Goal: Task Accomplishment & Management: Manage account settings

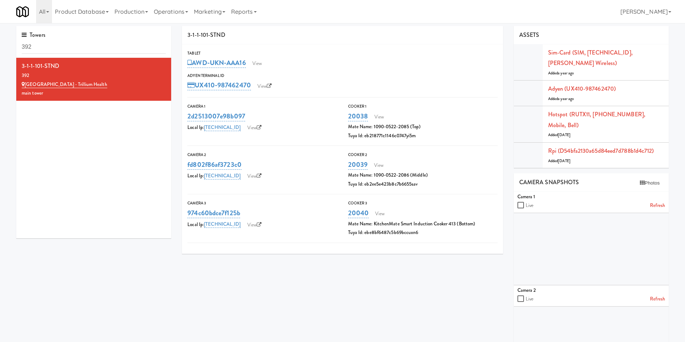
scroll to position [125, 0]
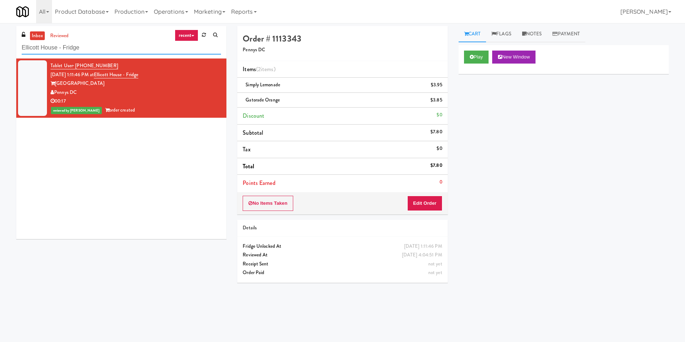
paste input "Locale - Fridge - Right"
drag, startPoint x: 108, startPoint y: 48, endPoint x: 0, endPoint y: 20, distance: 111.0
click at [0, 23] on body "Are you sure you want to update this order? Okay Cancel Okay Are you sure you w…" at bounding box center [342, 194] width 685 height 342
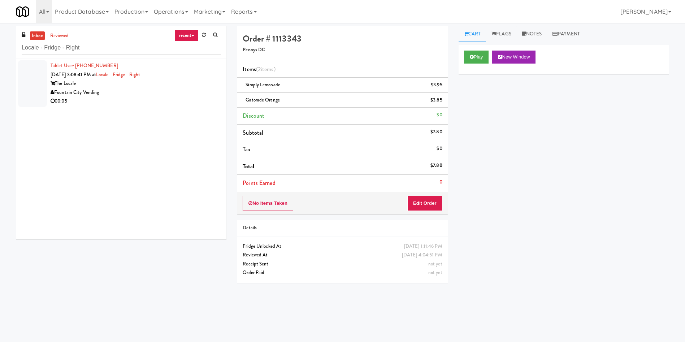
drag, startPoint x: 33, startPoint y: 81, endPoint x: 129, endPoint y: 80, distance: 95.6
click at [36, 80] on div at bounding box center [32, 83] width 29 height 47
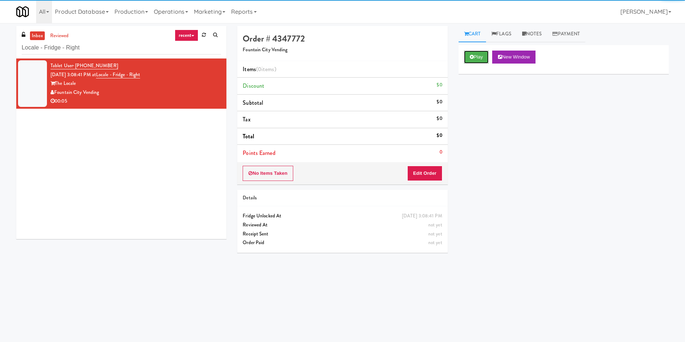
click at [478, 60] on button "Play" at bounding box center [476, 57] width 25 height 13
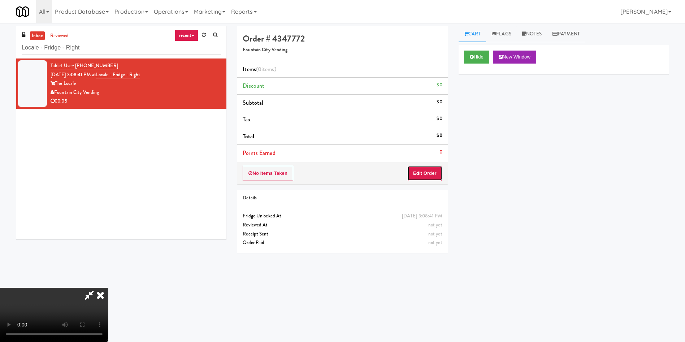
click at [425, 166] on button "Edit Order" at bounding box center [424, 173] width 35 height 15
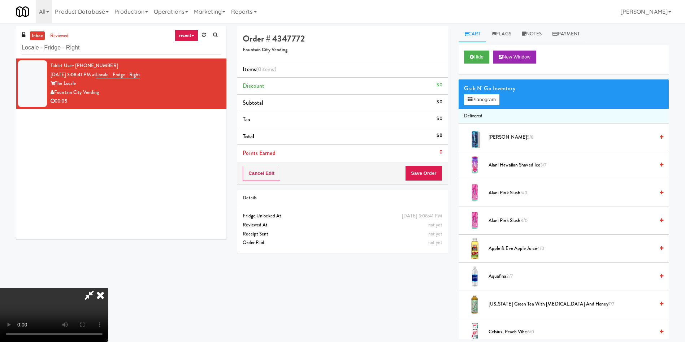
click at [108, 288] on video at bounding box center [54, 315] width 108 height 54
drag, startPoint x: 189, startPoint y: 187, endPoint x: 311, endPoint y: 196, distance: 122.0
click at [108, 288] on video at bounding box center [54, 315] width 108 height 54
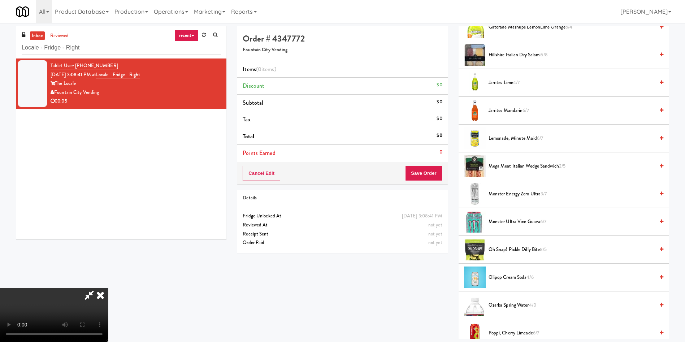
scroll to position [704, 0]
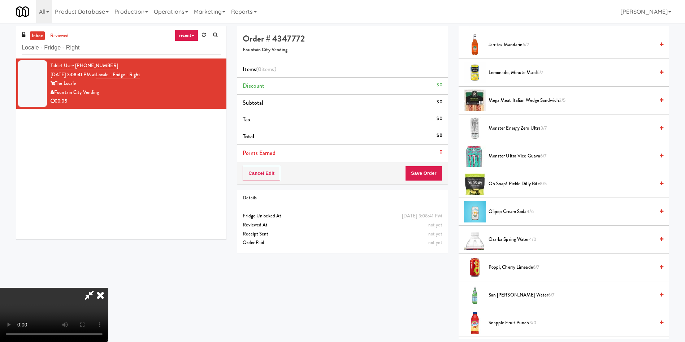
click at [520, 178] on li "Oh Snap! Pickle Dilly Bite 8/5" at bounding box center [563, 184] width 210 height 28
click at [521, 185] on span "Oh Snap! Pickle Dilly Bite 8/5" at bounding box center [571, 183] width 166 height 9
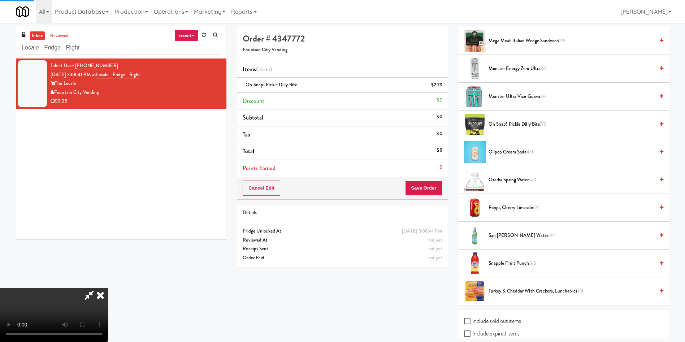
scroll to position [813, 0]
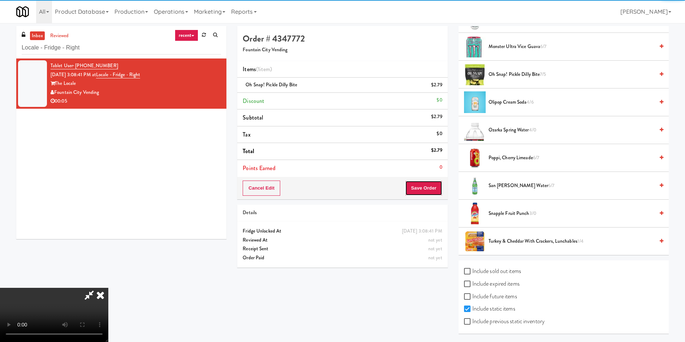
click at [434, 195] on button "Save Order" at bounding box center [423, 187] width 37 height 15
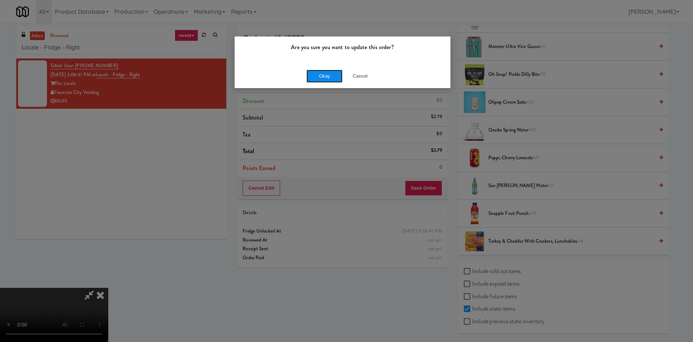
click at [318, 75] on button "Okay" at bounding box center [324, 76] width 36 height 13
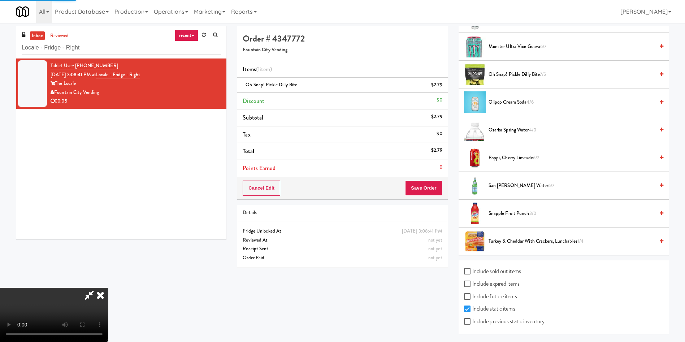
scroll to position [0, 0]
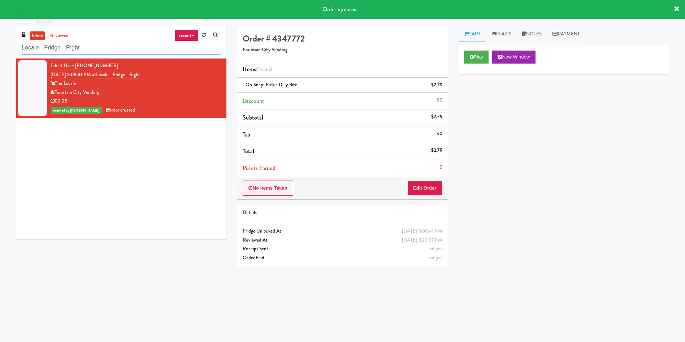
drag, startPoint x: 109, startPoint y: 46, endPoint x: 0, endPoint y: 32, distance: 110.2
click at [0, 32] on div "inbox reviewed recent all unclear take inventory issue suspicious failed recent…" at bounding box center [342, 171] width 685 height 290
paste input "Cambridge Memorial Hospital - A-Wing, Level 0"
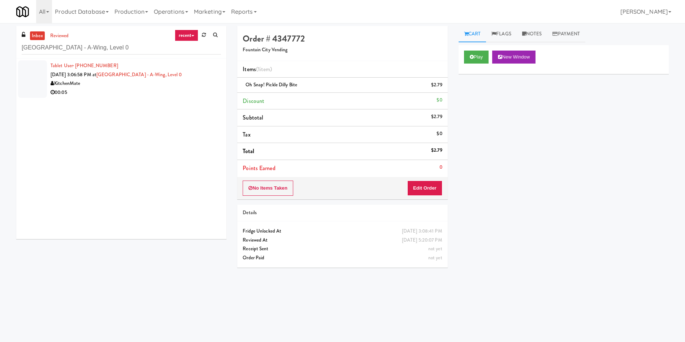
click at [37, 82] on div at bounding box center [32, 79] width 29 height 38
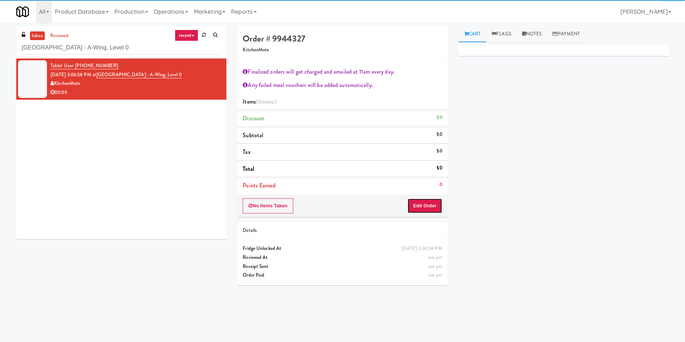
click at [439, 207] on button "Edit Order" at bounding box center [424, 205] width 35 height 15
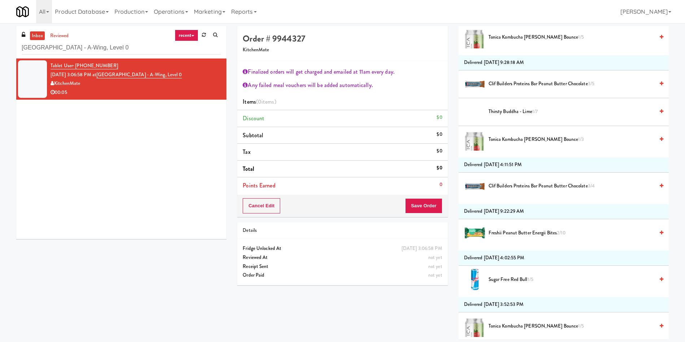
scroll to position [1299, 0]
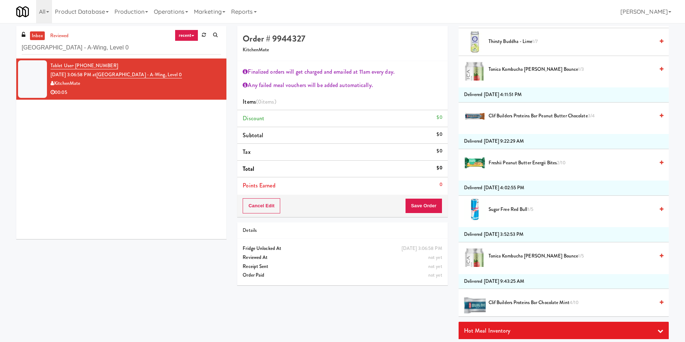
click at [534, 303] on span "Clif Builders proteins Bar Chocolate Mint 4/10" at bounding box center [571, 302] width 166 height 9
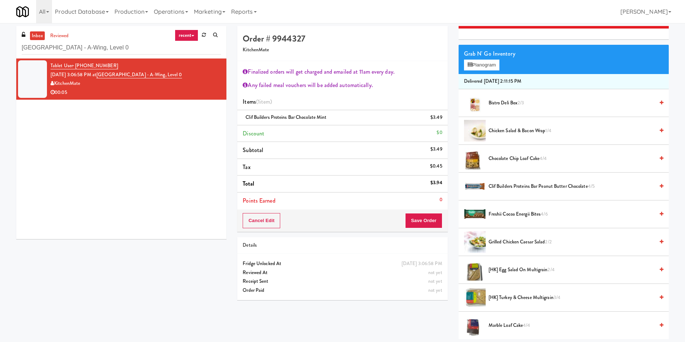
scroll to position [0, 0]
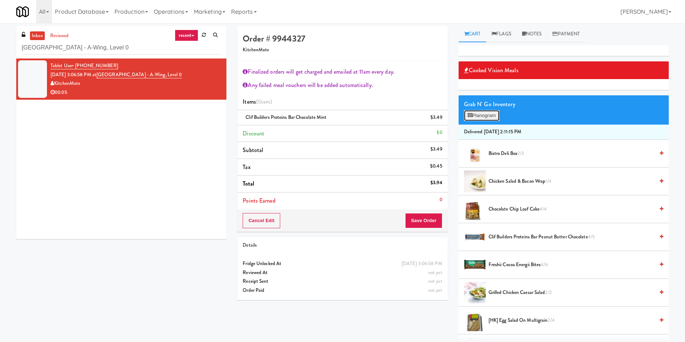
click at [488, 119] on button "Planogram" at bounding box center [481, 115] width 35 height 11
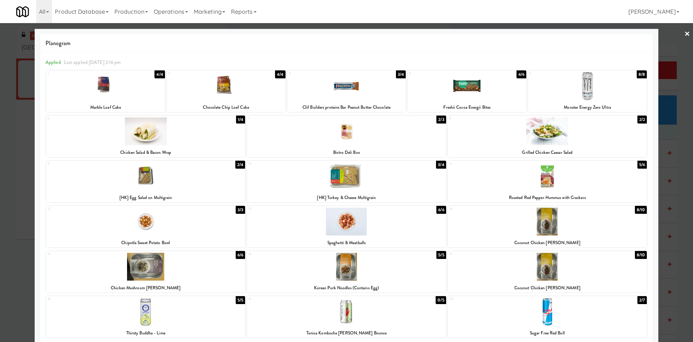
click at [663, 60] on div at bounding box center [346, 171] width 693 height 342
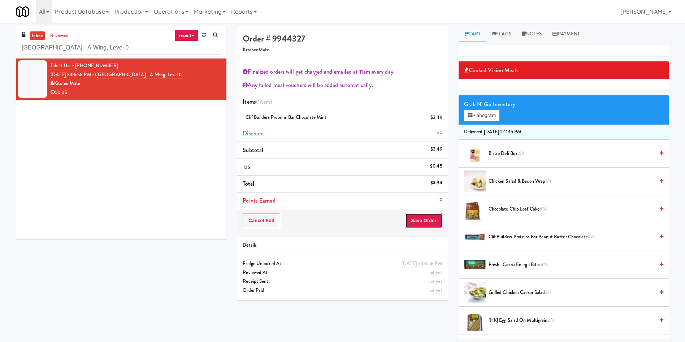
drag, startPoint x: 434, startPoint y: 219, endPoint x: 333, endPoint y: 93, distance: 161.2
click at [433, 219] on button "Save Order" at bounding box center [423, 220] width 37 height 15
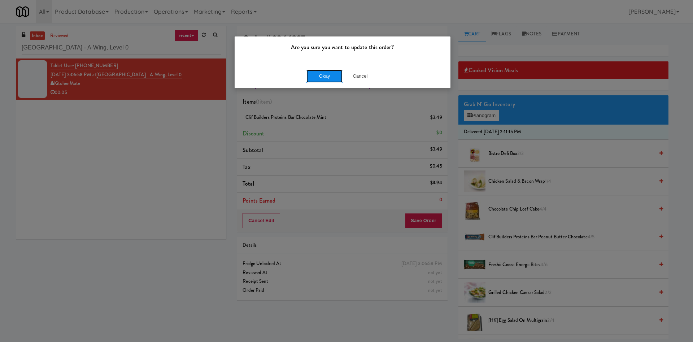
click at [320, 74] on button "Okay" at bounding box center [324, 76] width 36 height 13
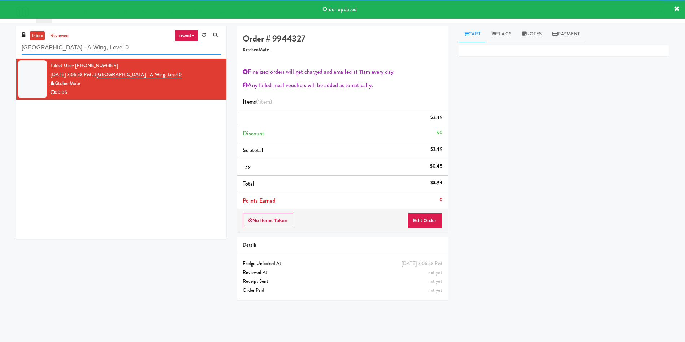
drag, startPoint x: 175, startPoint y: 49, endPoint x: 0, endPoint y: 48, distance: 175.0
click at [0, 48] on div "inbox reviewed recent all unclear take inventory issue suspicious failed recent…" at bounding box center [342, 171] width 685 height 290
paste input "Healthtrax Gym"
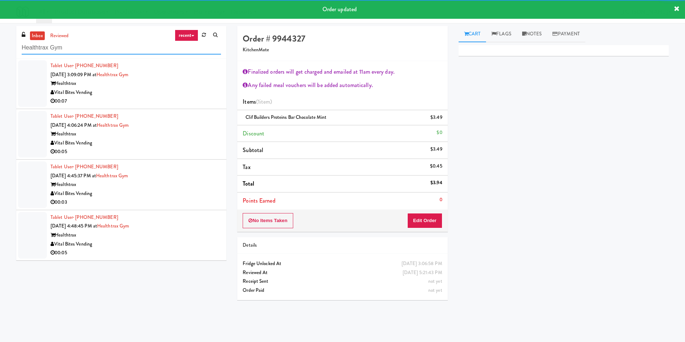
type input "Healthtrax Gym"
click at [32, 83] on div at bounding box center [32, 83] width 29 height 47
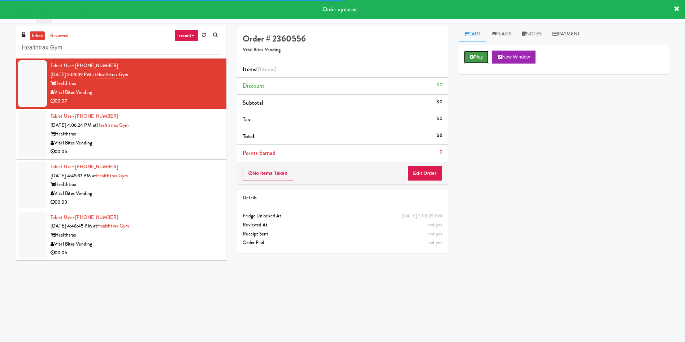
click at [465, 55] on button "Play" at bounding box center [476, 57] width 25 height 13
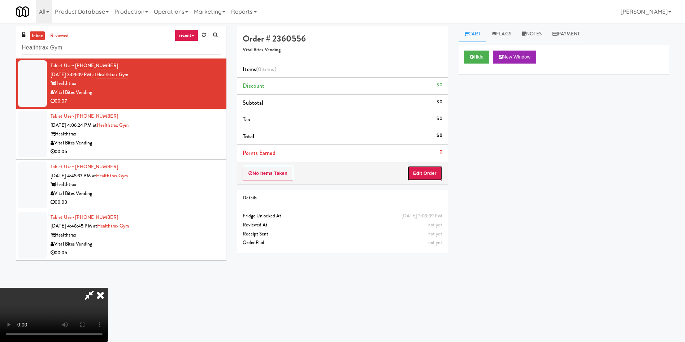
click at [428, 167] on button "Edit Order" at bounding box center [424, 173] width 35 height 15
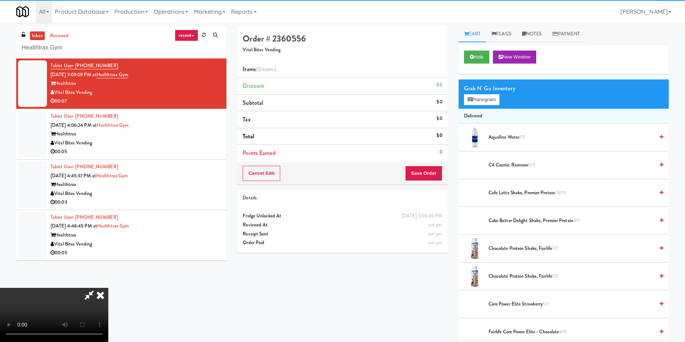
scroll to position [54, 0]
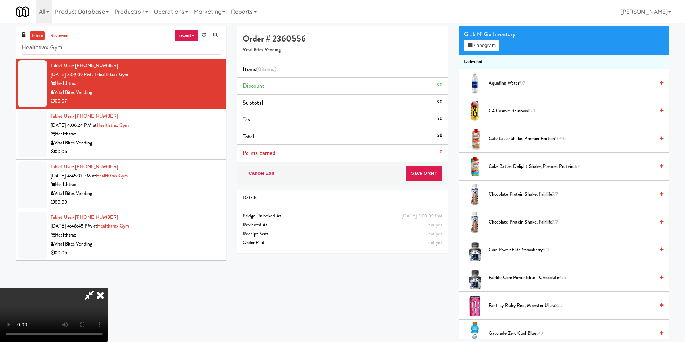
click at [108, 288] on video at bounding box center [54, 315] width 108 height 54
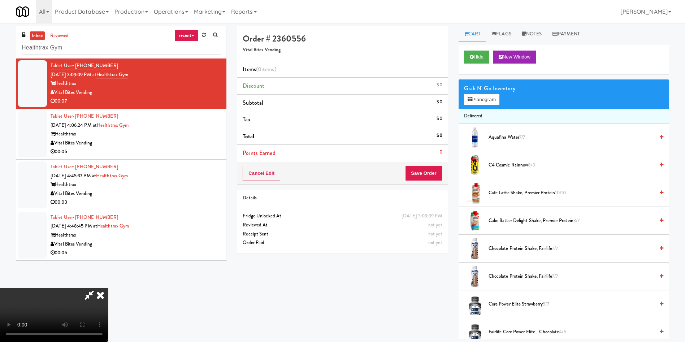
scroll to position [106, 0]
click at [481, 97] on button "Planogram" at bounding box center [481, 99] width 35 height 11
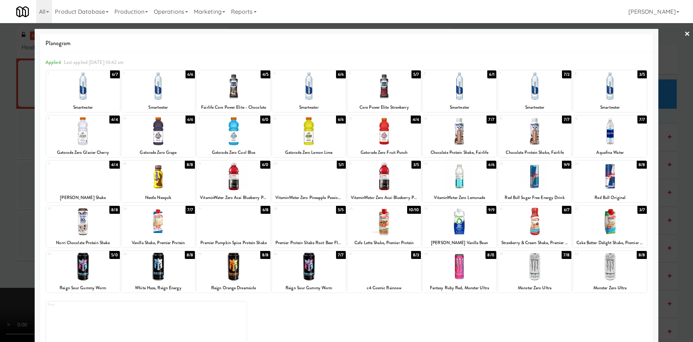
click at [163, 278] on div at bounding box center [159, 267] width 74 height 28
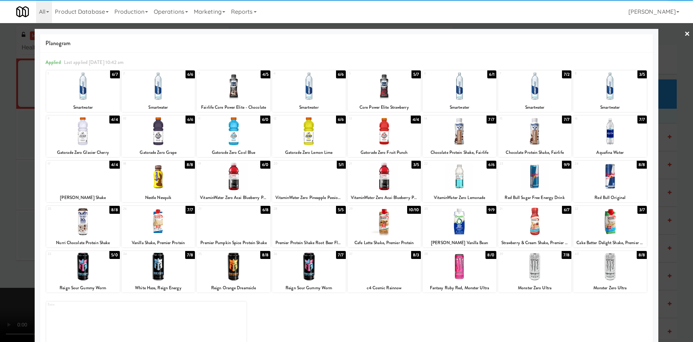
click at [8, 170] on div at bounding box center [346, 171] width 693 height 342
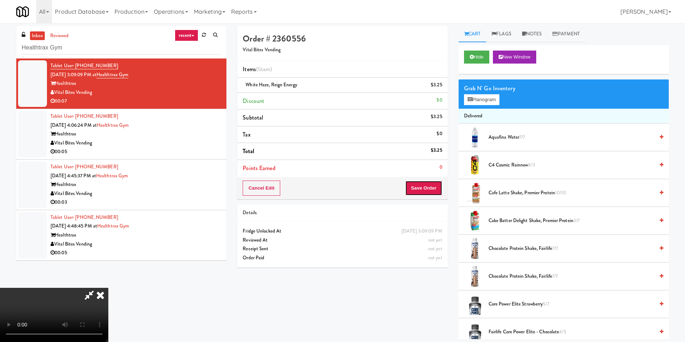
click at [434, 183] on button "Save Order" at bounding box center [423, 187] width 37 height 15
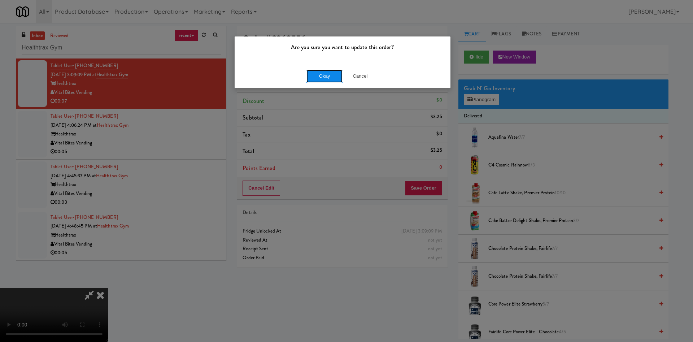
click at [328, 77] on button "Okay" at bounding box center [324, 76] width 36 height 13
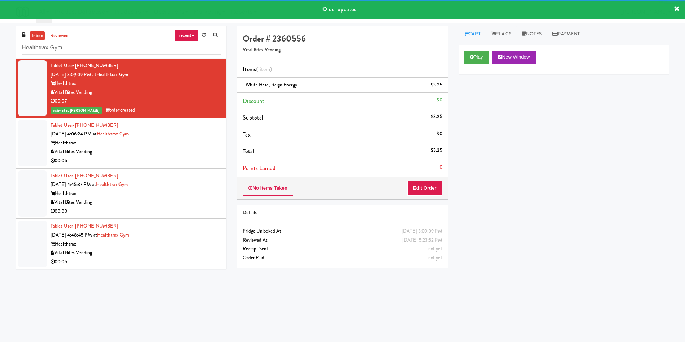
click at [27, 130] on div at bounding box center [32, 143] width 29 height 47
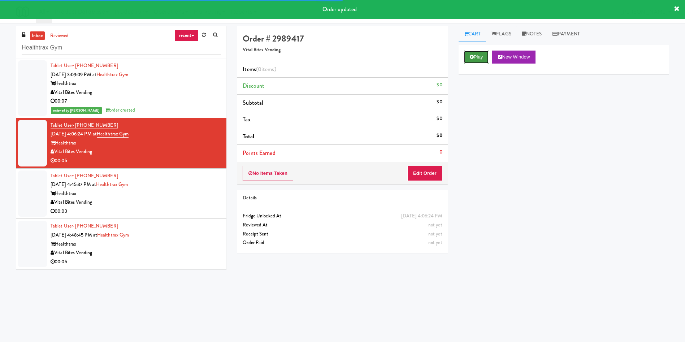
click at [474, 57] on button "Play" at bounding box center [476, 57] width 25 height 13
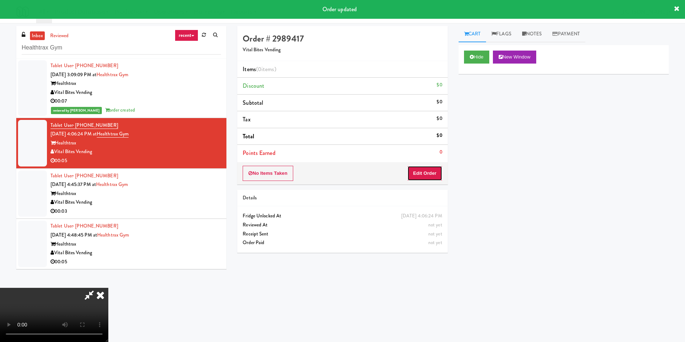
click at [429, 175] on button "Edit Order" at bounding box center [424, 173] width 35 height 15
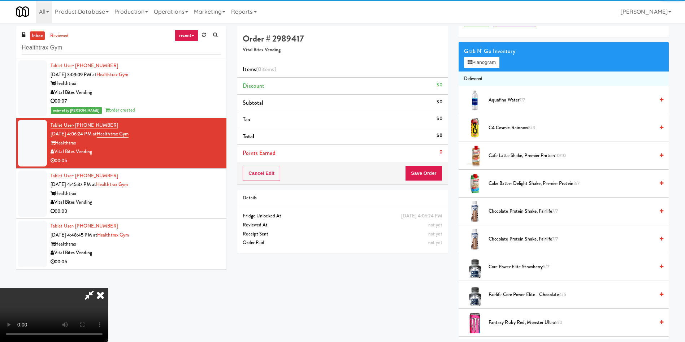
scroll to position [54, 0]
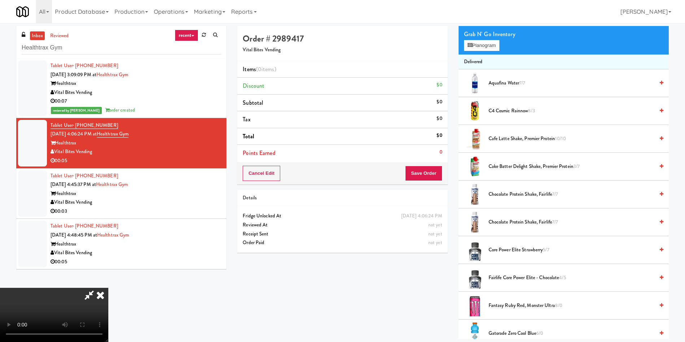
click at [108, 288] on video at bounding box center [54, 315] width 108 height 54
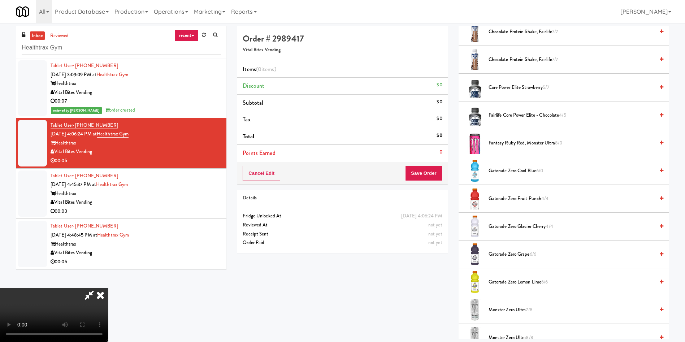
scroll to position [325, 0]
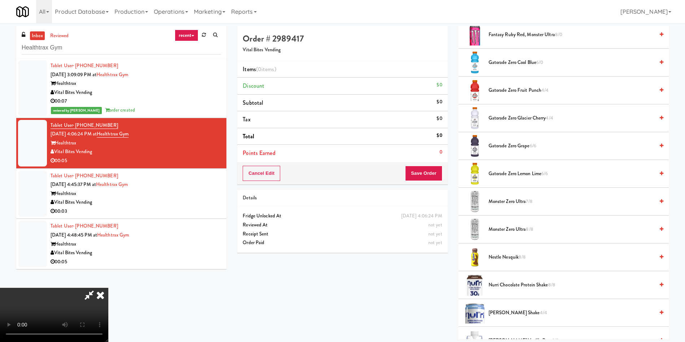
click at [537, 231] on span "Monster Zero Ultra 8/8" at bounding box center [571, 229] width 166 height 9
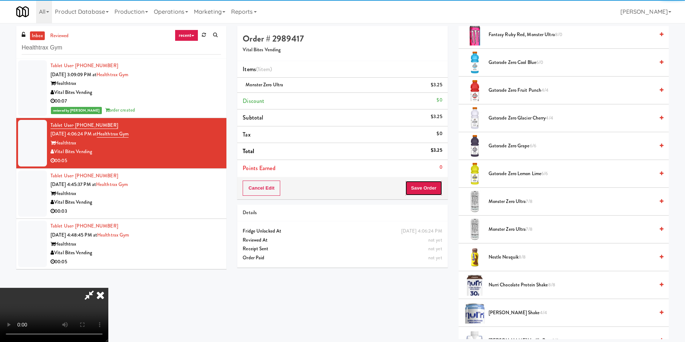
click at [421, 190] on button "Save Order" at bounding box center [423, 187] width 37 height 15
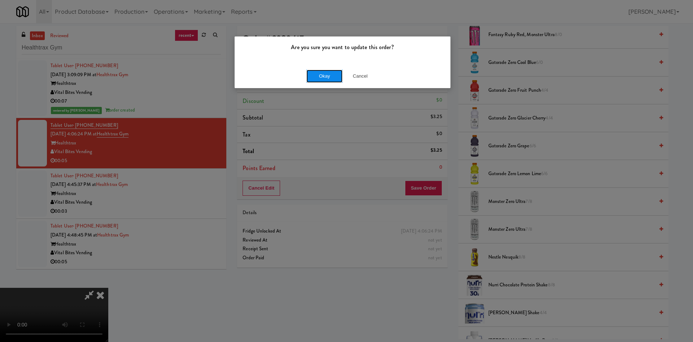
click at [316, 76] on button "Okay" at bounding box center [324, 76] width 36 height 13
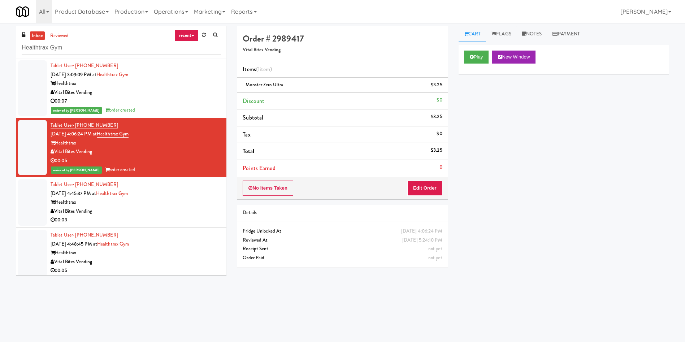
scroll to position [0, 0]
click at [41, 213] on div at bounding box center [32, 202] width 29 height 47
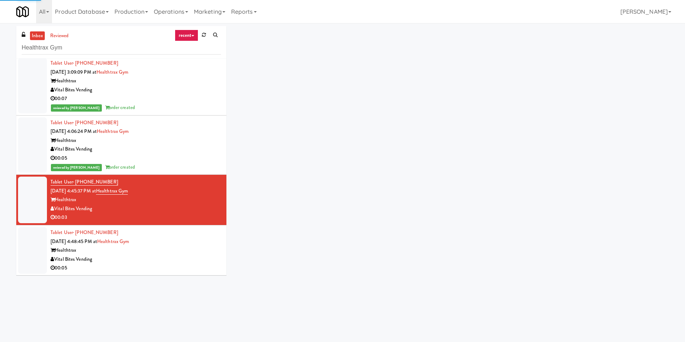
scroll to position [3, 0]
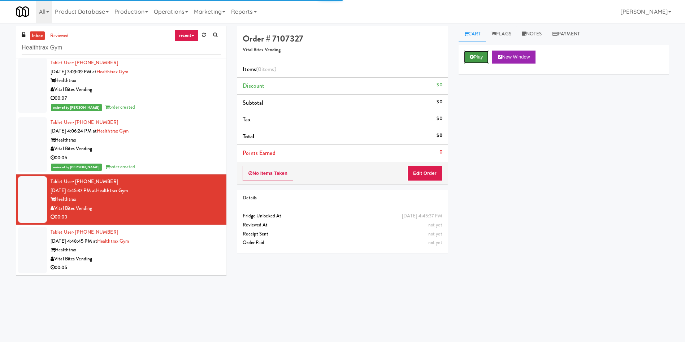
click at [486, 55] on button "Play" at bounding box center [476, 57] width 25 height 13
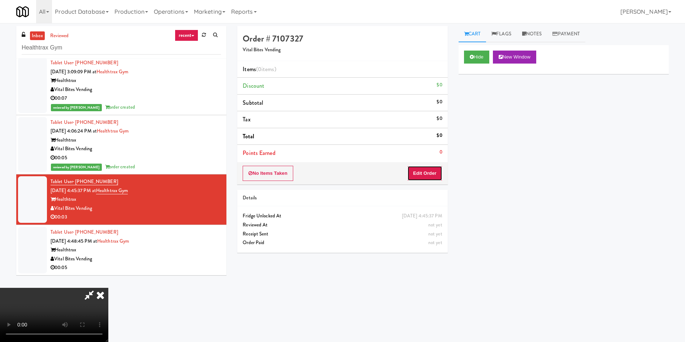
click at [436, 170] on button "Edit Order" at bounding box center [424, 173] width 35 height 15
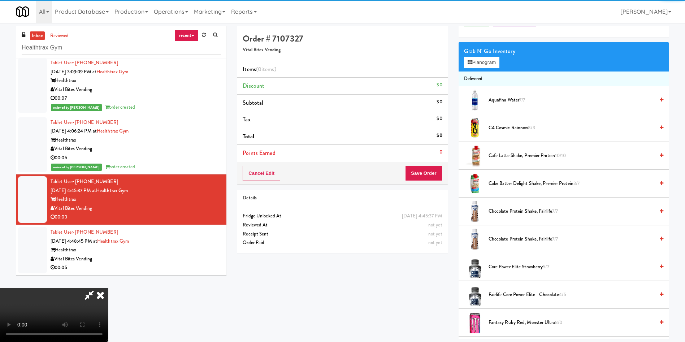
scroll to position [54, 0]
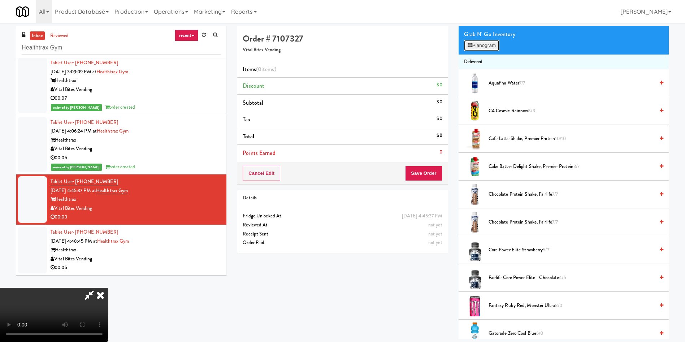
click at [485, 48] on button "Planogram" at bounding box center [481, 45] width 35 height 11
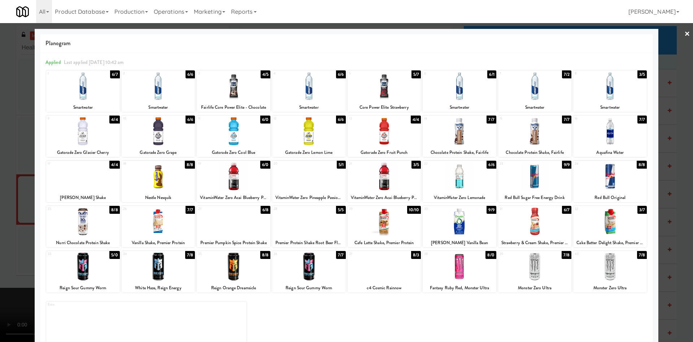
click at [184, 96] on div at bounding box center [159, 86] width 74 height 28
click at [25, 100] on div at bounding box center [346, 171] width 693 height 342
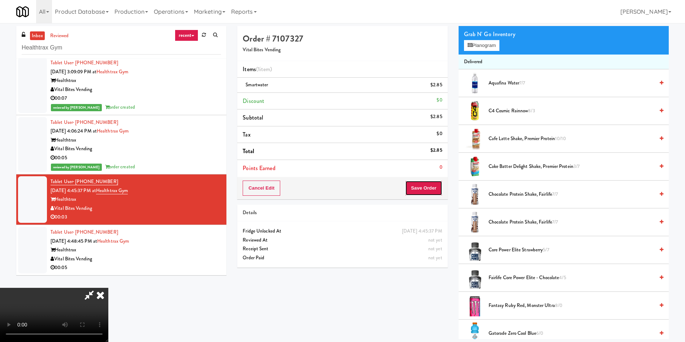
click at [436, 183] on button "Save Order" at bounding box center [423, 187] width 37 height 15
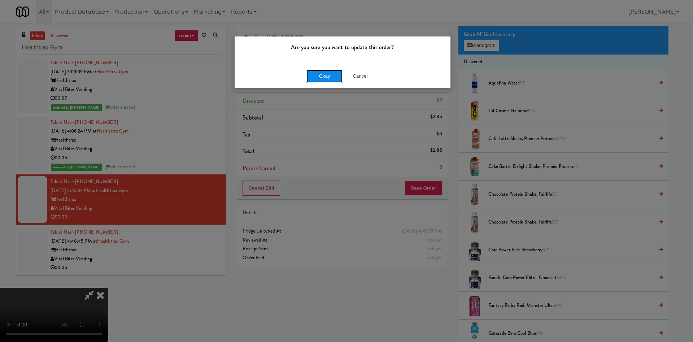
click at [334, 77] on button "Okay" at bounding box center [324, 76] width 36 height 13
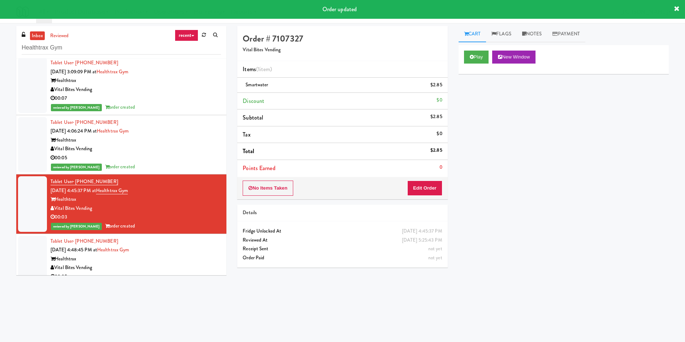
click at [42, 247] on div at bounding box center [32, 259] width 29 height 47
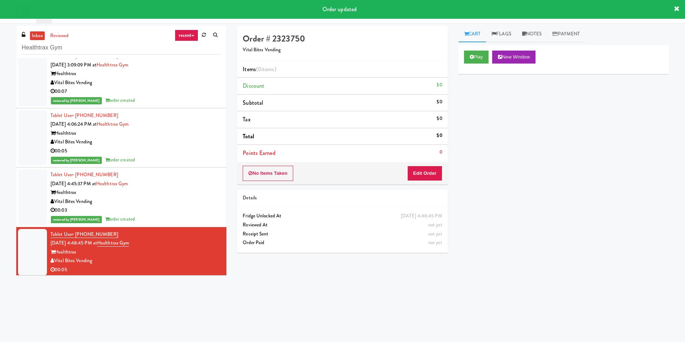
scroll to position [12, 0]
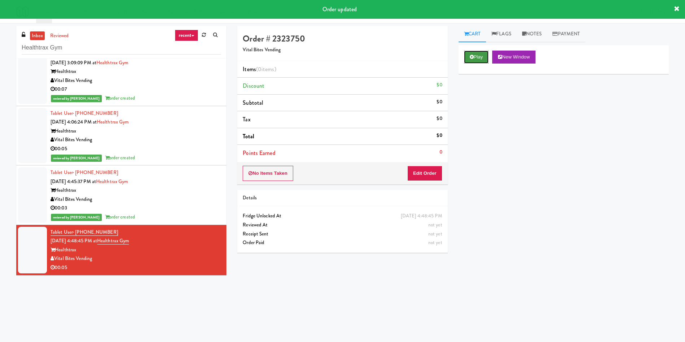
click at [479, 57] on button "Play" at bounding box center [476, 57] width 25 height 13
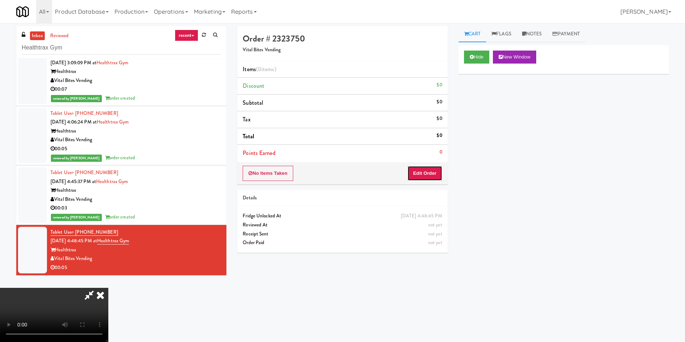
click at [422, 174] on button "Edit Order" at bounding box center [424, 173] width 35 height 15
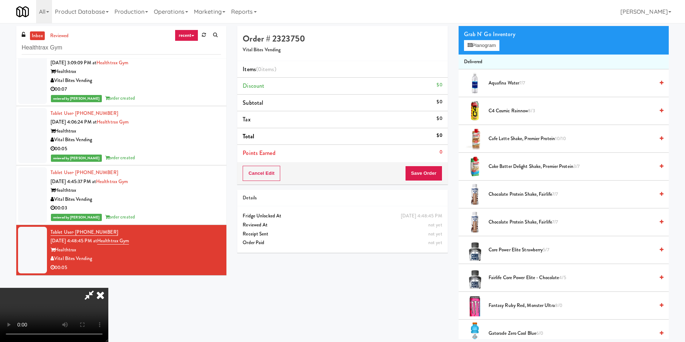
scroll to position [106, 0]
click at [108, 288] on video at bounding box center [54, 315] width 108 height 54
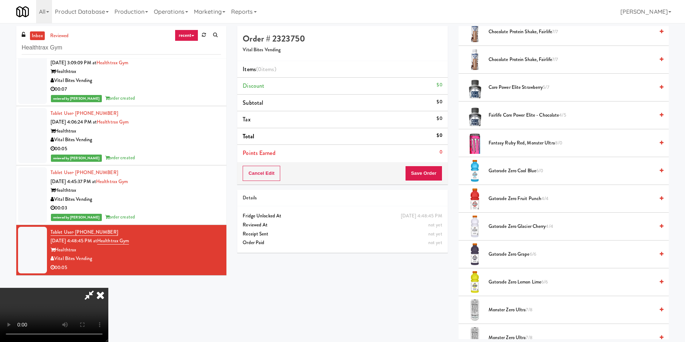
scroll to position [379, 0]
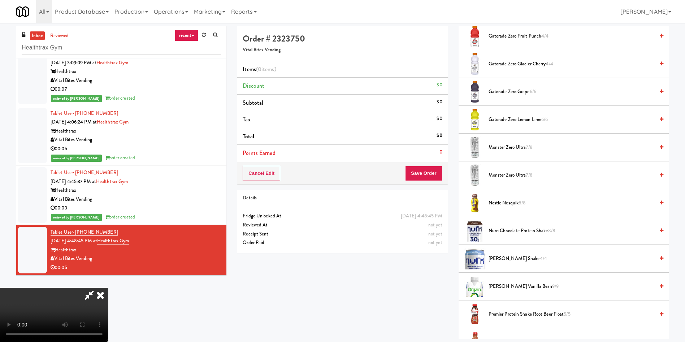
click at [495, 179] on span "Monster Zero Ultra 7/8" at bounding box center [571, 175] width 166 height 9
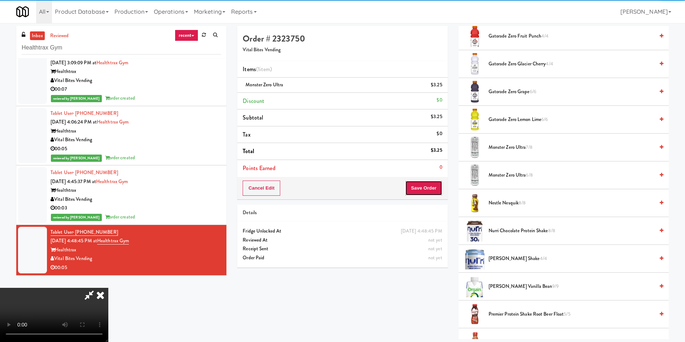
click at [433, 190] on button "Save Order" at bounding box center [423, 187] width 37 height 15
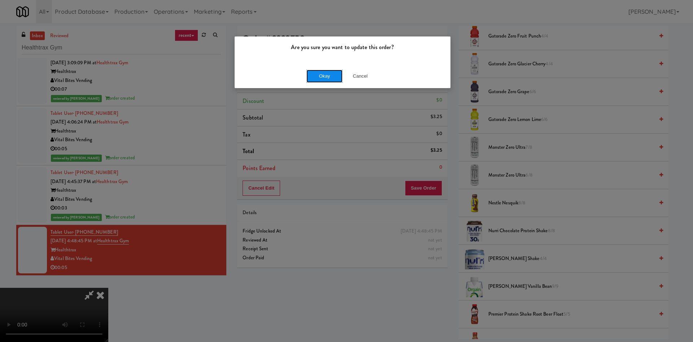
click at [323, 77] on button "Okay" at bounding box center [324, 76] width 36 height 13
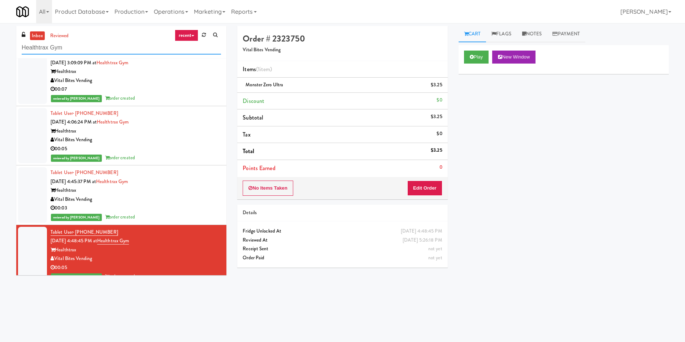
scroll to position [0, 0]
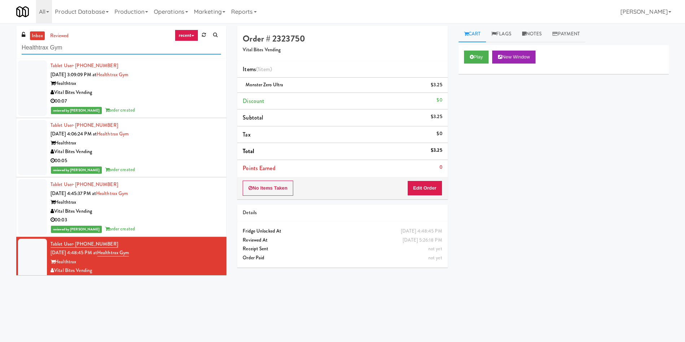
drag, startPoint x: 97, startPoint y: 50, endPoint x: 0, endPoint y: 58, distance: 97.0
click at [0, 58] on div "inbox reviewed recent all unclear take inventory issue suspicious failed recent…" at bounding box center [342, 171] width 685 height 290
paste input "Michelin - Drink - Left"
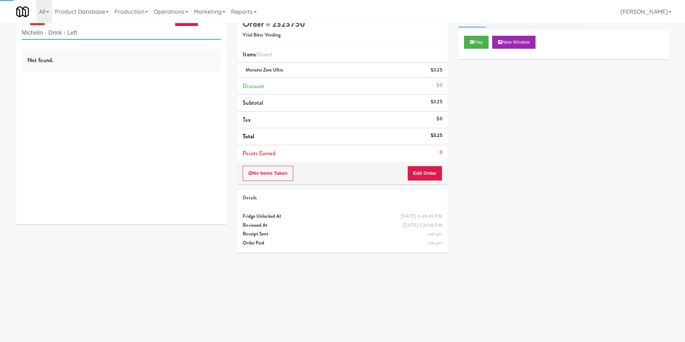
scroll to position [23, 0]
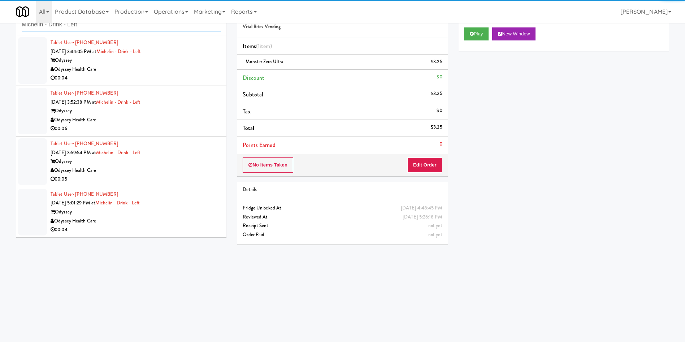
type input "Michelin - Drink - Left"
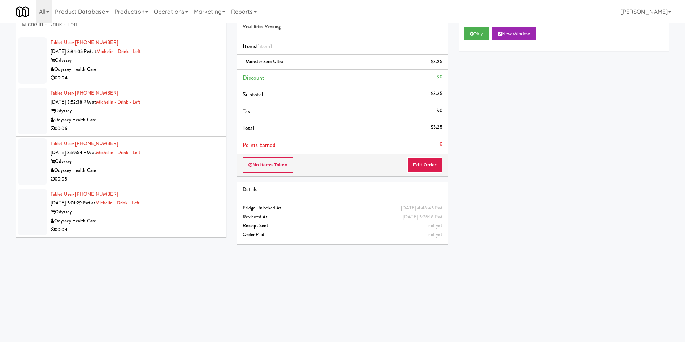
click at [32, 60] on div at bounding box center [32, 60] width 29 height 47
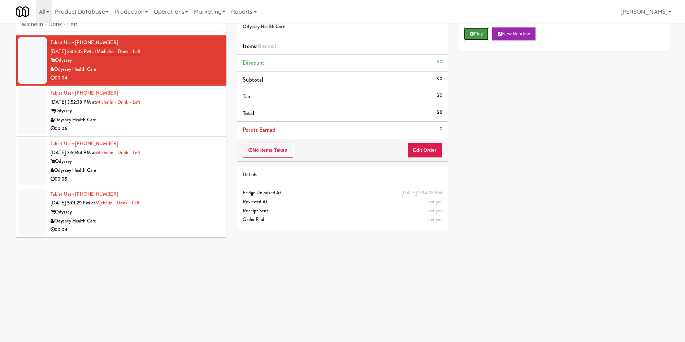
click at [477, 32] on button "Play" at bounding box center [476, 33] width 25 height 13
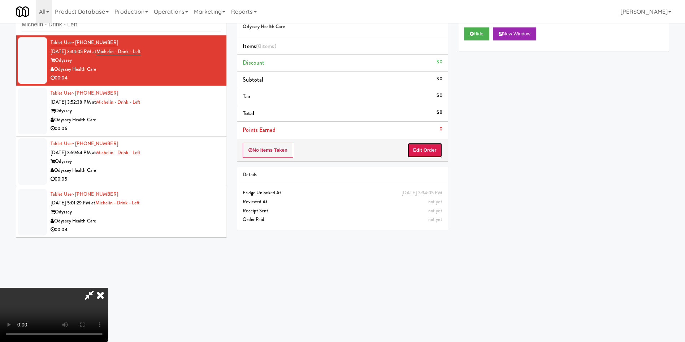
click at [431, 152] on button "Edit Order" at bounding box center [424, 150] width 35 height 15
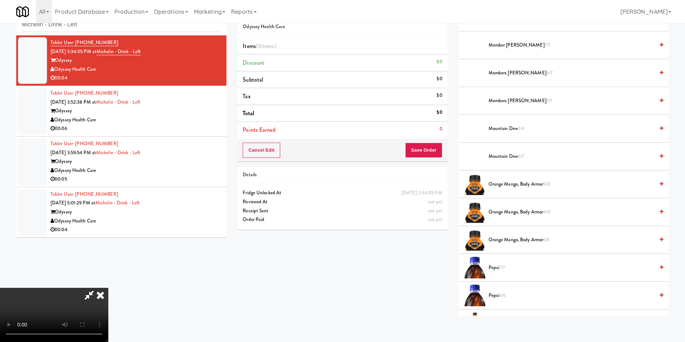
scroll to position [595, 0]
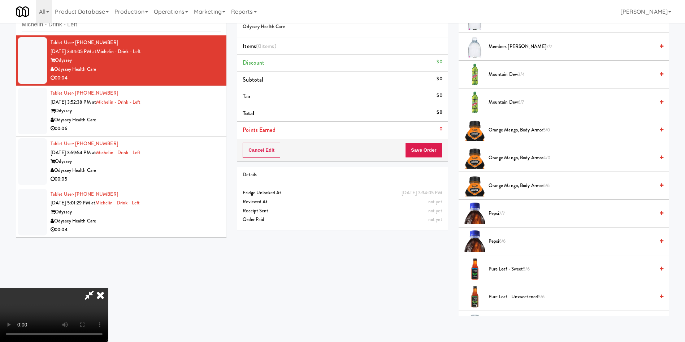
click at [503, 240] on span "6/6" at bounding box center [502, 240] width 6 height 7
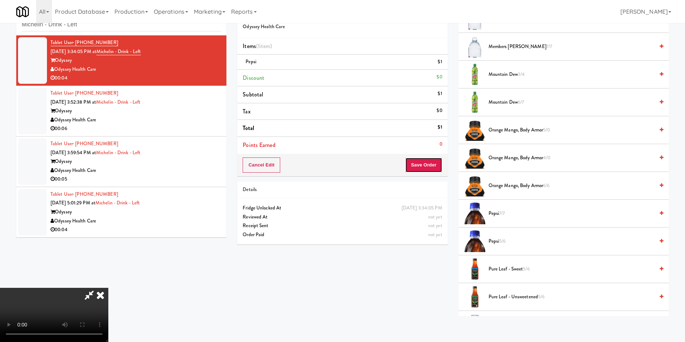
click at [435, 164] on button "Save Order" at bounding box center [423, 164] width 37 height 15
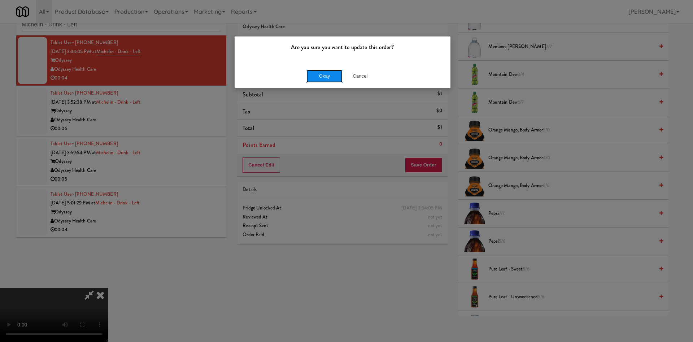
click at [336, 71] on button "Okay" at bounding box center [324, 76] width 36 height 13
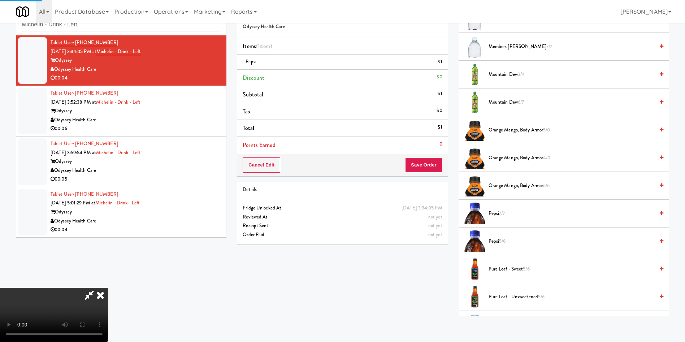
scroll to position [0, 0]
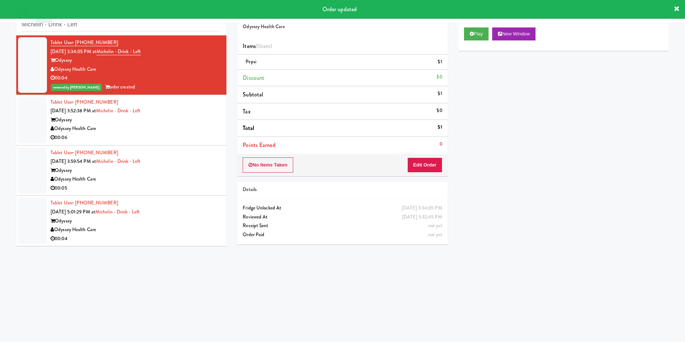
click at [35, 122] on div at bounding box center [32, 120] width 29 height 47
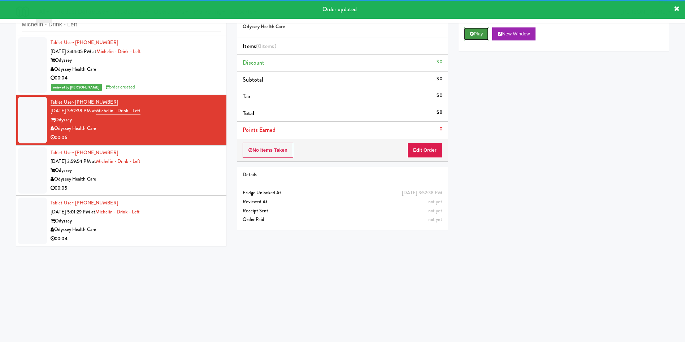
click at [486, 30] on button "Play" at bounding box center [476, 33] width 25 height 13
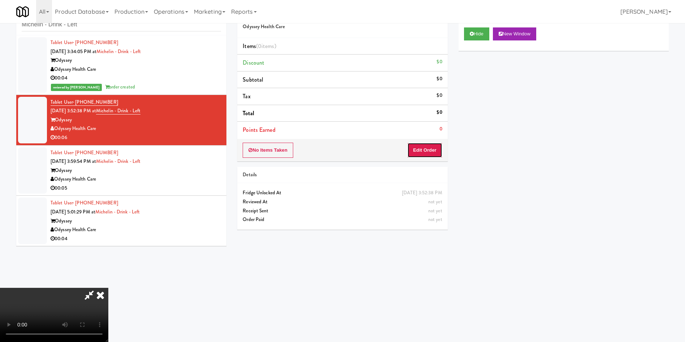
click at [430, 147] on button "Edit Order" at bounding box center [424, 150] width 35 height 15
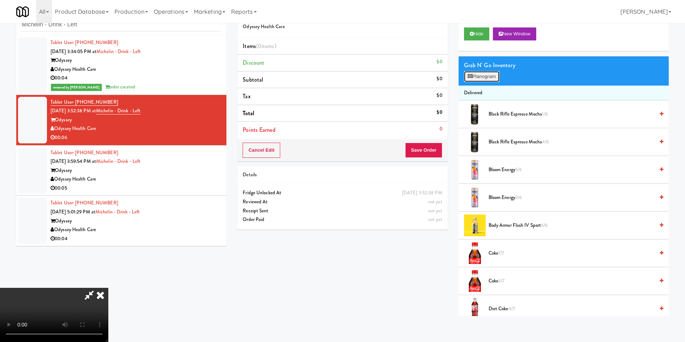
click at [487, 79] on button "Planogram" at bounding box center [481, 76] width 35 height 11
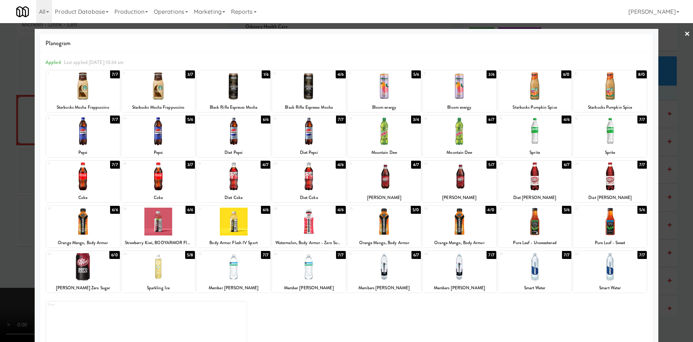
click at [96, 276] on div at bounding box center [83, 267] width 74 height 28
click at [13, 193] on div at bounding box center [346, 171] width 693 height 342
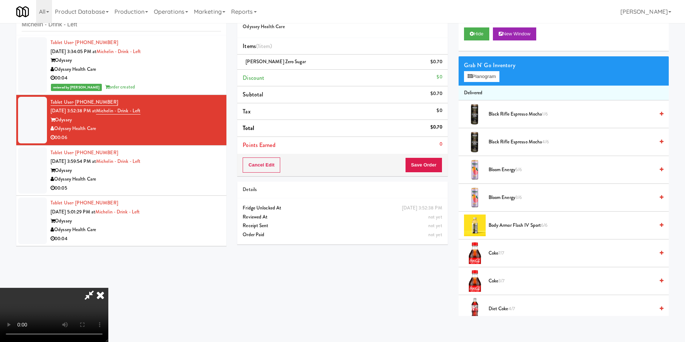
scroll to position [52, 0]
click at [108, 288] on video at bounding box center [54, 315] width 108 height 54
click at [434, 166] on button "Save Order" at bounding box center [423, 164] width 37 height 15
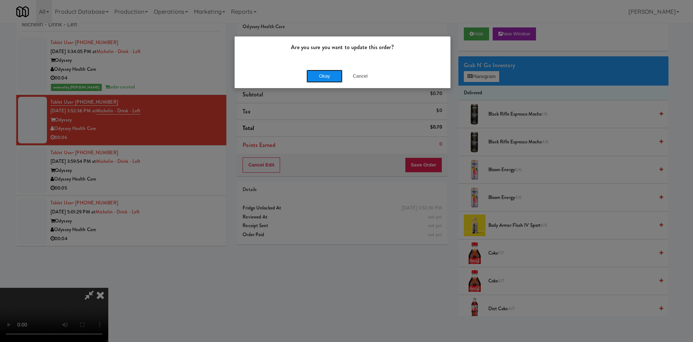
click at [328, 73] on button "Okay" at bounding box center [324, 76] width 36 height 13
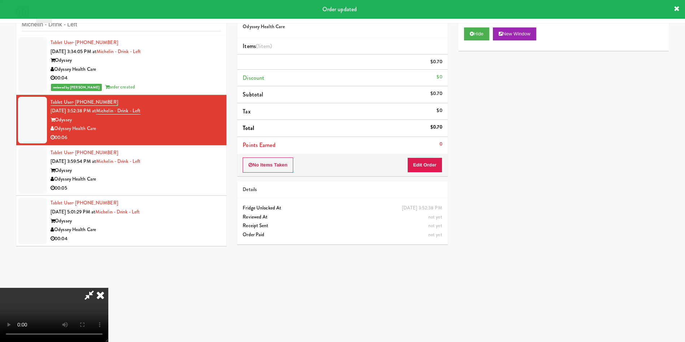
scroll to position [0, 0]
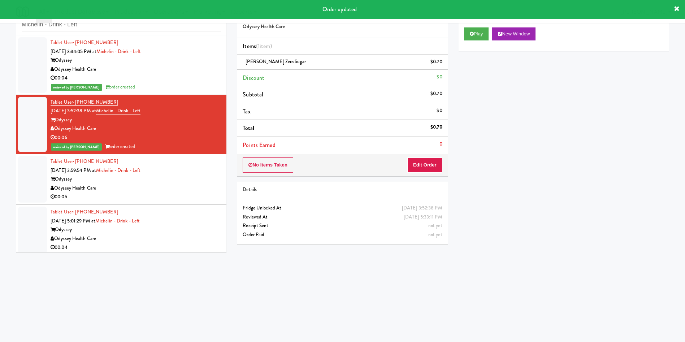
click at [33, 175] on div at bounding box center [32, 179] width 29 height 47
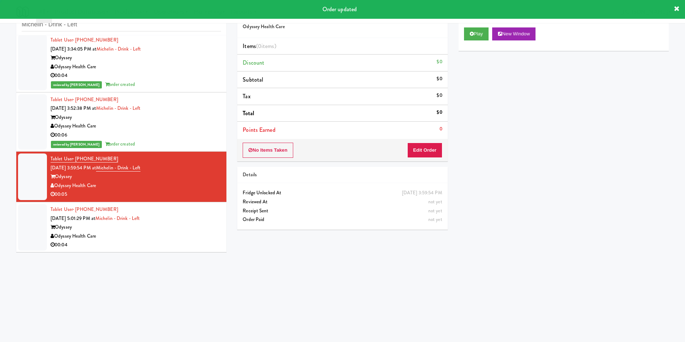
scroll to position [3, 0]
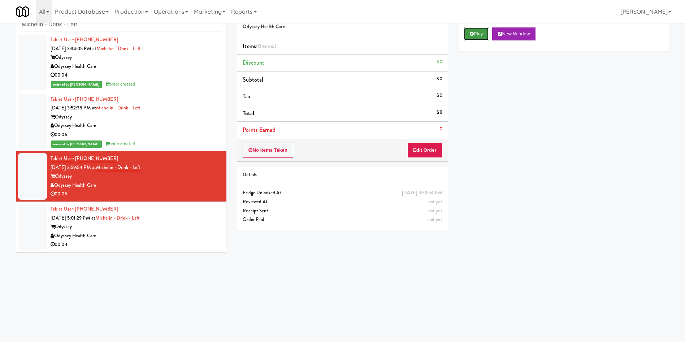
drag, startPoint x: 481, startPoint y: 33, endPoint x: 478, endPoint y: 36, distance: 3.9
click at [481, 33] on button "Play" at bounding box center [476, 33] width 25 height 13
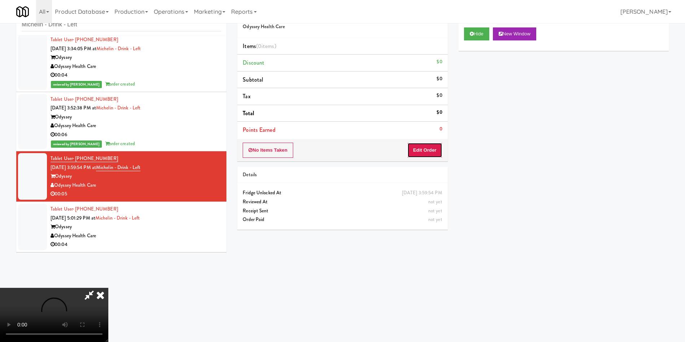
click at [436, 144] on button "Edit Order" at bounding box center [424, 150] width 35 height 15
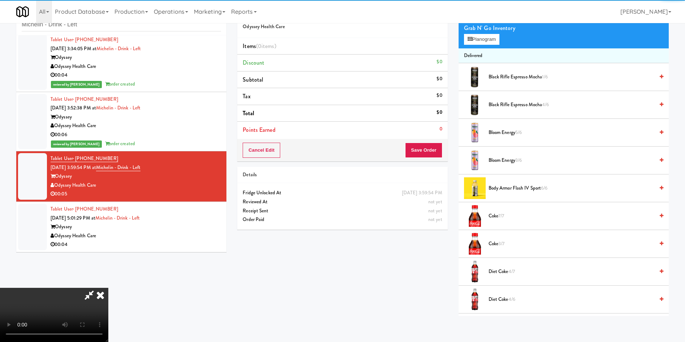
scroll to position [54, 0]
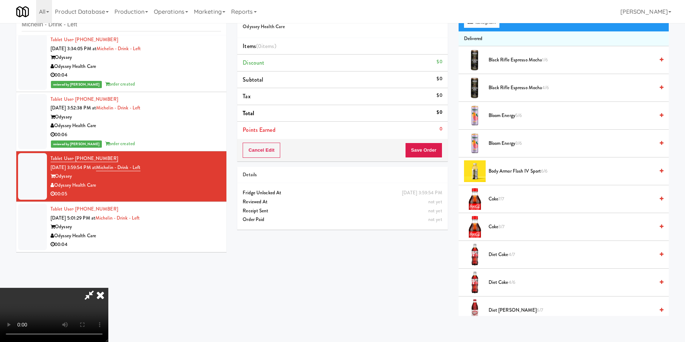
click at [108, 288] on video at bounding box center [54, 315] width 108 height 54
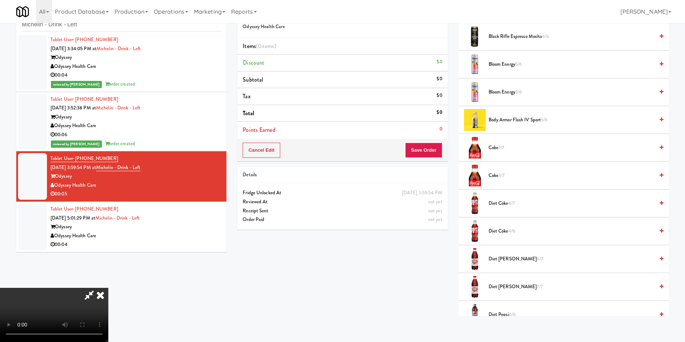
scroll to position [217, 0]
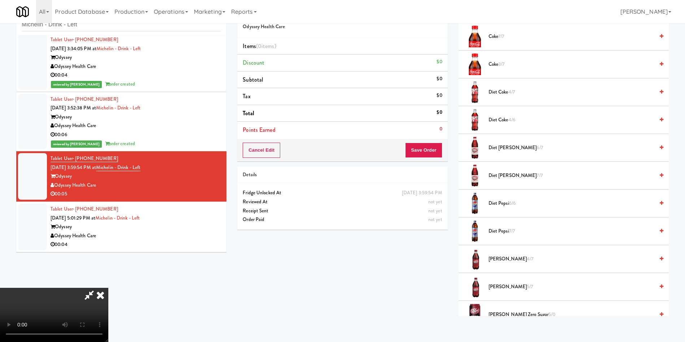
click at [500, 284] on span "Dr Pepper 5/7" at bounding box center [571, 286] width 166 height 9
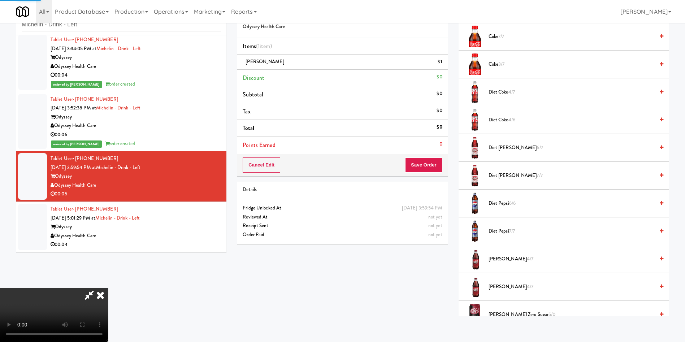
click at [108, 288] on video at bounding box center [54, 315] width 108 height 54
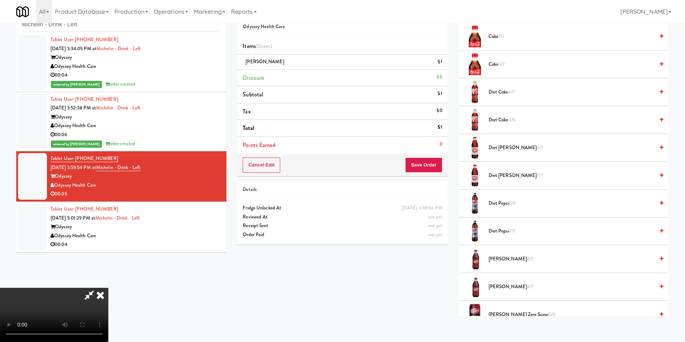
click at [500, 148] on span "Diet Dr Pepper 6/7" at bounding box center [571, 147] width 166 height 9
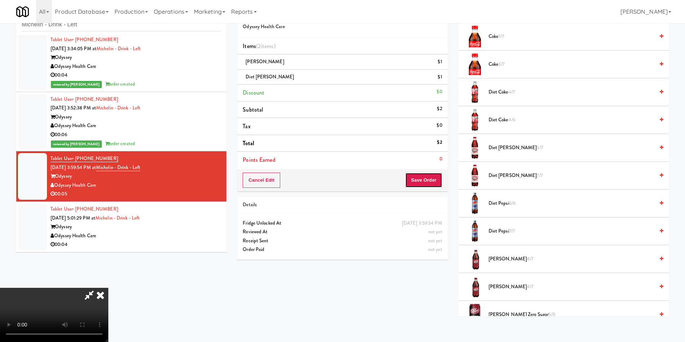
click at [435, 182] on button "Save Order" at bounding box center [423, 179] width 37 height 15
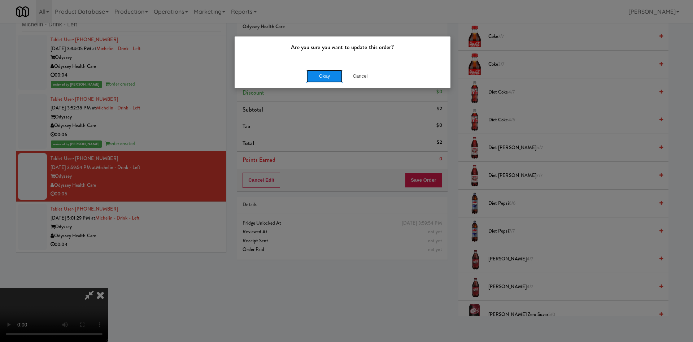
click at [319, 73] on button "Okay" at bounding box center [324, 76] width 36 height 13
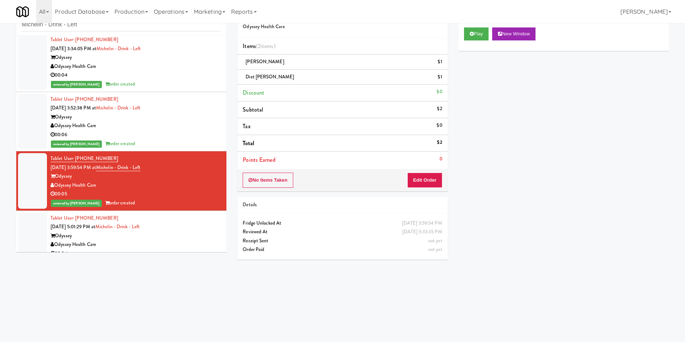
scroll to position [0, 0]
drag, startPoint x: 43, startPoint y: 226, endPoint x: 60, endPoint y: 53, distance: 173.6
click at [43, 226] on div at bounding box center [32, 236] width 29 height 47
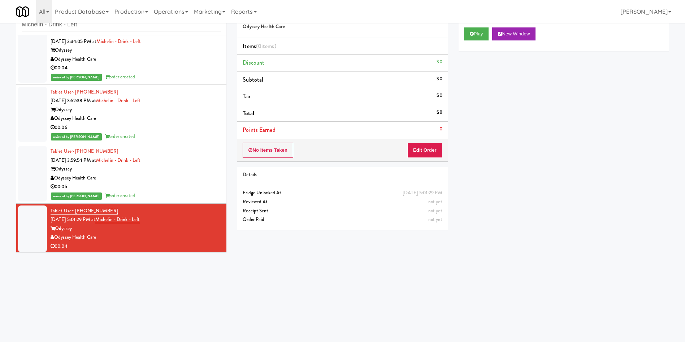
scroll to position [12, 0]
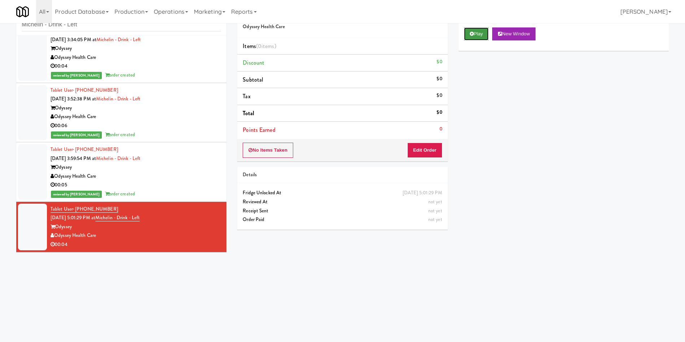
drag, startPoint x: 468, startPoint y: 35, endPoint x: 466, endPoint y: 39, distance: 4.2
click at [467, 35] on button "Play" at bounding box center [476, 33] width 25 height 13
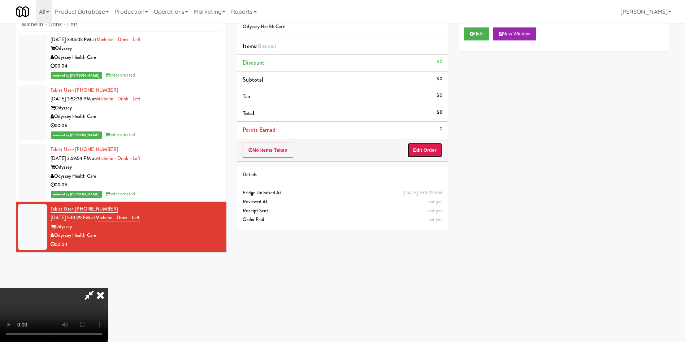
click at [432, 152] on button "Edit Order" at bounding box center [424, 150] width 35 height 15
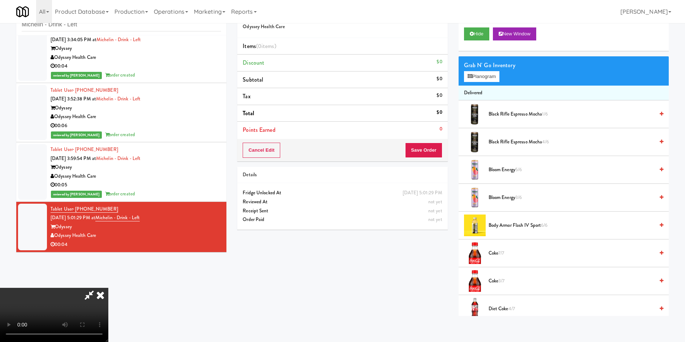
scroll to position [54, 0]
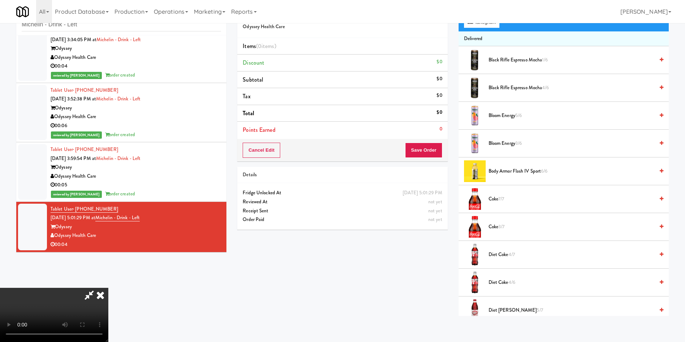
click at [108, 288] on video at bounding box center [54, 315] width 108 height 54
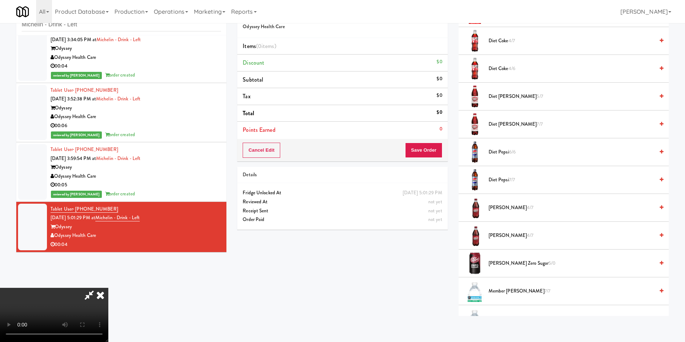
scroll to position [271, 0]
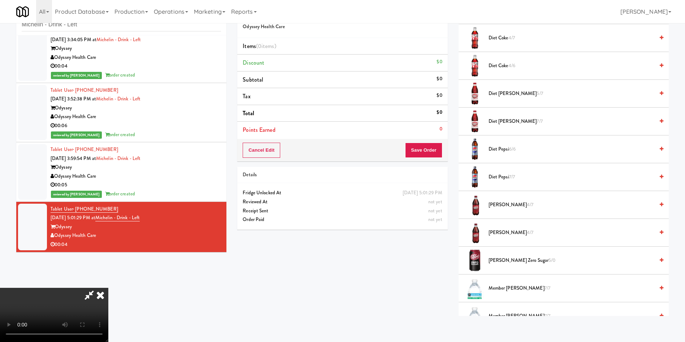
click at [494, 230] on span "Dr Pepper 4/7" at bounding box center [571, 232] width 166 height 9
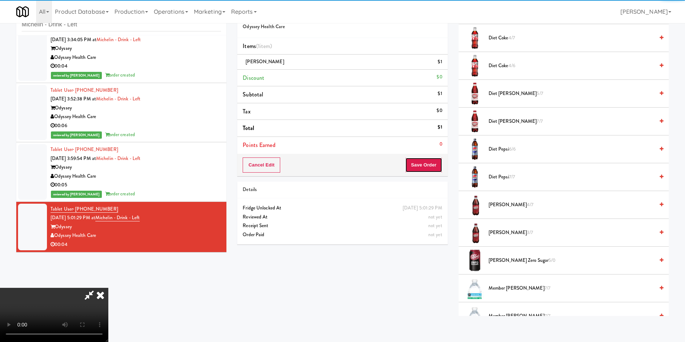
click at [414, 164] on button "Save Order" at bounding box center [423, 164] width 37 height 15
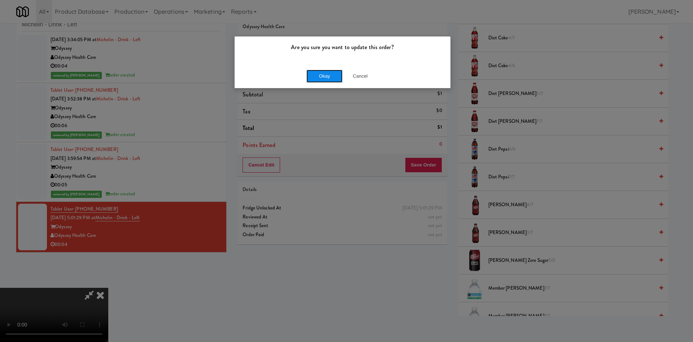
click at [318, 74] on button "Okay" at bounding box center [324, 76] width 36 height 13
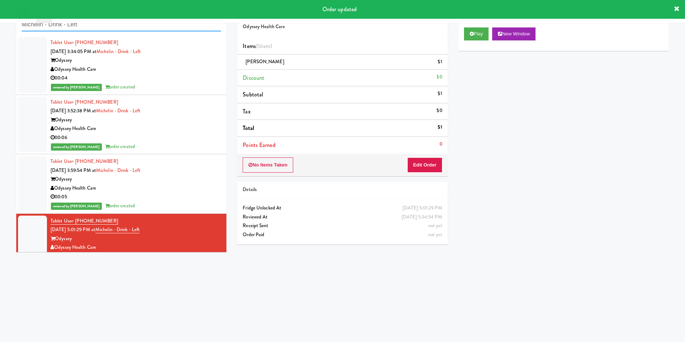
scroll to position [0, 0]
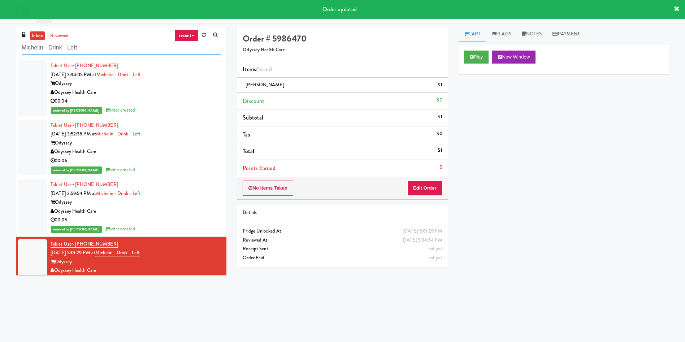
drag, startPoint x: 97, startPoint y: 26, endPoint x: 0, endPoint y: 0, distance: 99.7
click at [0, 23] on body "Order updated Are you sure you want to update this order? Okay Cancel Okay Are …" at bounding box center [342, 194] width 685 height 342
paste input "50MINTHORN"
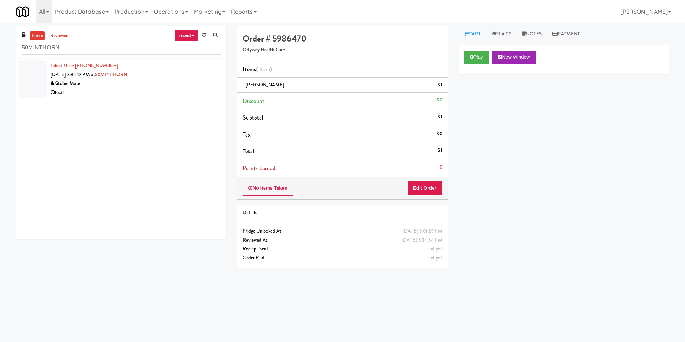
click at [38, 67] on div at bounding box center [32, 79] width 29 height 38
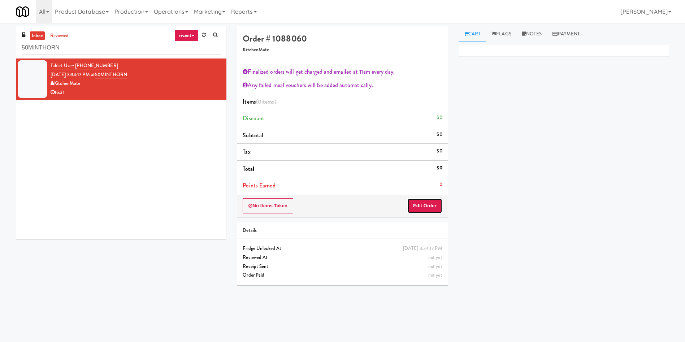
click at [437, 204] on button "Edit Order" at bounding box center [424, 205] width 35 height 15
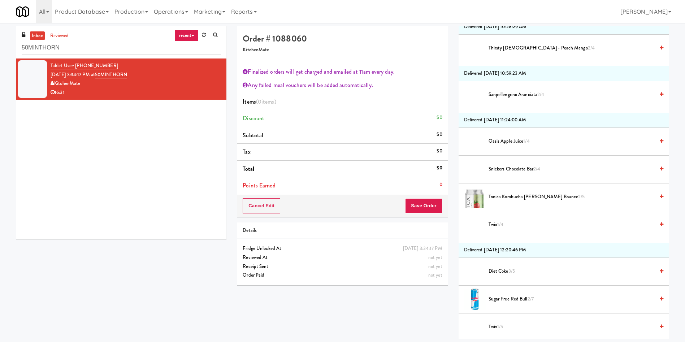
scroll to position [1079, 0]
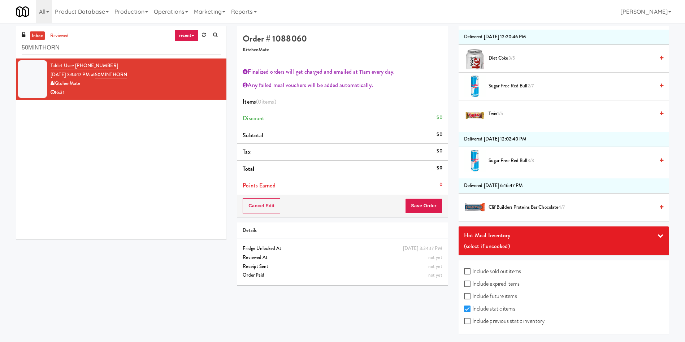
click at [497, 246] on div "(select if uncooked)" at bounding box center [563, 246] width 199 height 11
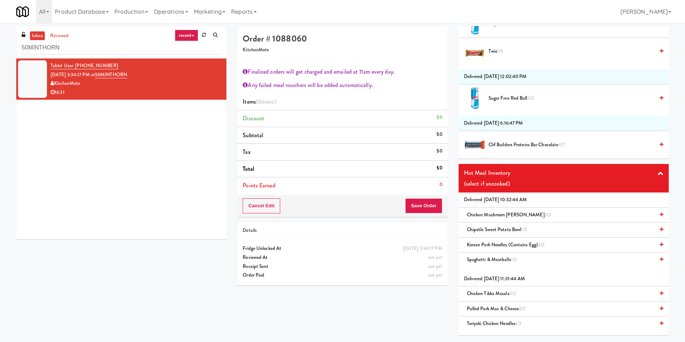
scroll to position [1187, 0]
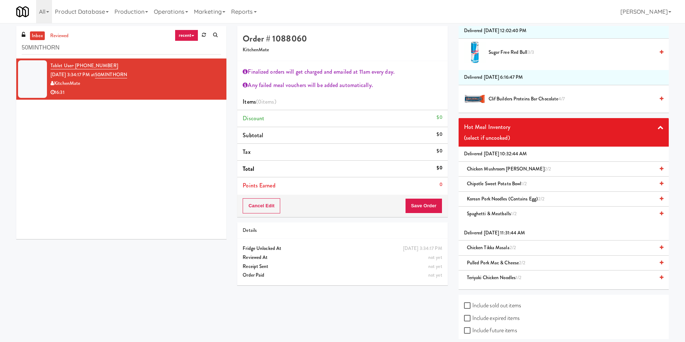
click at [501, 180] on span "Chipotle Sweet Potato Bowl 1/2" at bounding box center [497, 183] width 60 height 7
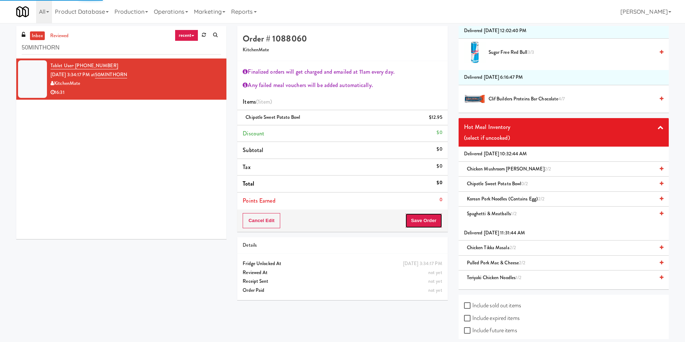
click at [414, 222] on button "Save Order" at bounding box center [423, 220] width 37 height 15
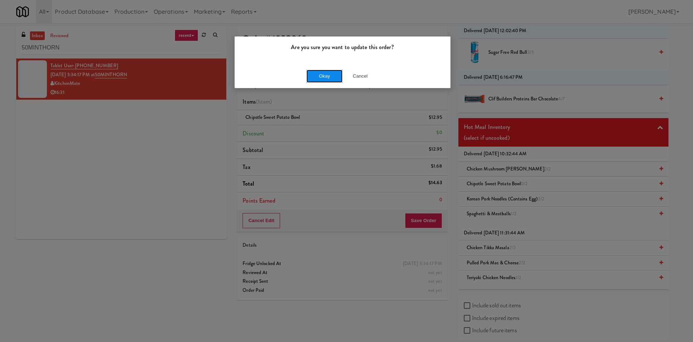
click at [319, 74] on button "Okay" at bounding box center [324, 76] width 36 height 13
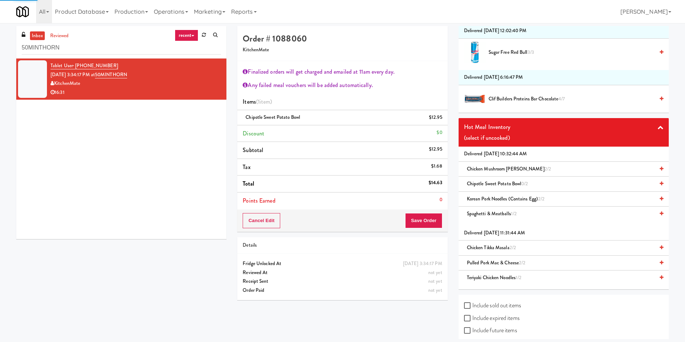
scroll to position [0, 0]
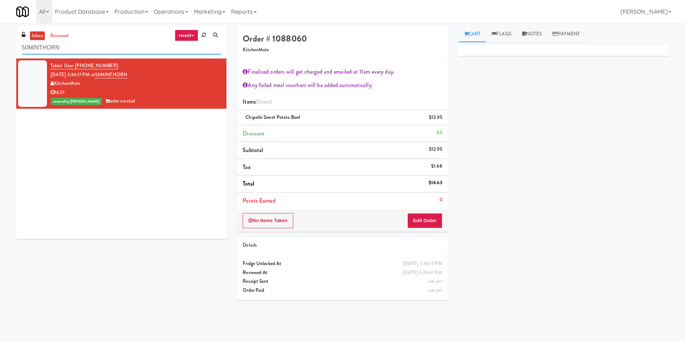
drag, startPoint x: 92, startPoint y: 45, endPoint x: 0, endPoint y: 56, distance: 93.0
click at [0, 56] on div "inbox reviewed recent all unclear take inventory issue suspicious failed recent…" at bounding box center [342, 171] width 685 height 290
paste input "Point 225 - Cooler"
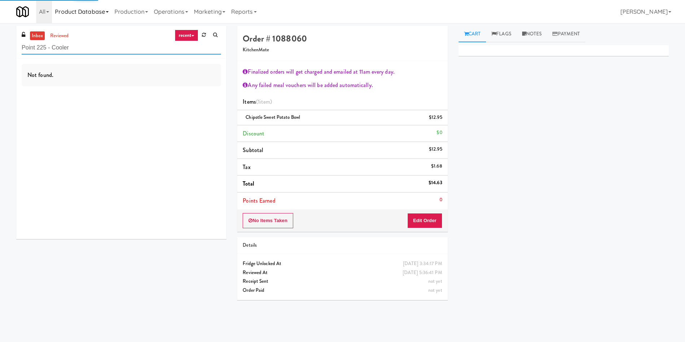
type input "Point 225 - Cooler"
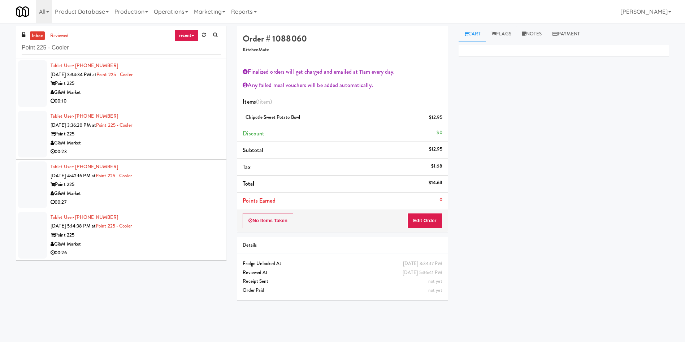
click at [38, 80] on div at bounding box center [32, 83] width 29 height 47
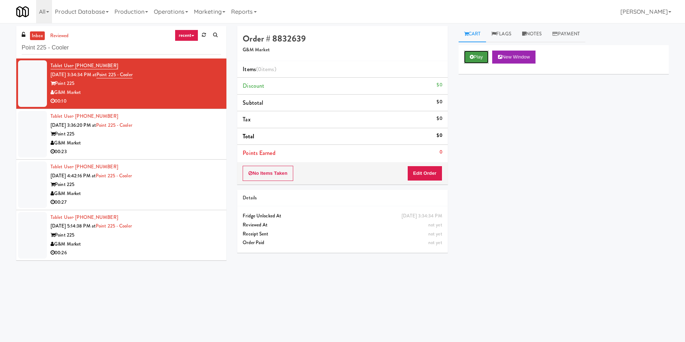
click at [483, 56] on button "Play" at bounding box center [476, 57] width 25 height 13
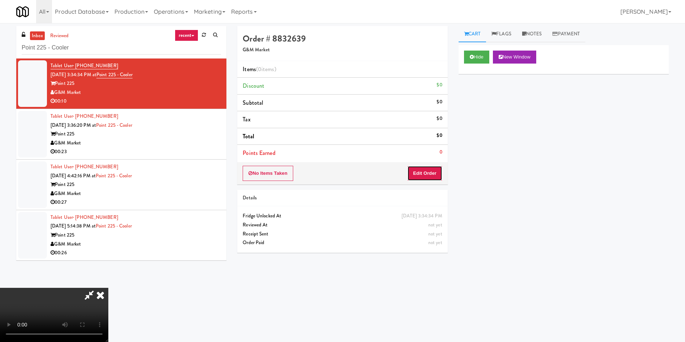
click at [425, 174] on button "Edit Order" at bounding box center [424, 173] width 35 height 15
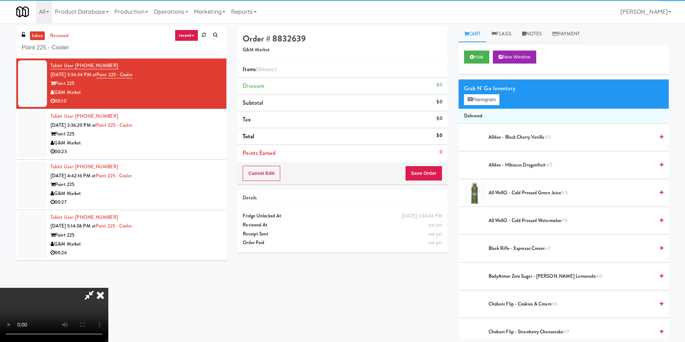
scroll to position [54, 0]
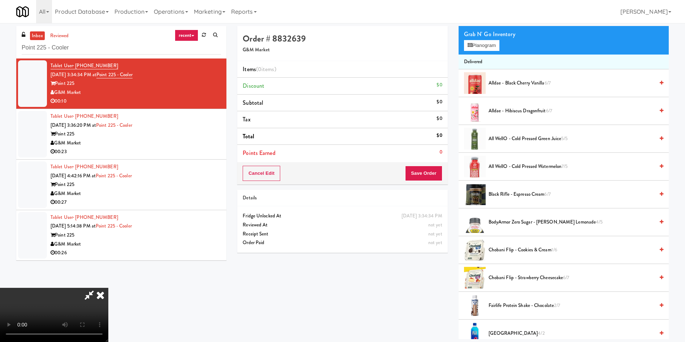
click at [108, 288] on video at bounding box center [54, 315] width 108 height 54
click at [473, 43] on button "Planogram" at bounding box center [481, 45] width 35 height 11
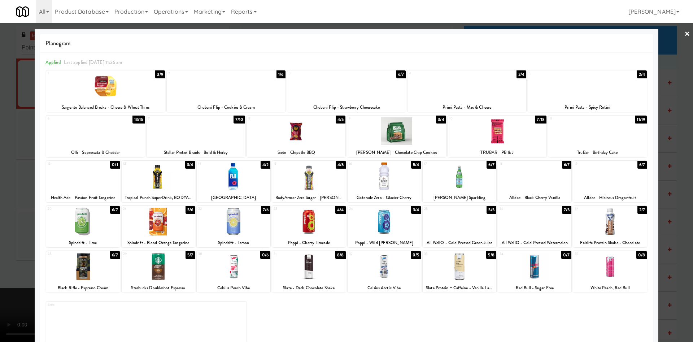
click at [201, 135] on div at bounding box center [196, 131] width 99 height 28
click at [563, 143] on div at bounding box center [597, 131] width 99 height 28
click at [3, 154] on div at bounding box center [346, 171] width 693 height 342
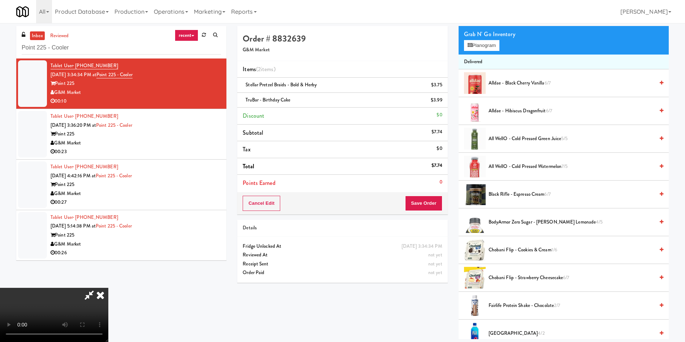
click at [108, 288] on video at bounding box center [54, 315] width 108 height 54
click at [417, 201] on button "Save Order" at bounding box center [423, 203] width 37 height 15
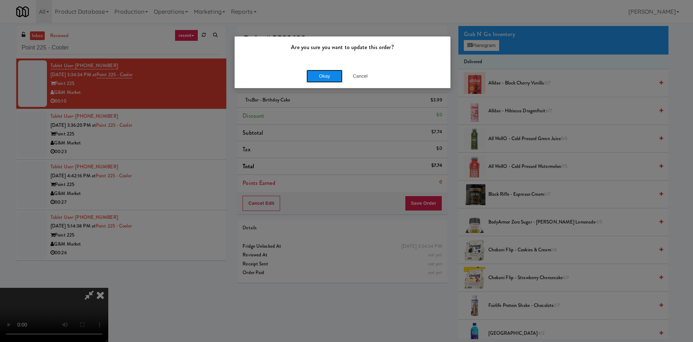
click at [323, 74] on button "Okay" at bounding box center [324, 76] width 36 height 13
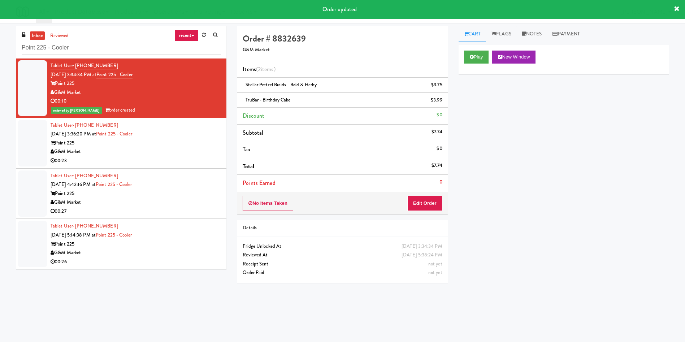
click at [37, 135] on div at bounding box center [32, 143] width 29 height 47
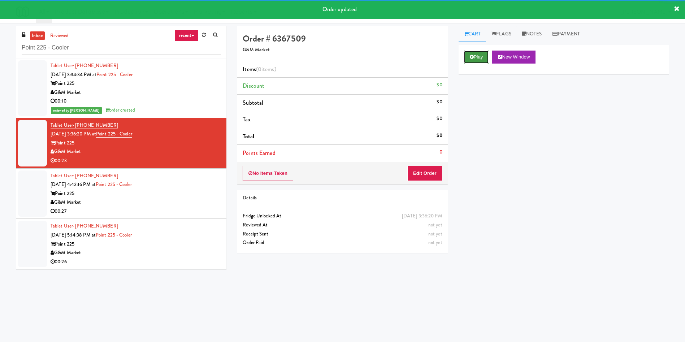
drag, startPoint x: 486, startPoint y: 62, endPoint x: 435, endPoint y: 133, distance: 87.9
click at [486, 62] on button "Play" at bounding box center [476, 57] width 25 height 13
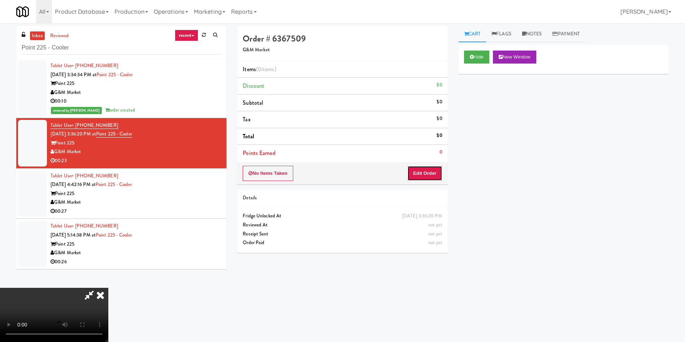
click at [435, 174] on button "Edit Order" at bounding box center [424, 173] width 35 height 15
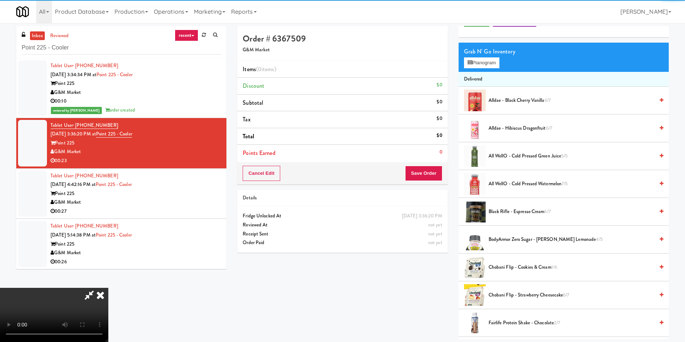
scroll to position [54, 0]
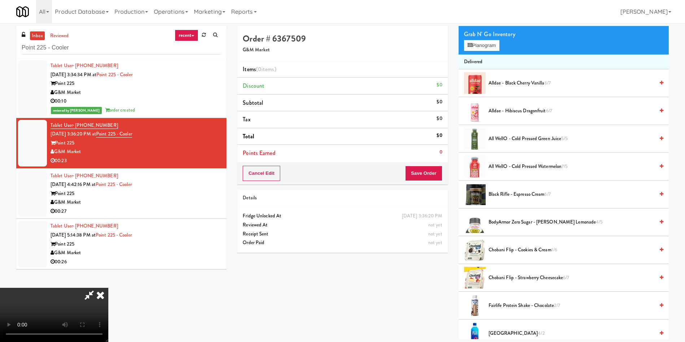
click at [108, 288] on video at bounding box center [54, 315] width 108 height 54
click at [478, 42] on button "Planogram" at bounding box center [481, 45] width 35 height 11
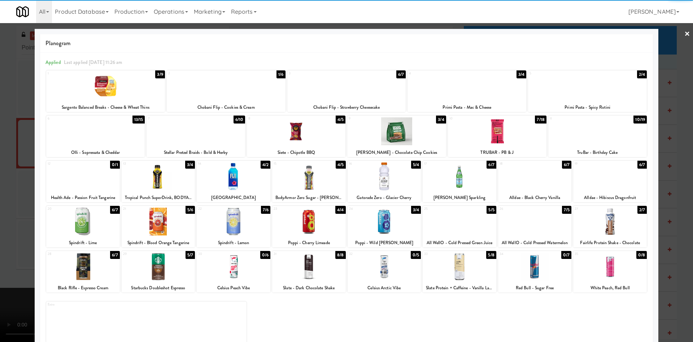
click at [120, 98] on div at bounding box center [105, 86] width 119 height 28
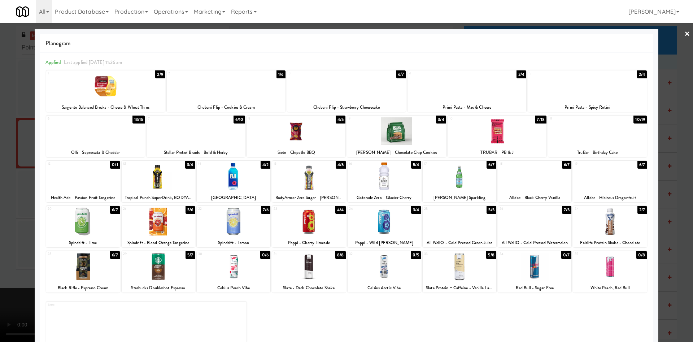
click at [120, 98] on div at bounding box center [105, 86] width 119 height 28
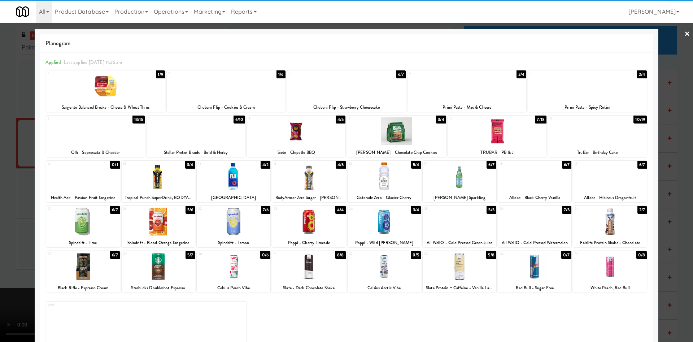
click at [10, 111] on div at bounding box center [346, 171] width 693 height 342
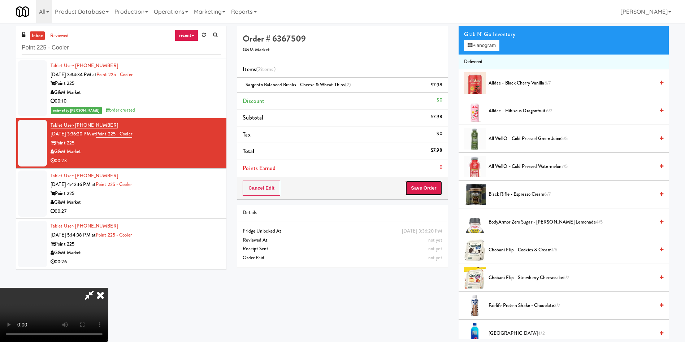
click at [415, 185] on button "Save Order" at bounding box center [423, 187] width 37 height 15
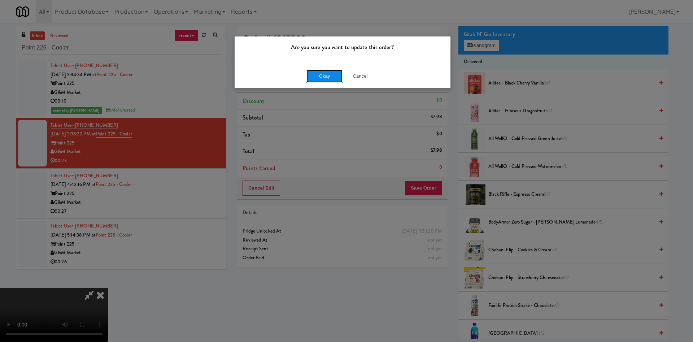
click at [321, 77] on button "Okay" at bounding box center [324, 76] width 36 height 13
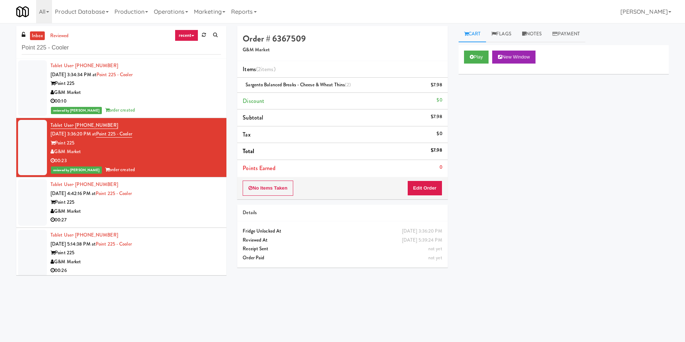
click at [28, 211] on div at bounding box center [32, 202] width 29 height 47
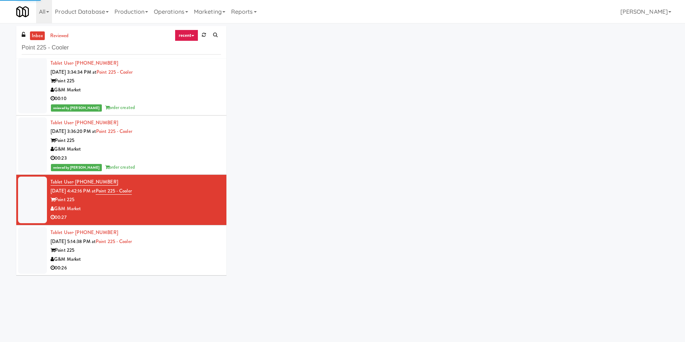
scroll to position [3, 0]
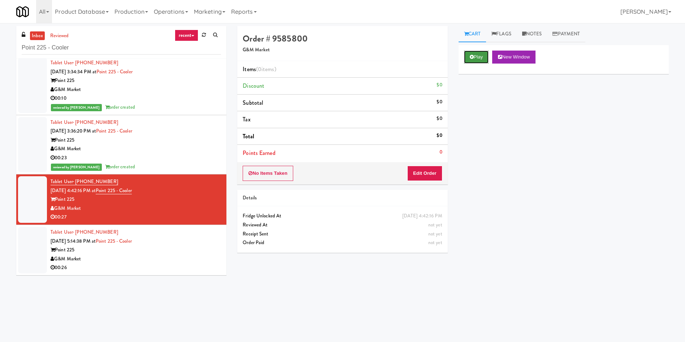
click at [481, 56] on button "Play" at bounding box center [476, 57] width 25 height 13
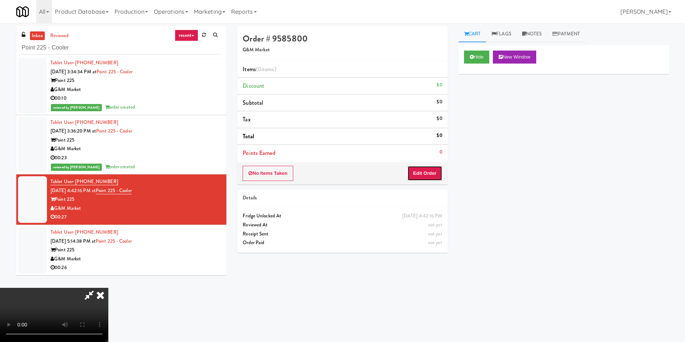
click at [419, 168] on button "Edit Order" at bounding box center [424, 173] width 35 height 15
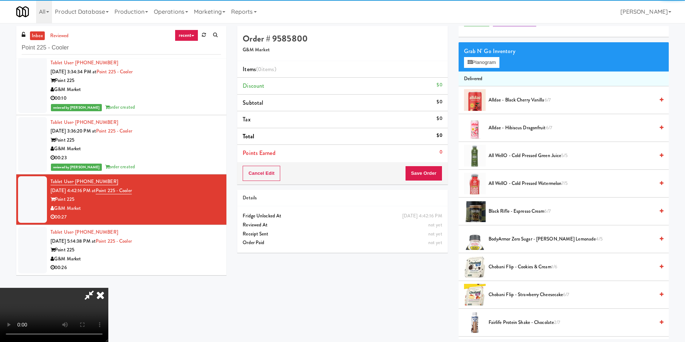
scroll to position [54, 0]
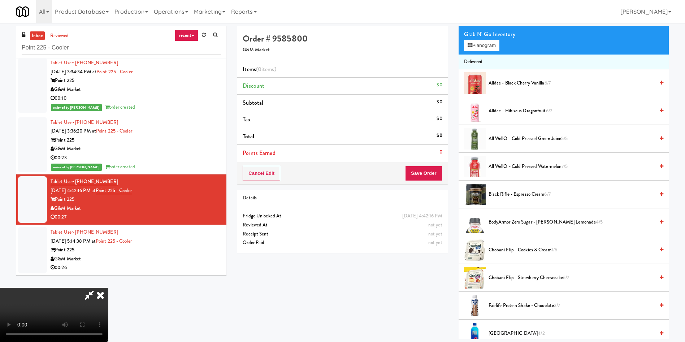
click at [108, 288] on video at bounding box center [54, 315] width 108 height 54
drag, startPoint x: 288, startPoint y: 129, endPoint x: 428, endPoint y: 81, distance: 148.3
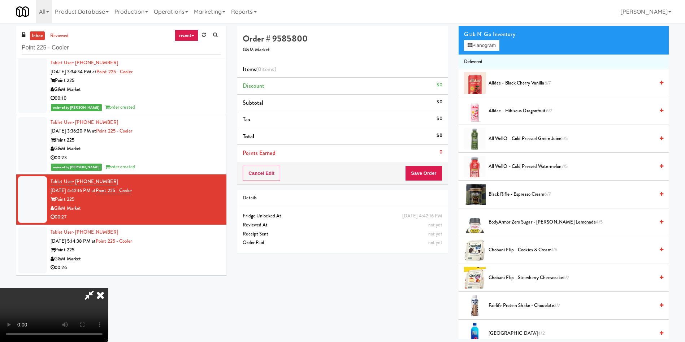
click at [108, 288] on video at bounding box center [54, 315] width 108 height 54
click at [470, 44] on icon at bounding box center [469, 45] width 5 height 5
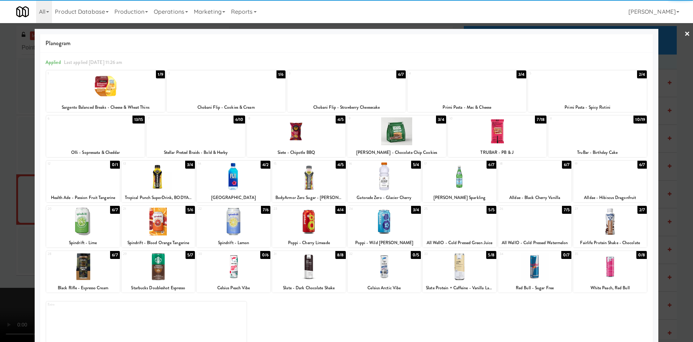
click at [106, 91] on div at bounding box center [105, 86] width 119 height 28
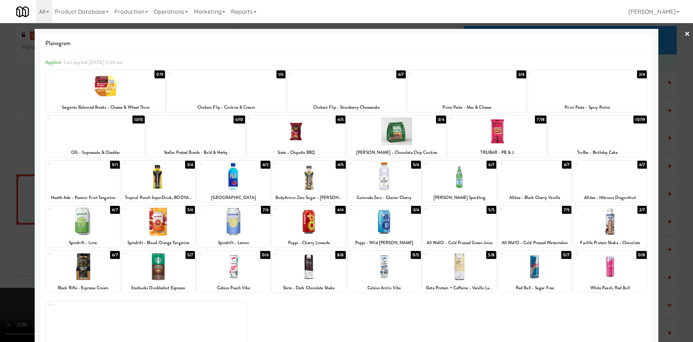
click at [7, 112] on div at bounding box center [346, 171] width 693 height 342
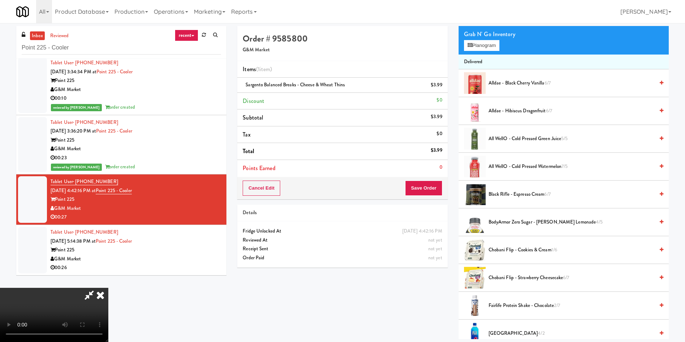
click at [108, 288] on video at bounding box center [54, 315] width 108 height 54
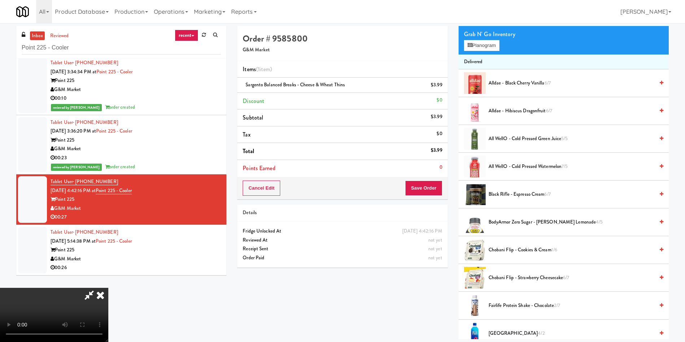
click at [108, 288] on video at bounding box center [54, 315] width 108 height 54
click at [481, 43] on button "Planogram" at bounding box center [481, 45] width 35 height 11
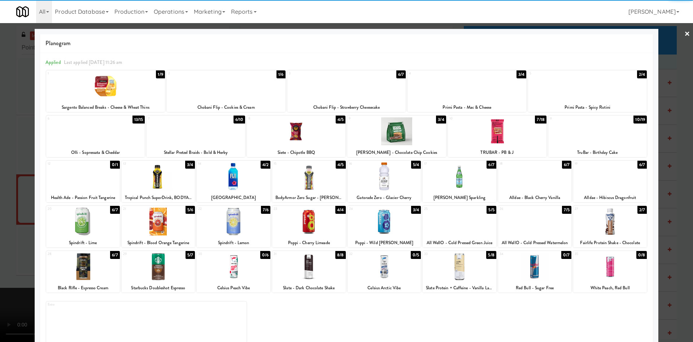
click at [594, 185] on div at bounding box center [610, 176] width 74 height 28
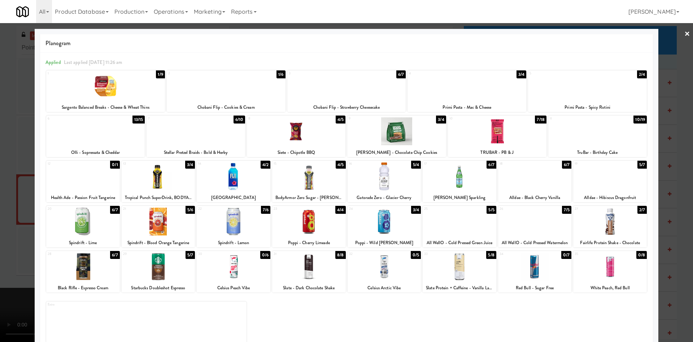
click at [24, 133] on div at bounding box center [346, 171] width 693 height 342
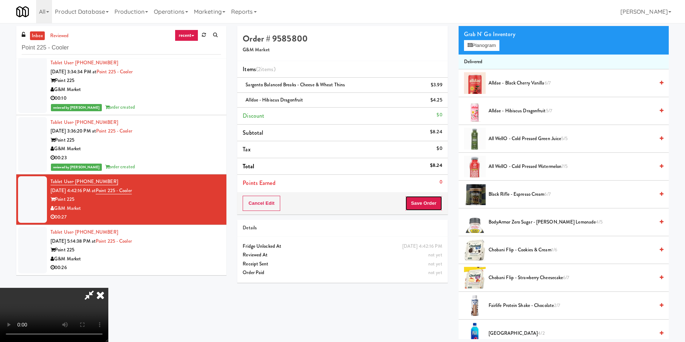
click at [428, 201] on button "Save Order" at bounding box center [423, 203] width 37 height 15
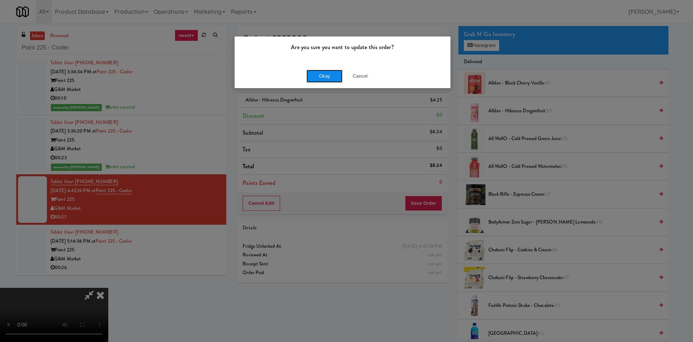
click at [332, 75] on button "Okay" at bounding box center [324, 76] width 36 height 13
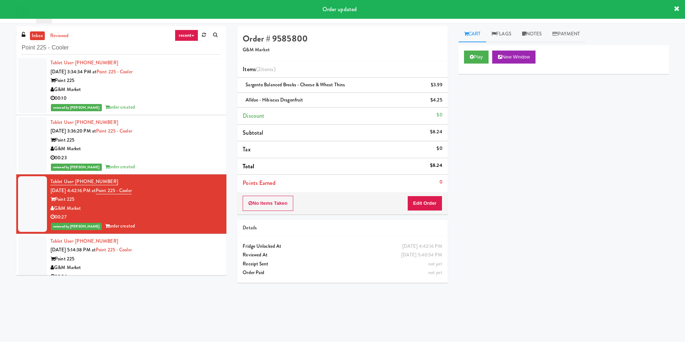
click at [17, 261] on li "Tablet User · (662) 313-9505 Sep 29, 2025 5:14:38 PM at Point 225 - Cooler Poin…" at bounding box center [121, 259] width 210 height 50
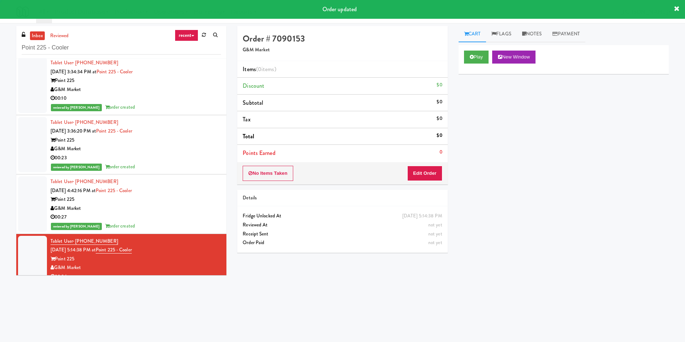
scroll to position [12, 0]
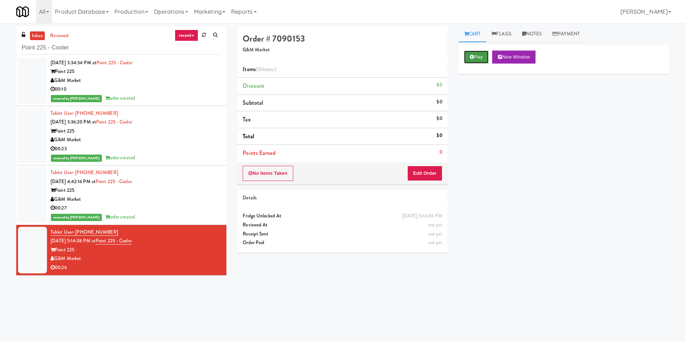
click at [478, 57] on button "Play" at bounding box center [476, 57] width 25 height 13
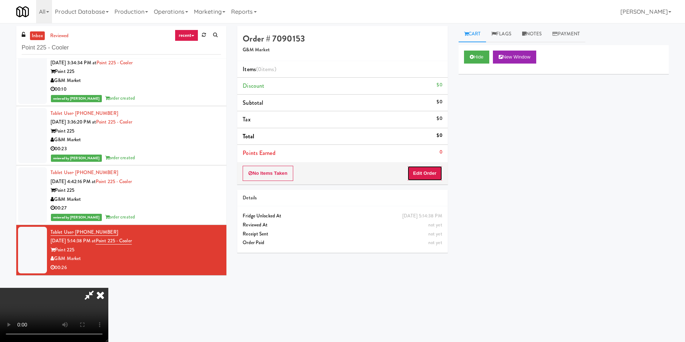
click at [427, 168] on button "Edit Order" at bounding box center [424, 173] width 35 height 15
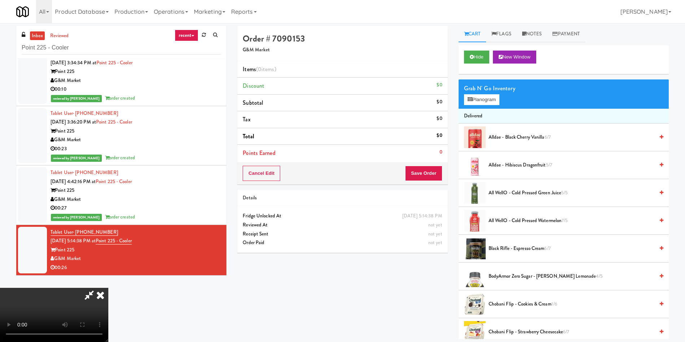
click at [108, 288] on video at bounding box center [54, 315] width 108 height 54
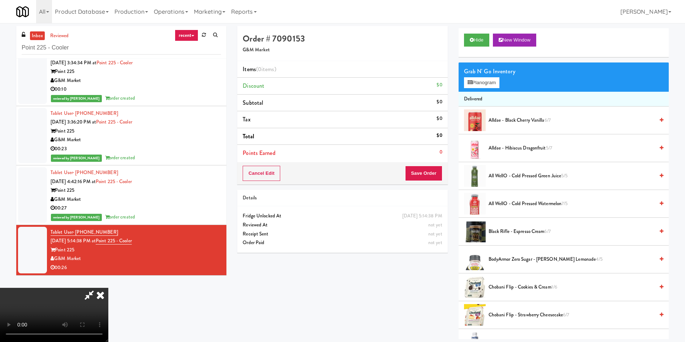
scroll to position [0, 0]
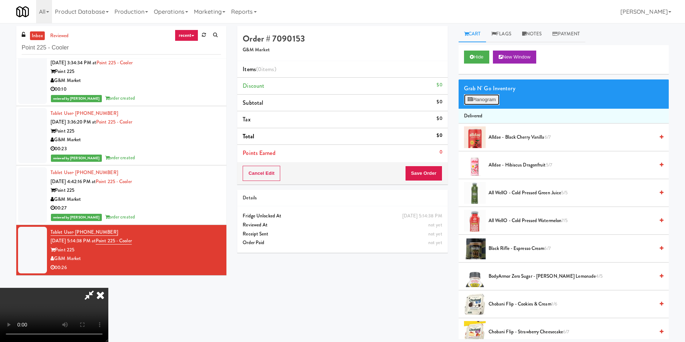
click at [484, 98] on button "Planogram" at bounding box center [481, 99] width 35 height 11
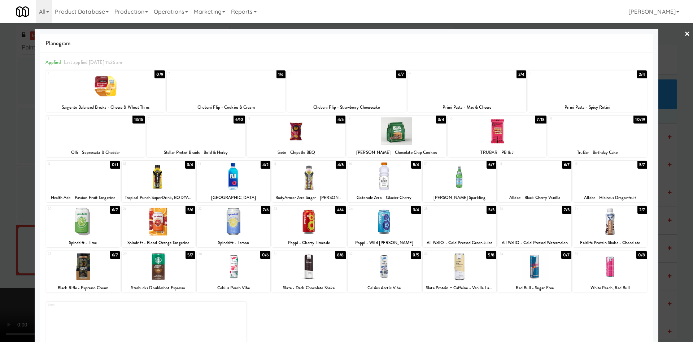
click at [201, 129] on div at bounding box center [196, 131] width 99 height 28
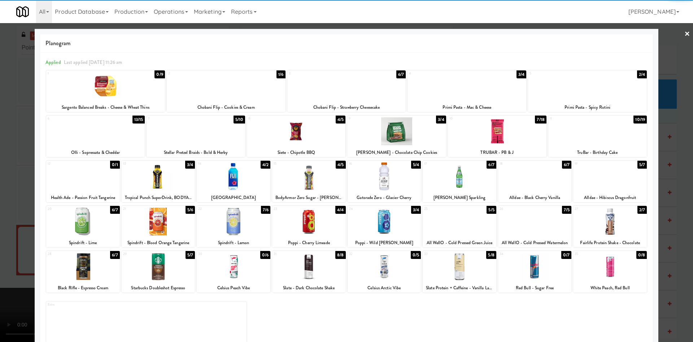
click at [8, 105] on div at bounding box center [346, 171] width 693 height 342
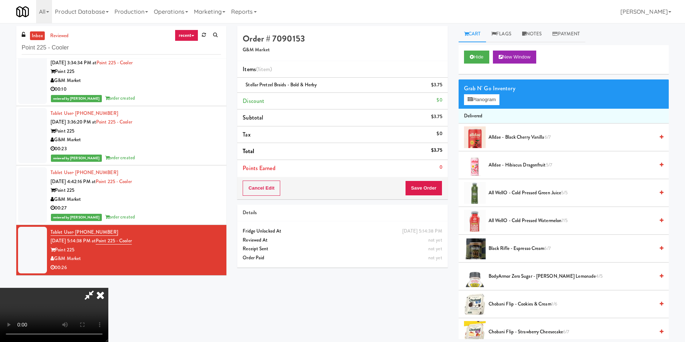
click at [108, 288] on video at bounding box center [54, 315] width 108 height 54
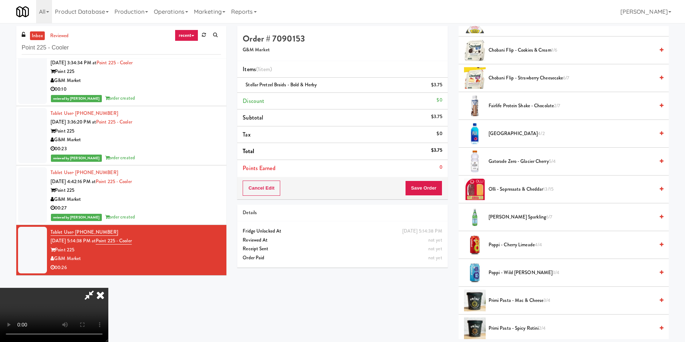
scroll to position [271, 0]
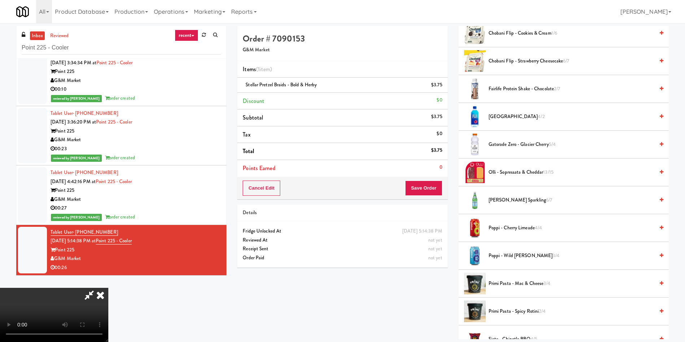
click at [537, 115] on span "4/2" at bounding box center [540, 116] width 7 height 7
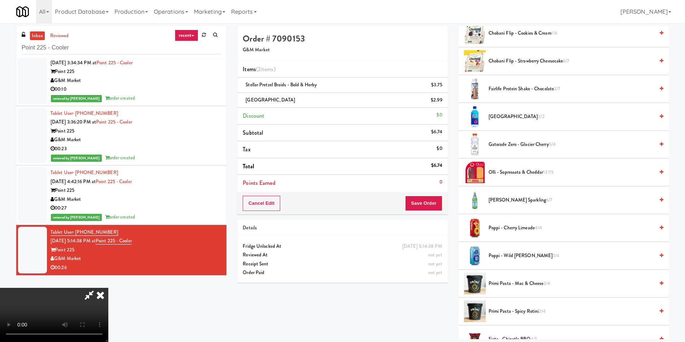
scroll to position [0, 0]
click at [436, 204] on button "Save Order" at bounding box center [423, 203] width 37 height 15
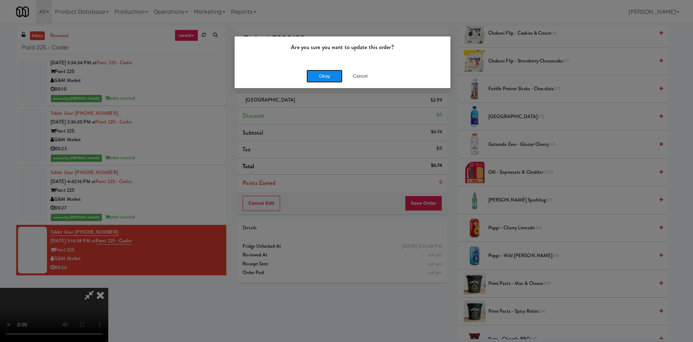
click at [337, 70] on button "Okay" at bounding box center [324, 76] width 36 height 13
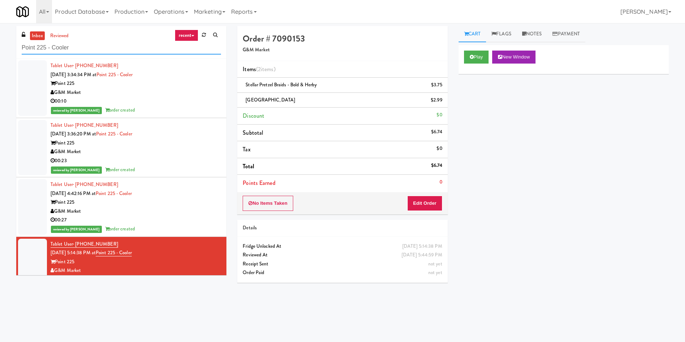
drag, startPoint x: 100, startPoint y: 48, endPoint x: 0, endPoint y: 50, distance: 100.0
click at [0, 50] on div "inbox reviewed recent all unclear take inventory issue suspicious failed recent…" at bounding box center [342, 171] width 685 height 290
paste input "Overland - Cooler - Solo"
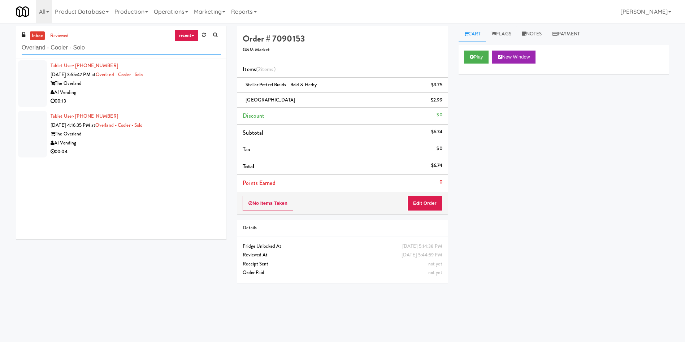
type input "Overland - Cooler - Solo"
click at [35, 81] on div at bounding box center [32, 83] width 29 height 47
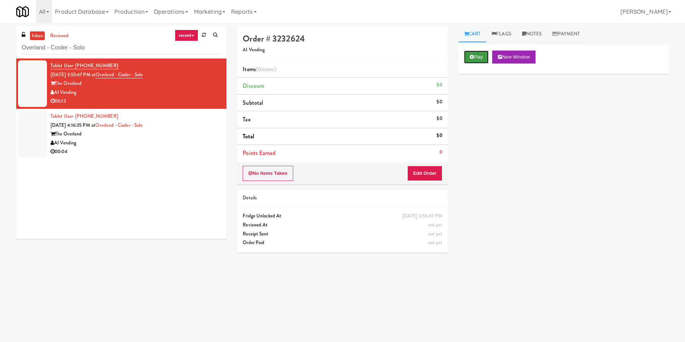
click at [483, 54] on button "Play" at bounding box center [476, 57] width 25 height 13
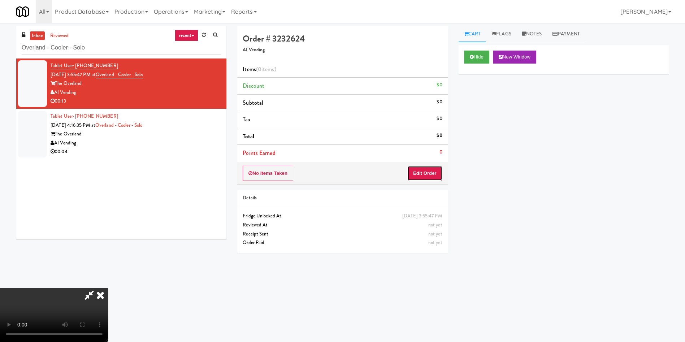
click at [425, 178] on button "Edit Order" at bounding box center [424, 173] width 35 height 15
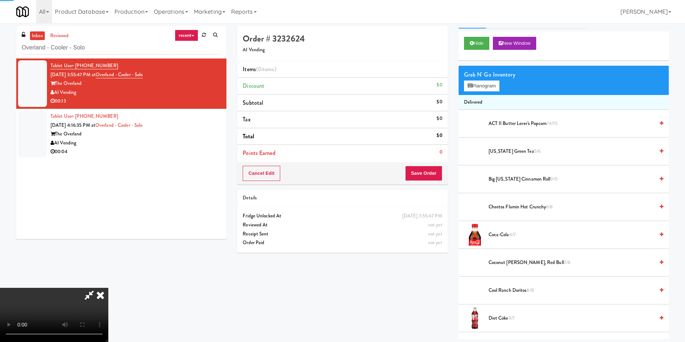
scroll to position [54, 0]
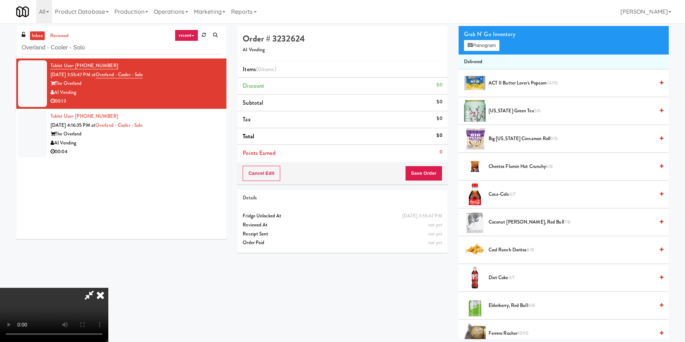
click at [108, 288] on video at bounding box center [54, 315] width 108 height 54
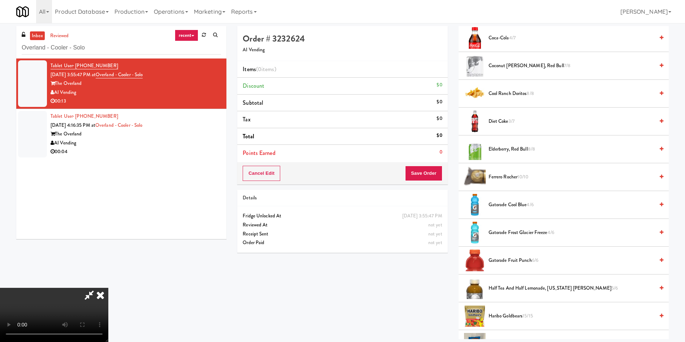
scroll to position [271, 0]
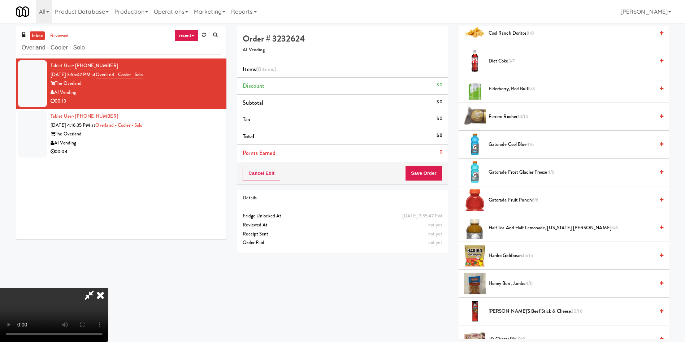
click at [502, 201] on span "Gatorade Fruit Punch 6/6" at bounding box center [571, 200] width 166 height 9
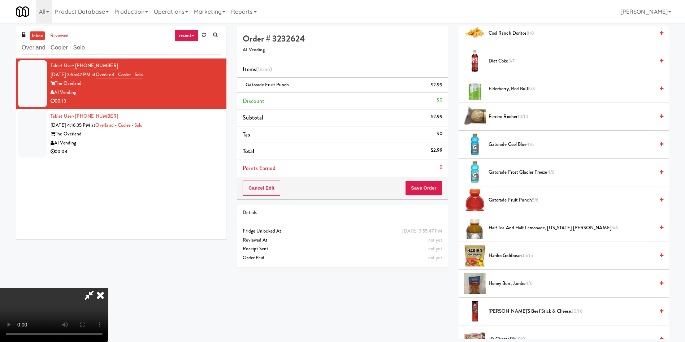
click at [503, 200] on span "Gatorade Fruit Punch 5/6" at bounding box center [571, 200] width 166 height 9
click at [425, 183] on button "Save Order" at bounding box center [423, 187] width 37 height 15
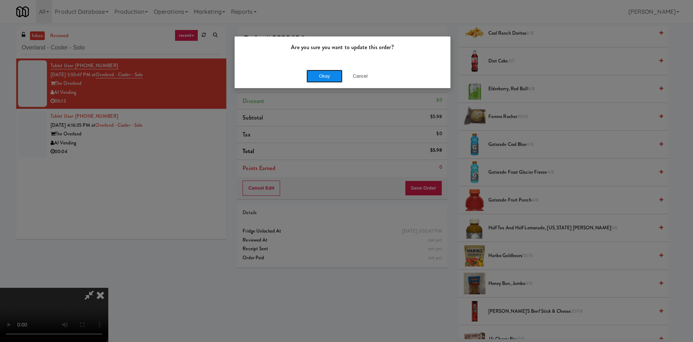
click at [325, 72] on button "Okay" at bounding box center [324, 76] width 36 height 13
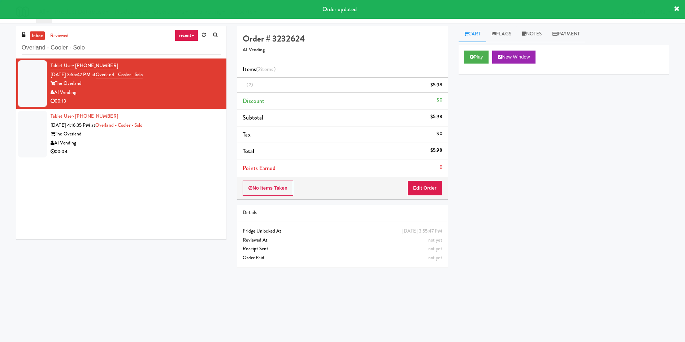
scroll to position [0, 0]
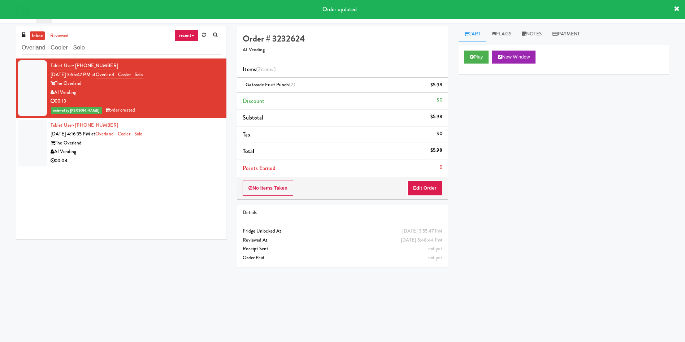
drag, startPoint x: 29, startPoint y: 148, endPoint x: 37, endPoint y: 119, distance: 30.7
click at [29, 148] on div at bounding box center [32, 143] width 29 height 47
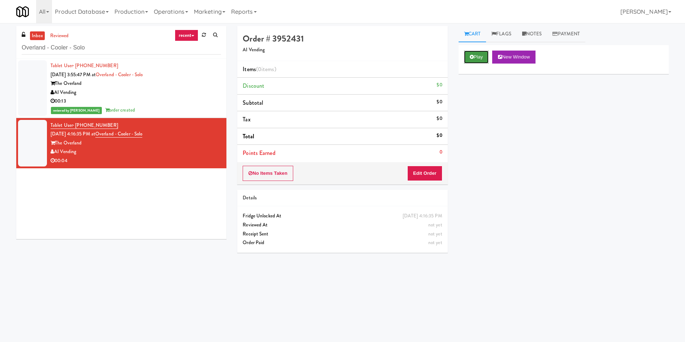
click at [478, 63] on button "Play" at bounding box center [476, 57] width 25 height 13
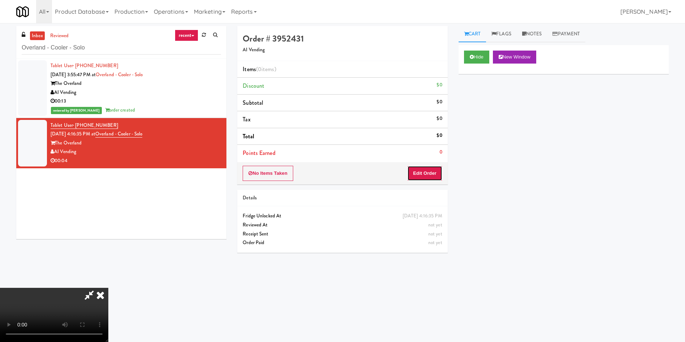
click at [423, 175] on button "Edit Order" at bounding box center [424, 173] width 35 height 15
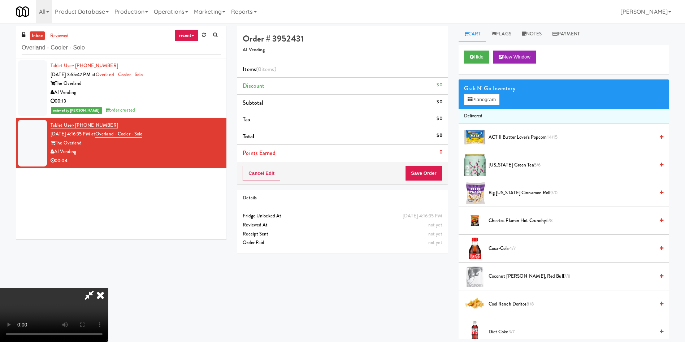
click at [108, 288] on video at bounding box center [54, 315] width 108 height 54
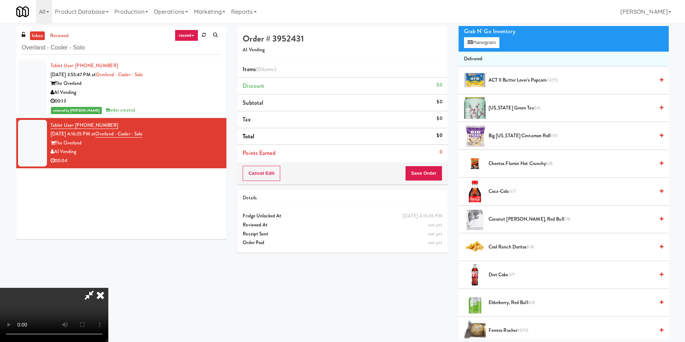
scroll to position [162, 0]
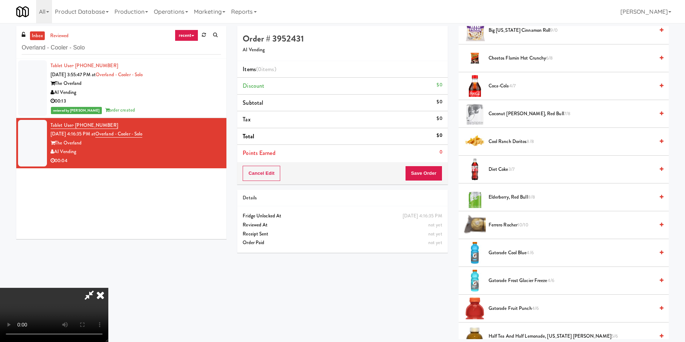
click at [512, 169] on span "3/7" at bounding box center [511, 169] width 6 height 7
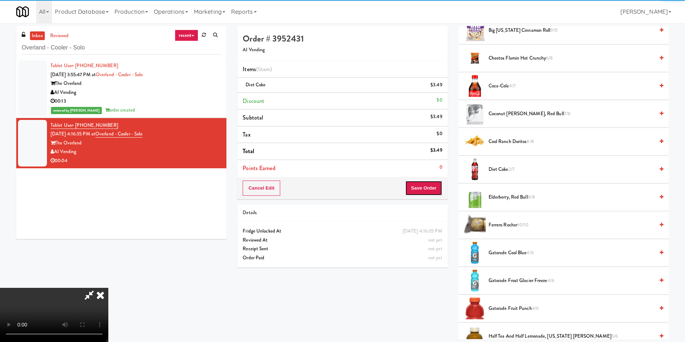
click at [438, 184] on button "Save Order" at bounding box center [423, 187] width 37 height 15
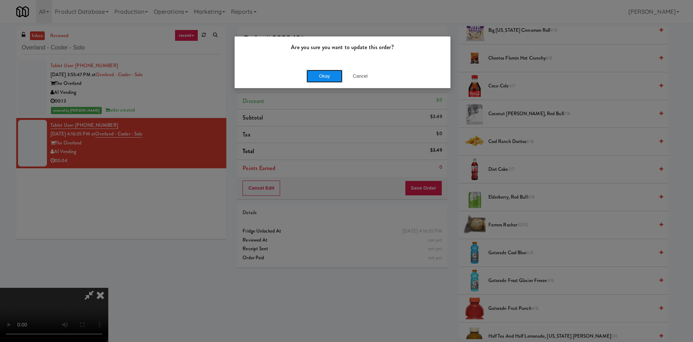
click at [334, 78] on button "Okay" at bounding box center [324, 76] width 36 height 13
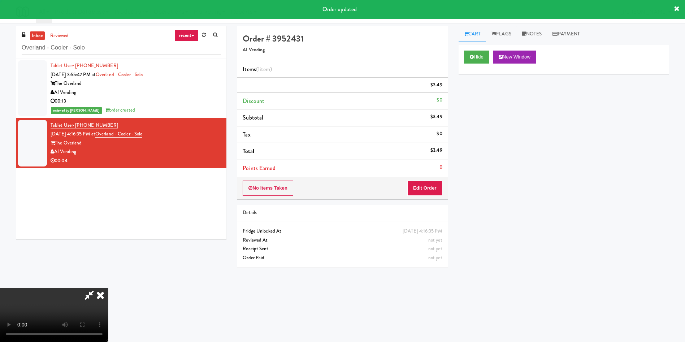
scroll to position [0, 0]
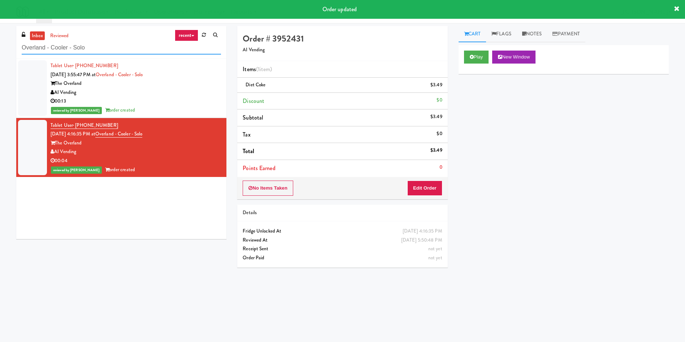
drag, startPoint x: 114, startPoint y: 50, endPoint x: 0, endPoint y: 47, distance: 114.4
click at [0, 47] on div "inbox reviewed recent all unclear take inventory issue suspicious failed recent…" at bounding box center [342, 171] width 685 height 290
paste input "Element25 - Fridge"
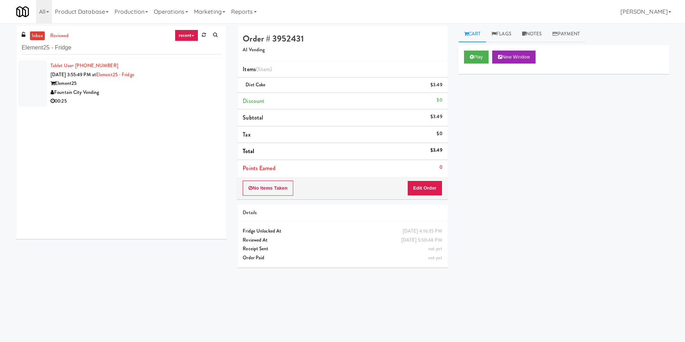
click at [14, 76] on div "inbox reviewed recent all unclear take inventory issue suspicious failed recent…" at bounding box center [121, 135] width 221 height 218
click at [29, 80] on div at bounding box center [32, 83] width 29 height 47
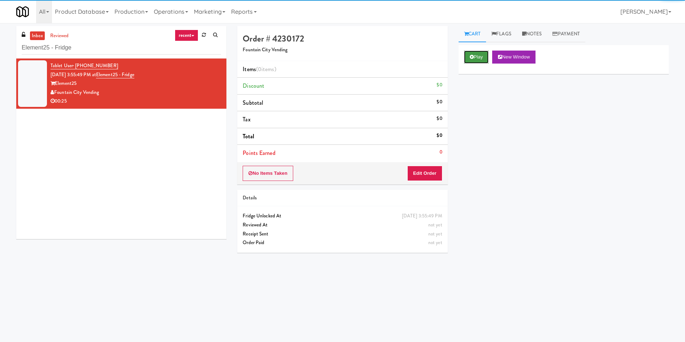
click at [479, 56] on button "Play" at bounding box center [476, 57] width 25 height 13
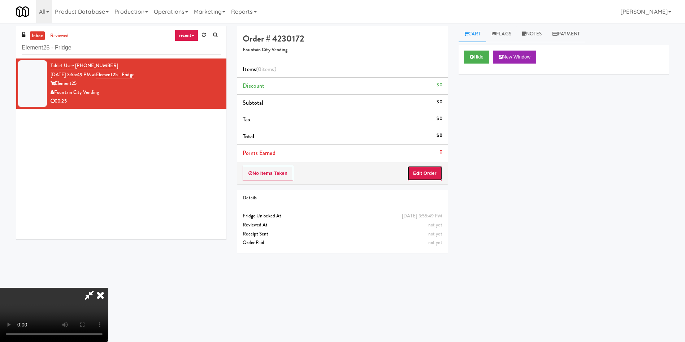
click at [428, 175] on button "Edit Order" at bounding box center [424, 173] width 35 height 15
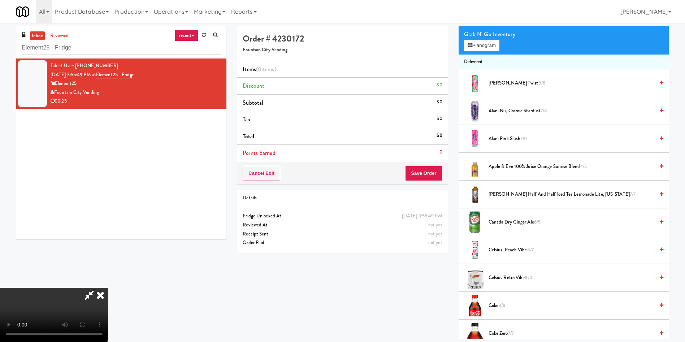
scroll to position [106, 0]
click at [108, 288] on video at bounding box center [54, 315] width 108 height 54
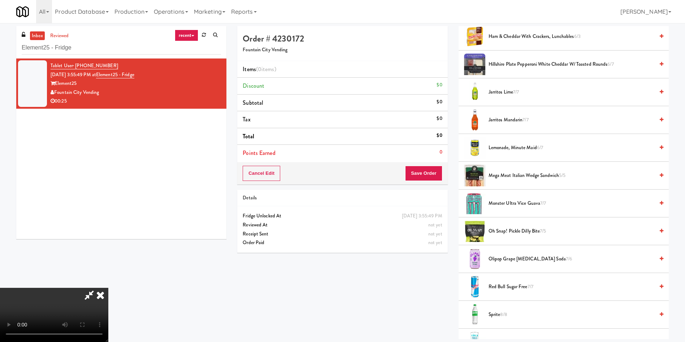
scroll to position [812, 0]
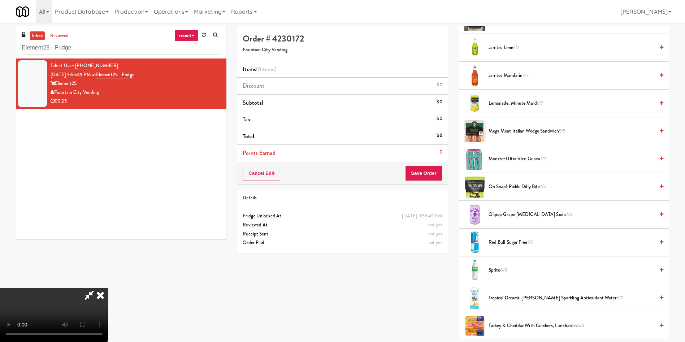
click at [497, 274] on span "Sprite 8/8" at bounding box center [571, 270] width 166 height 9
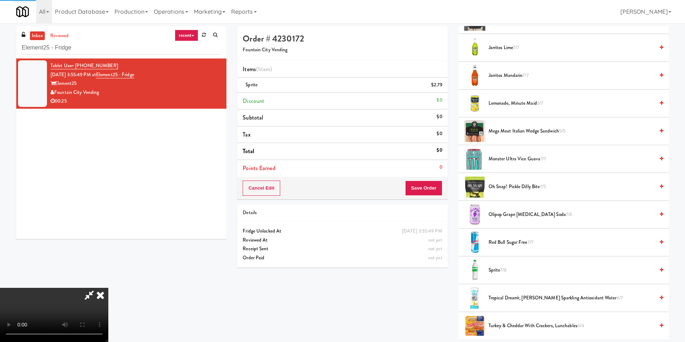
click at [108, 288] on video at bounding box center [54, 315] width 108 height 54
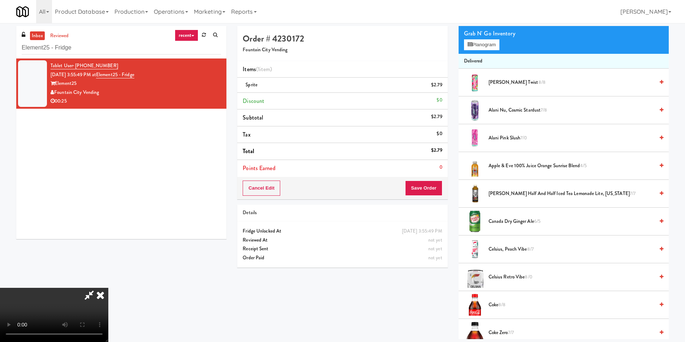
scroll to position [54, 0]
click at [479, 42] on button "Planogram" at bounding box center [481, 45] width 35 height 11
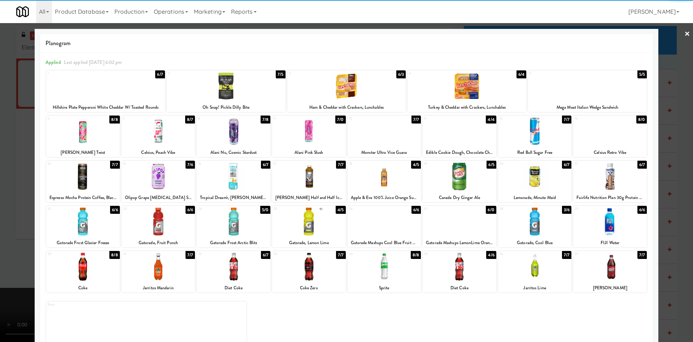
click at [600, 276] on div at bounding box center [610, 267] width 74 height 28
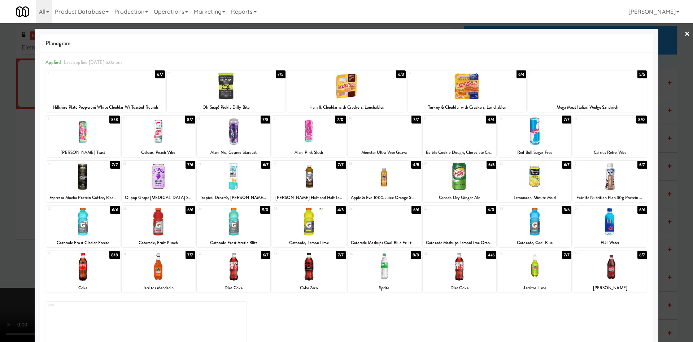
click at [17, 162] on div at bounding box center [346, 171] width 693 height 342
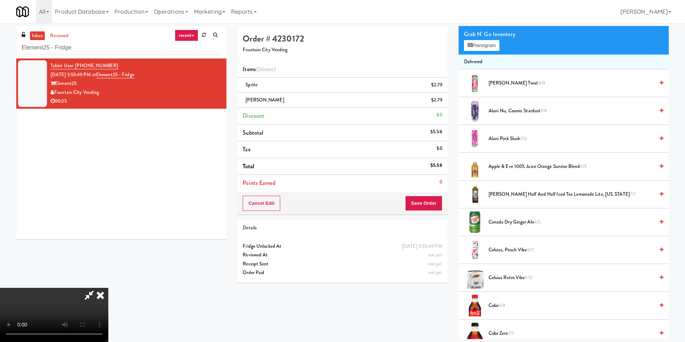
click at [108, 288] on video at bounding box center [54, 315] width 108 height 54
click at [416, 202] on button "Save Order" at bounding box center [423, 203] width 37 height 15
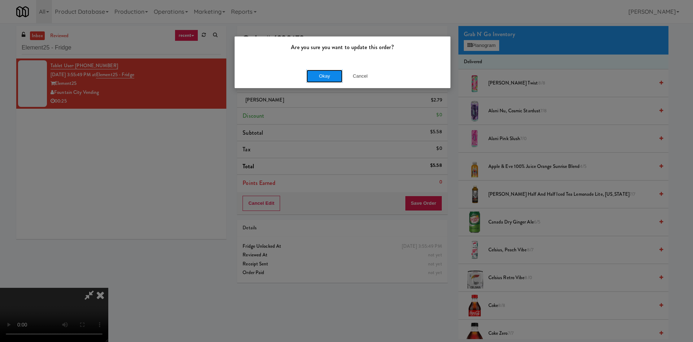
click at [312, 73] on button "Okay" at bounding box center [324, 76] width 36 height 13
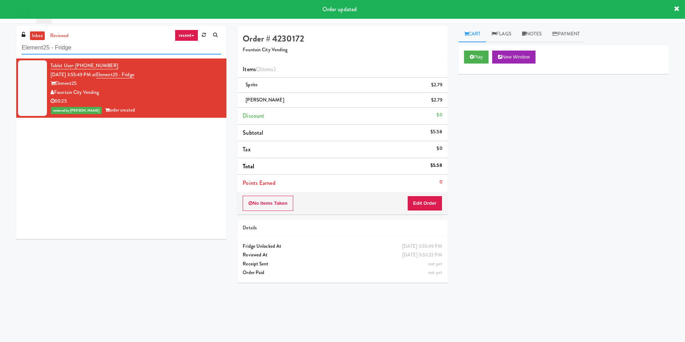
paste input "Aperture UCF - Pantry - Right"
drag, startPoint x: 105, startPoint y: 47, endPoint x: 5, endPoint y: 45, distance: 100.0
click at [5, 45] on div "inbox reviewed recent all unclear take inventory issue suspicious failed recent…" at bounding box center [342, 171] width 685 height 290
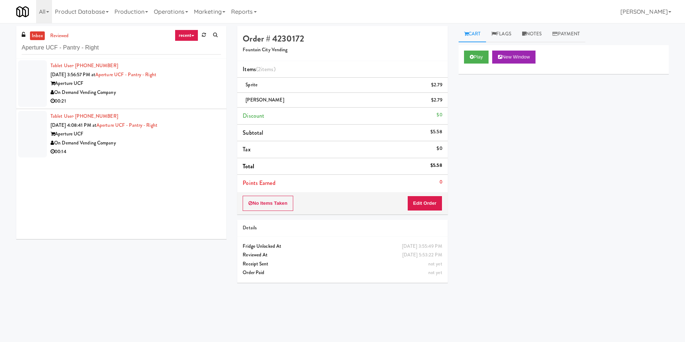
click at [44, 84] on div at bounding box center [32, 83] width 29 height 47
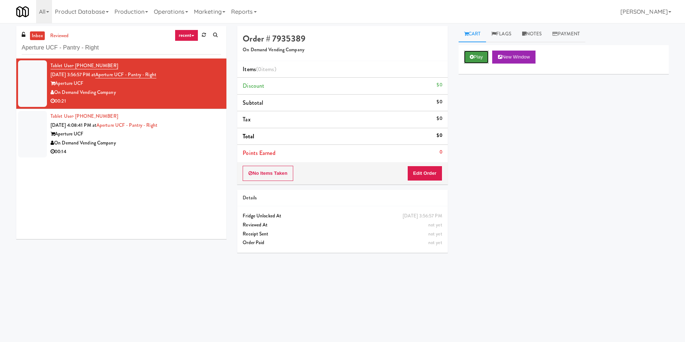
click at [474, 60] on button "Play" at bounding box center [476, 57] width 25 height 13
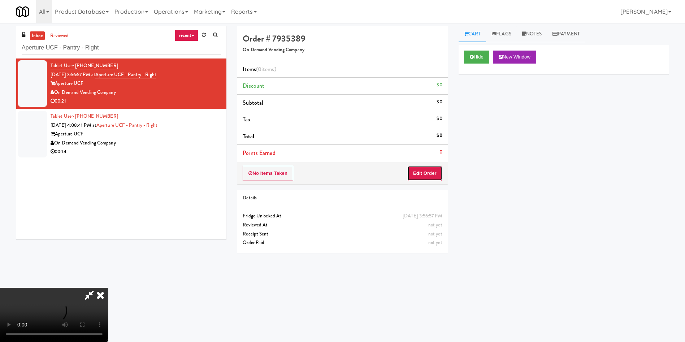
click at [434, 171] on button "Edit Order" at bounding box center [424, 173] width 35 height 15
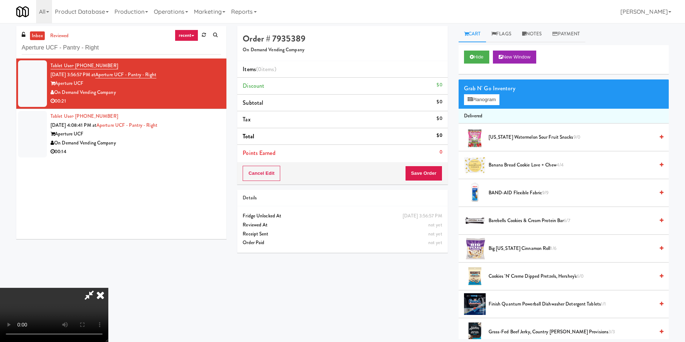
click at [108, 288] on video at bounding box center [54, 315] width 108 height 54
click at [468, 96] on button "Planogram" at bounding box center [481, 99] width 35 height 11
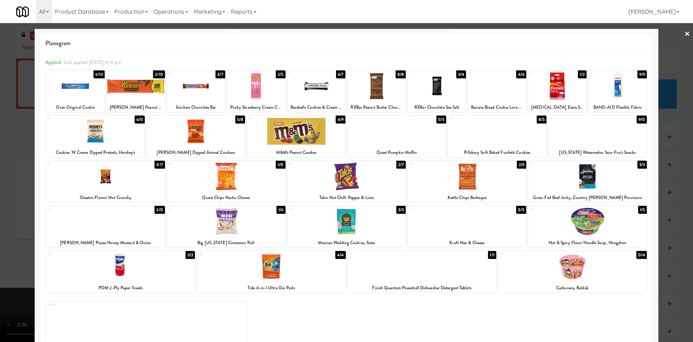
click at [577, 179] on div at bounding box center [587, 176] width 119 height 28
drag, startPoint x: 659, startPoint y: 45, endPoint x: 650, endPoint y: 52, distance: 11.9
click at [659, 47] on div at bounding box center [346, 171] width 693 height 342
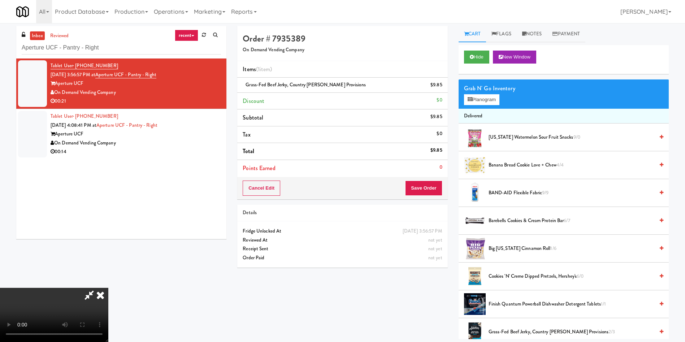
click at [108, 288] on video at bounding box center [54, 315] width 108 height 54
click at [479, 98] on button "Planogram" at bounding box center [481, 99] width 35 height 11
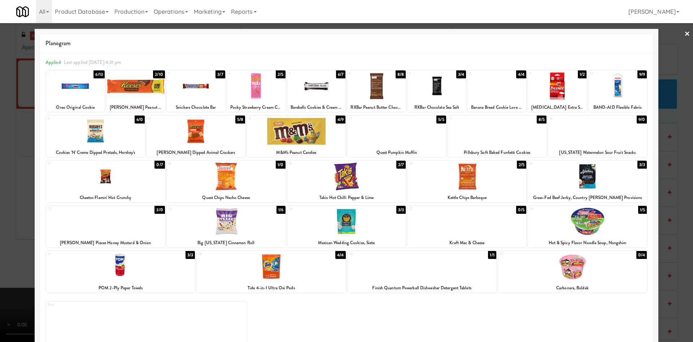
click at [336, 223] on div at bounding box center [346, 221] width 119 height 28
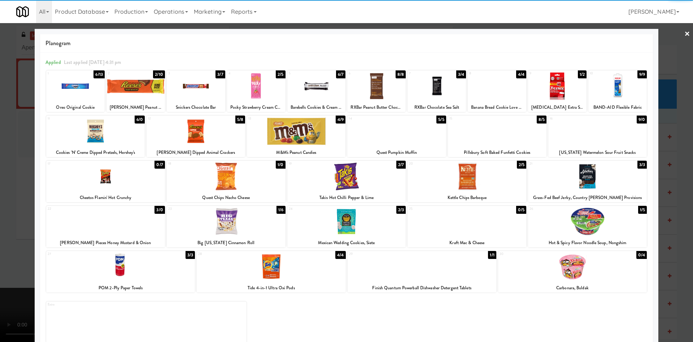
click at [12, 160] on div at bounding box center [346, 171] width 693 height 342
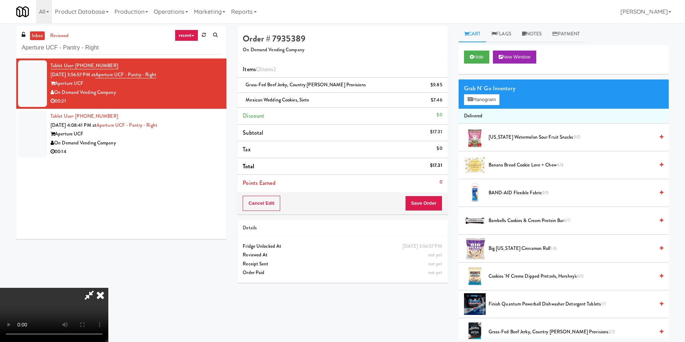
click at [108, 288] on video at bounding box center [54, 315] width 108 height 54
click at [418, 202] on button "Save Order" at bounding box center [423, 203] width 37 height 15
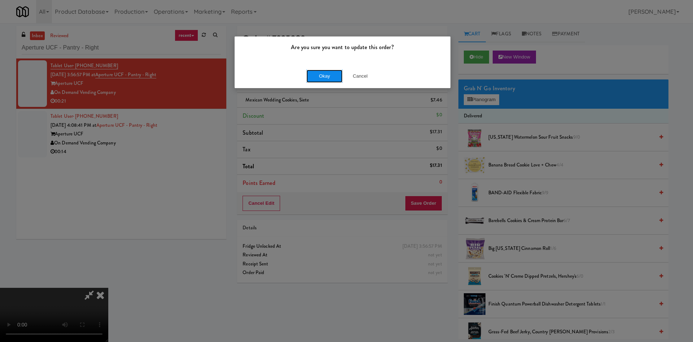
click at [318, 76] on button "Okay" at bounding box center [324, 76] width 36 height 13
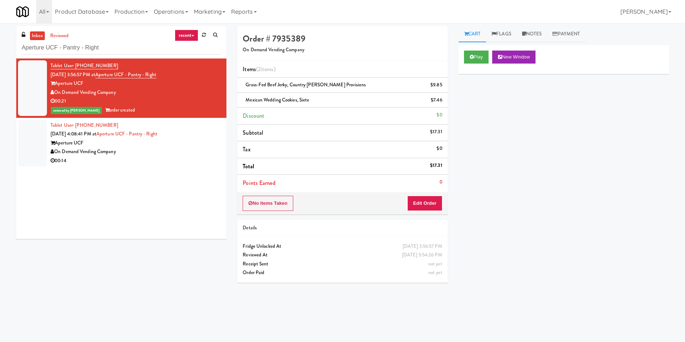
drag, startPoint x: 40, startPoint y: 137, endPoint x: 54, endPoint y: 137, distance: 14.1
click at [40, 137] on div at bounding box center [32, 143] width 29 height 47
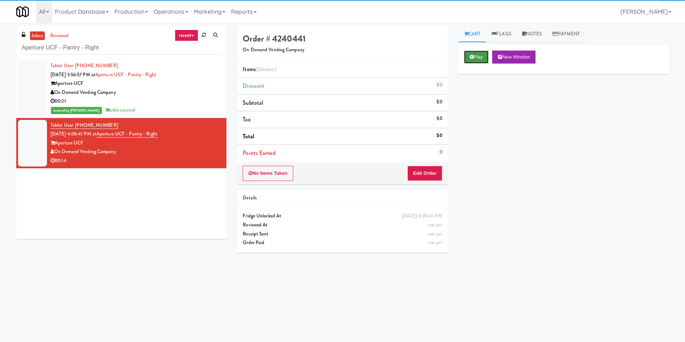
click at [482, 57] on button "Play" at bounding box center [476, 57] width 25 height 13
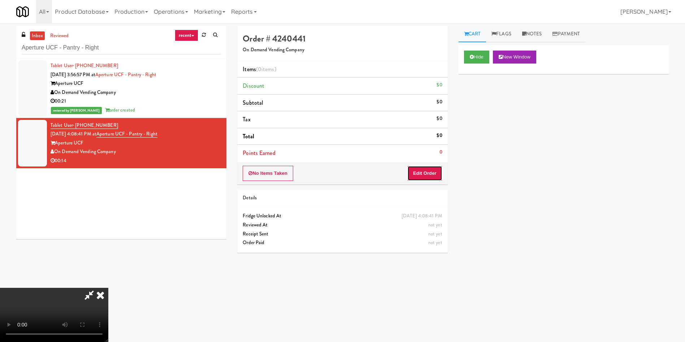
click at [423, 171] on button "Edit Order" at bounding box center [424, 173] width 35 height 15
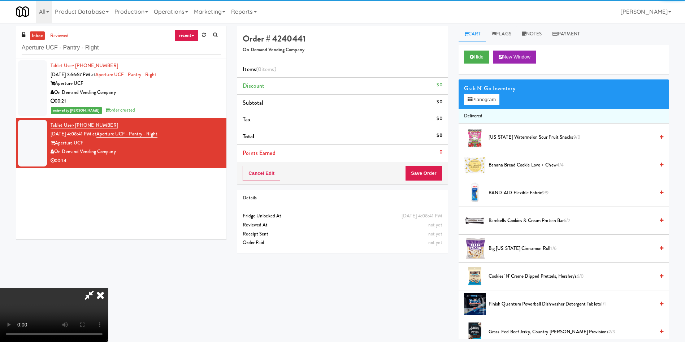
scroll to position [54, 0]
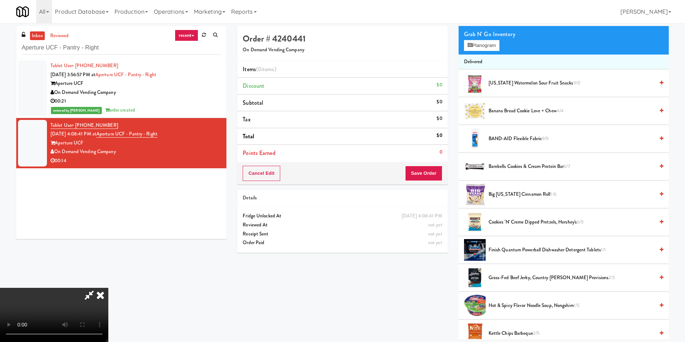
click at [108, 288] on video at bounding box center [54, 315] width 108 height 54
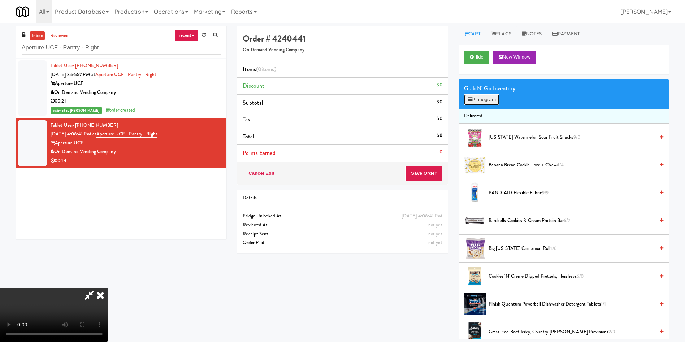
click at [482, 100] on button "Planogram" at bounding box center [481, 99] width 35 height 11
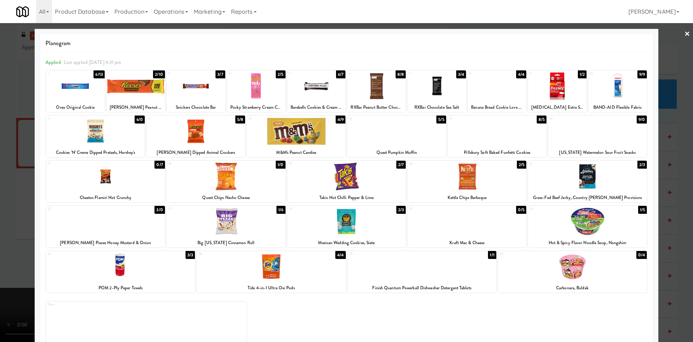
click at [196, 127] on div at bounding box center [196, 131] width 99 height 28
click at [115, 128] on div at bounding box center [95, 131] width 99 height 28
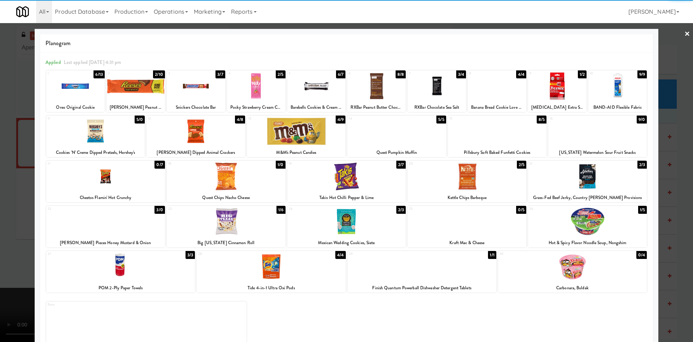
click at [9, 135] on div at bounding box center [346, 171] width 693 height 342
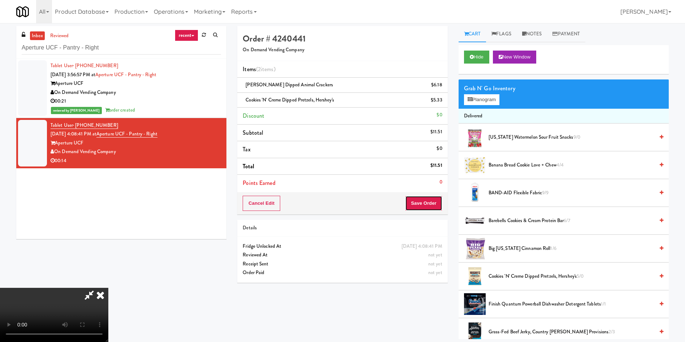
click at [430, 197] on button "Save Order" at bounding box center [423, 203] width 37 height 15
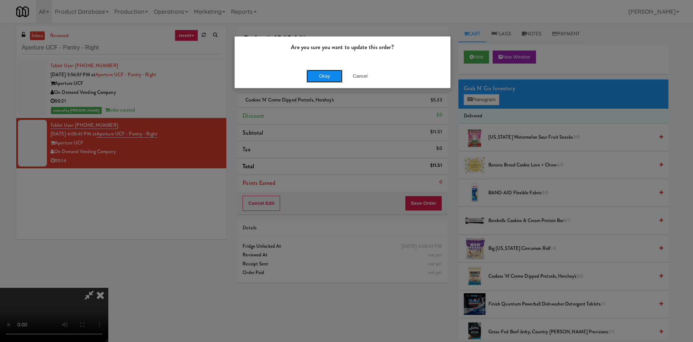
click at [323, 75] on button "Okay" at bounding box center [324, 76] width 36 height 13
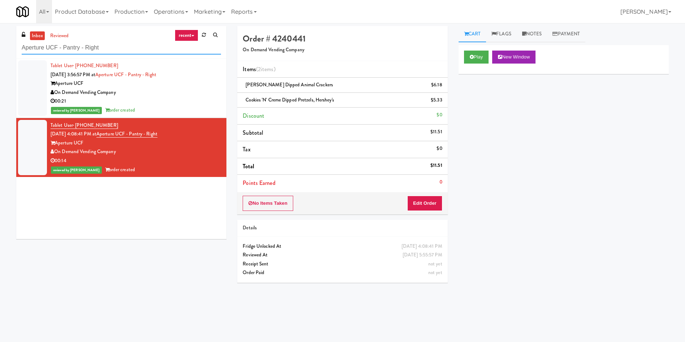
paste input "Fridge - Gym"
drag, startPoint x: 119, startPoint y: 48, endPoint x: 14, endPoint y: 24, distance: 108.1
click at [17, 40] on div "inbox reviewed recent all unclear take inventory issue suspicious failed recent…" at bounding box center [121, 42] width 210 height 32
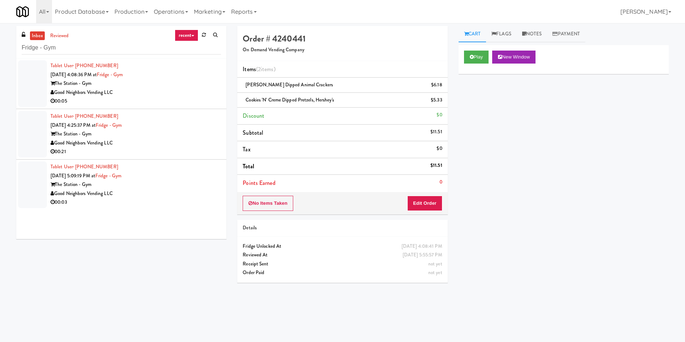
click at [36, 83] on div at bounding box center [32, 83] width 29 height 47
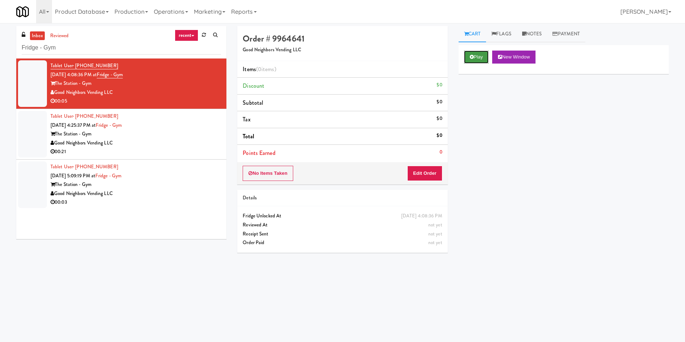
click at [482, 57] on button "Play" at bounding box center [476, 57] width 25 height 13
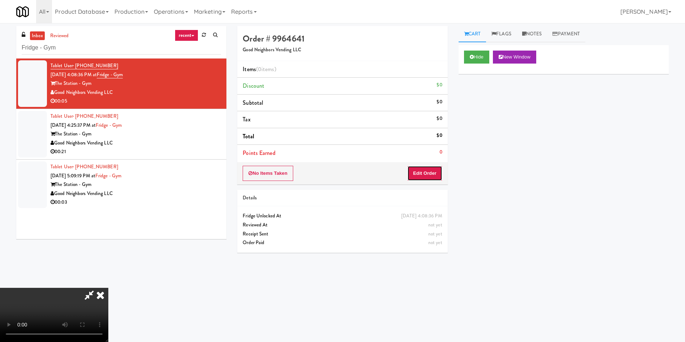
click at [429, 170] on button "Edit Order" at bounding box center [424, 173] width 35 height 15
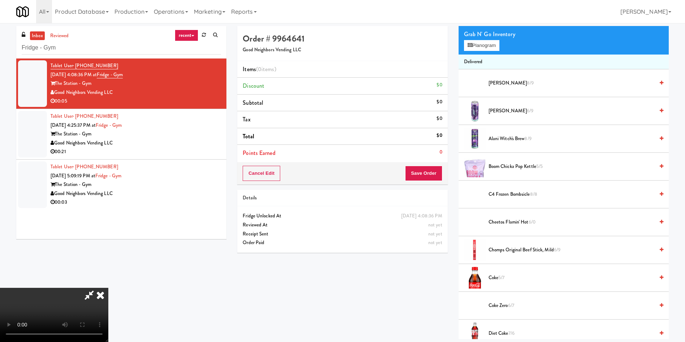
scroll to position [108, 0]
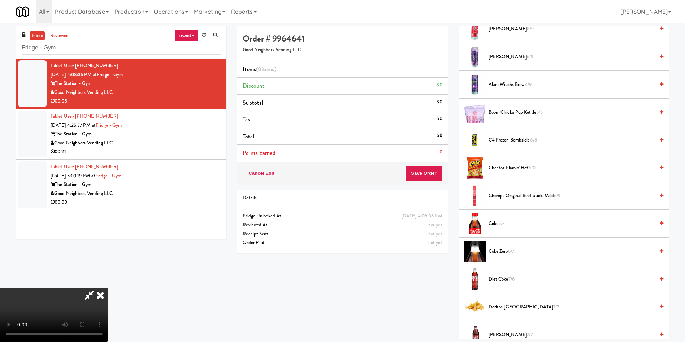
click at [108, 288] on video at bounding box center [54, 315] width 108 height 54
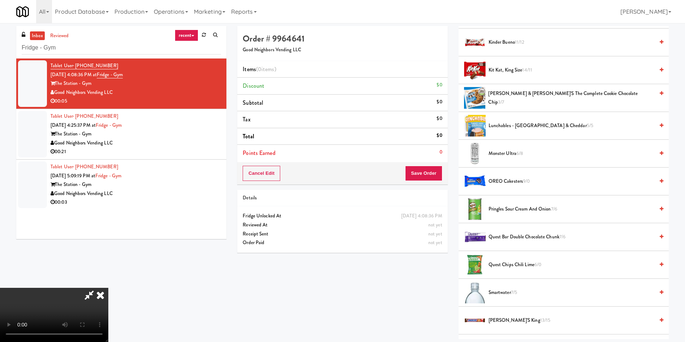
scroll to position [541, 0]
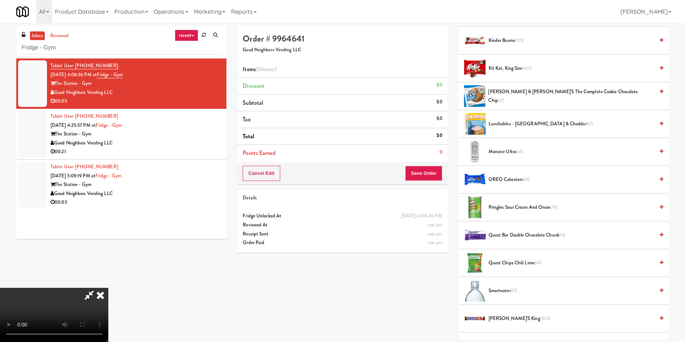
click at [516, 153] on span "6/8" at bounding box center [519, 151] width 7 height 7
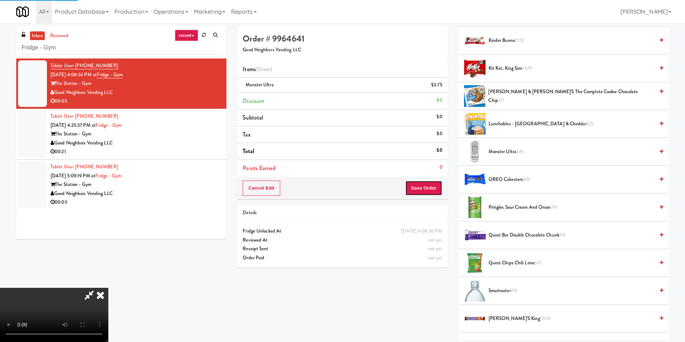
click at [421, 192] on button "Save Order" at bounding box center [423, 187] width 37 height 15
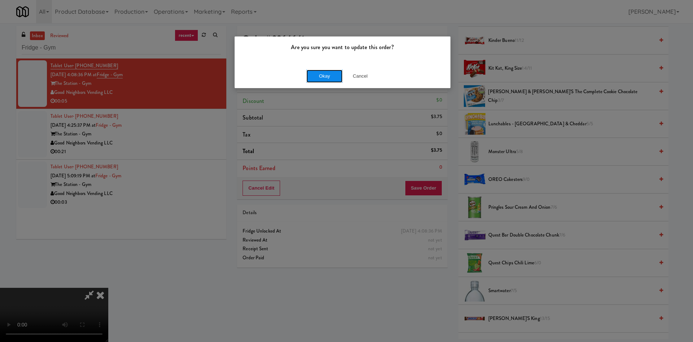
click at [322, 74] on button "Okay" at bounding box center [324, 76] width 36 height 13
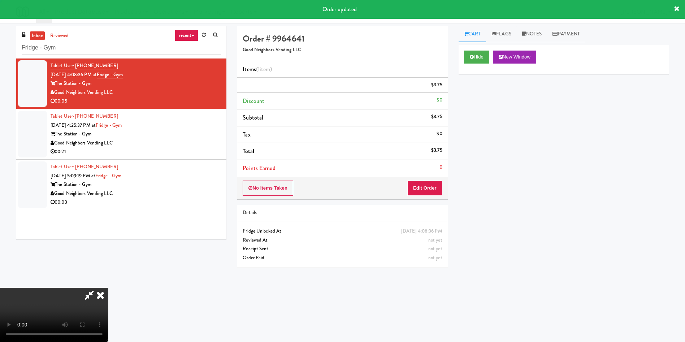
scroll to position [0, 0]
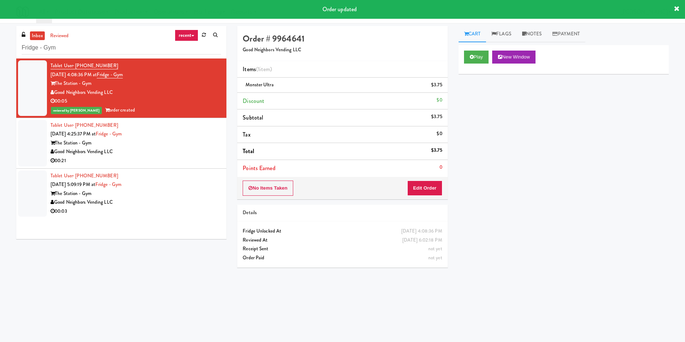
click at [38, 130] on div at bounding box center [32, 143] width 29 height 47
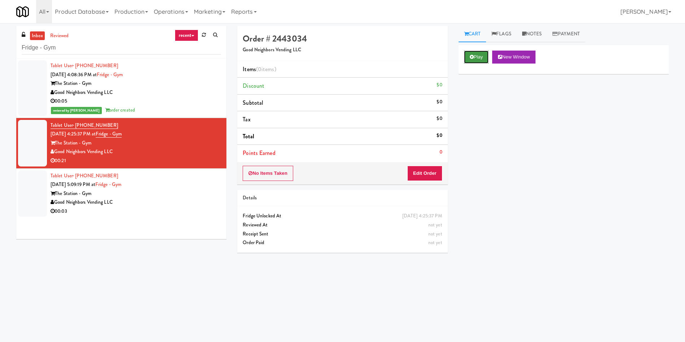
click at [481, 56] on button "Play" at bounding box center [476, 57] width 25 height 13
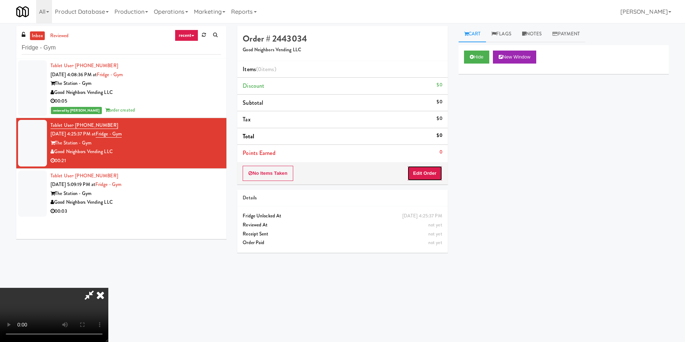
click at [423, 173] on button "Edit Order" at bounding box center [424, 173] width 35 height 15
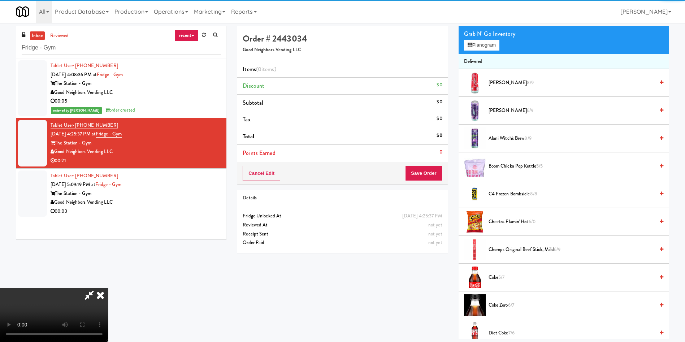
scroll to position [108, 0]
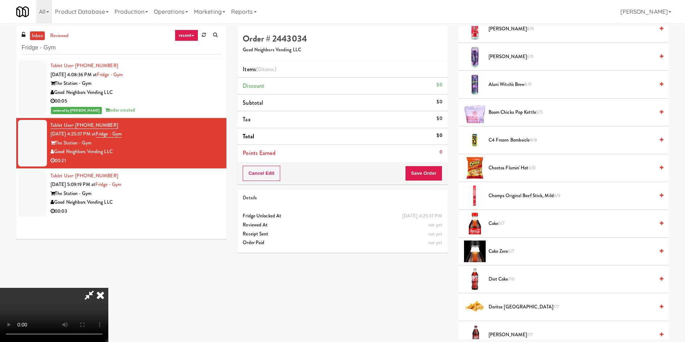
click at [108, 288] on video at bounding box center [54, 315] width 108 height 54
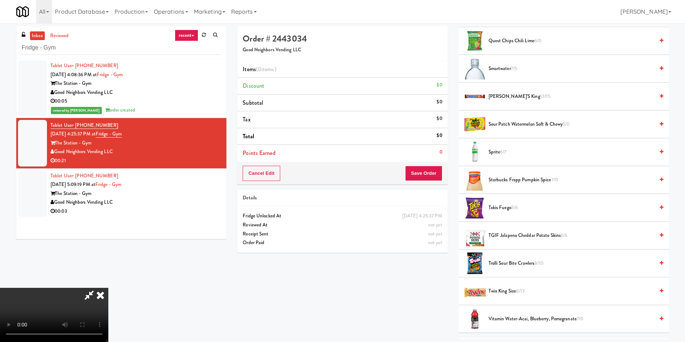
scroll to position [812, 0]
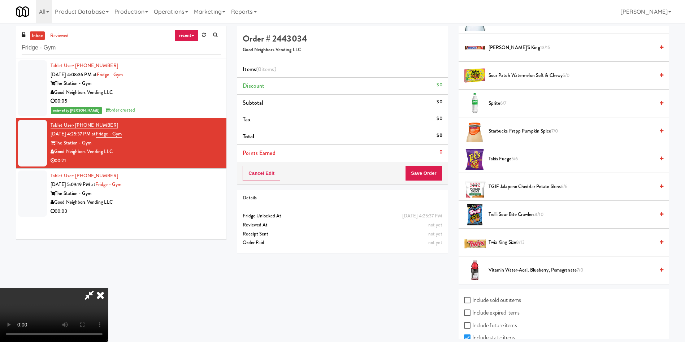
click at [513, 76] on span "Sour Patch Watermelon Soft & Chewy 5/0" at bounding box center [571, 75] width 166 height 9
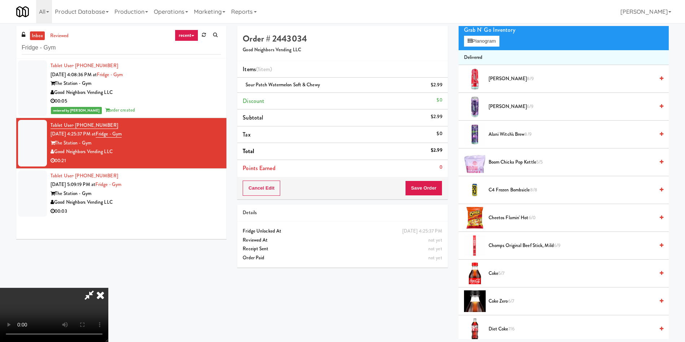
scroll to position [54, 0]
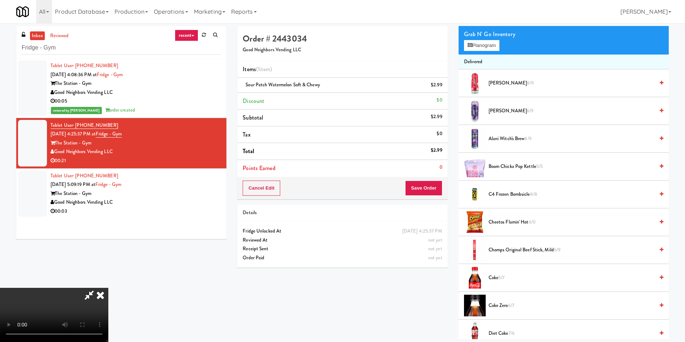
click at [108, 288] on video at bounding box center [54, 315] width 108 height 54
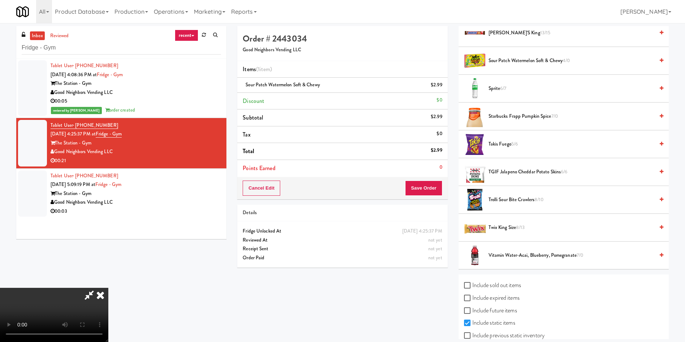
scroll to position [841, 0]
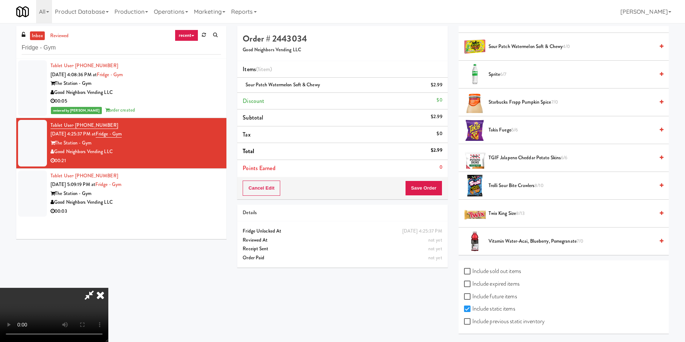
drag, startPoint x: 519, startPoint y: 187, endPoint x: 512, endPoint y: 191, distance: 7.3
click at [519, 188] on span "Trolli Sour Bite Crawlers 8/10" at bounding box center [571, 185] width 166 height 9
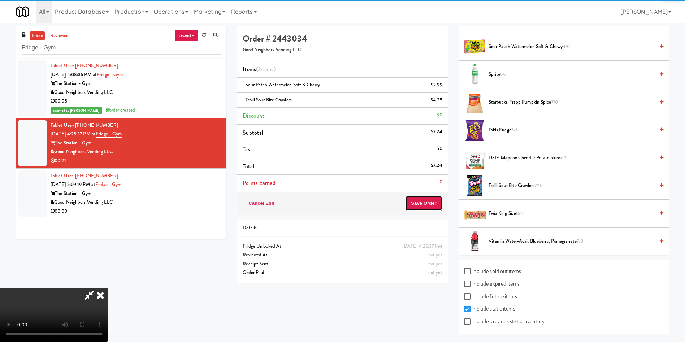
click at [430, 204] on button "Save Order" at bounding box center [423, 203] width 37 height 15
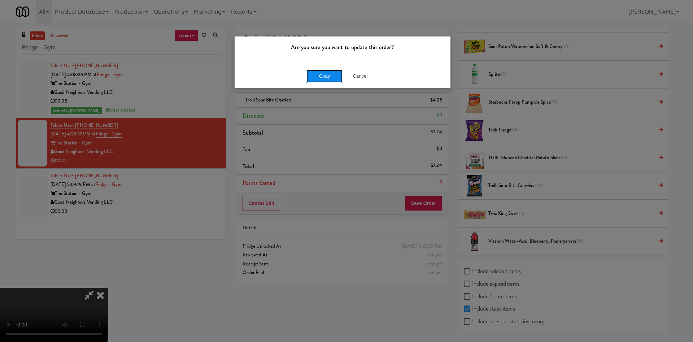
click at [327, 76] on button "Okay" at bounding box center [324, 76] width 36 height 13
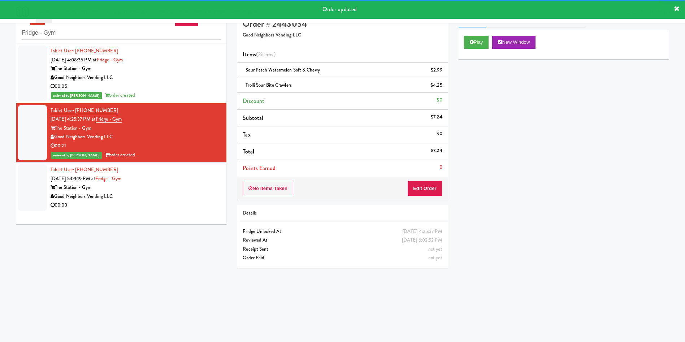
scroll to position [23, 0]
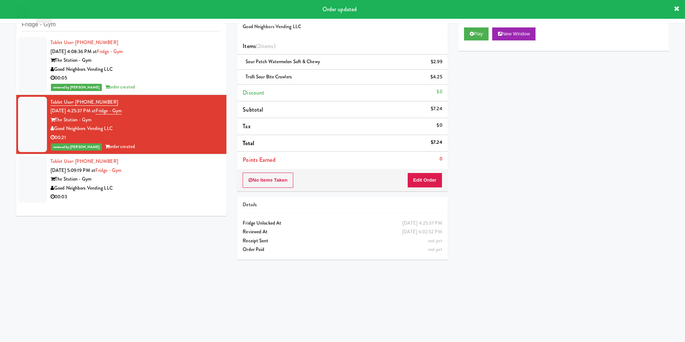
drag, startPoint x: 38, startPoint y: 181, endPoint x: 54, endPoint y: 179, distance: 16.7
click at [38, 182] on div at bounding box center [32, 179] width 29 height 47
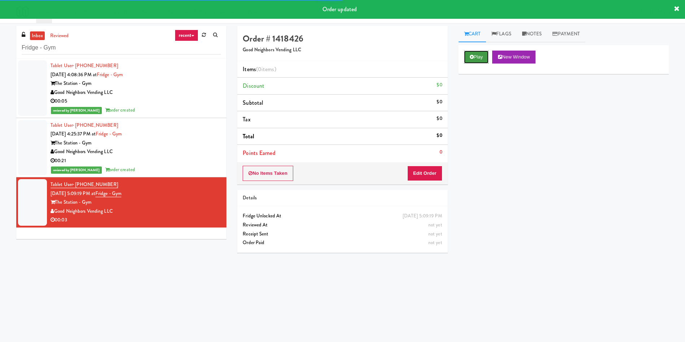
click at [468, 60] on button "Play" at bounding box center [476, 57] width 25 height 13
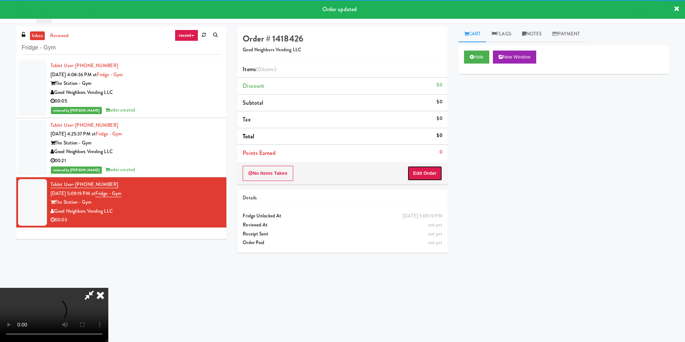
click at [416, 170] on button "Edit Order" at bounding box center [424, 173] width 35 height 15
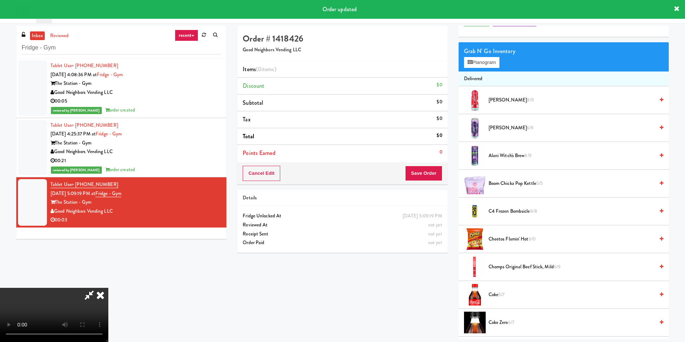
scroll to position [54, 0]
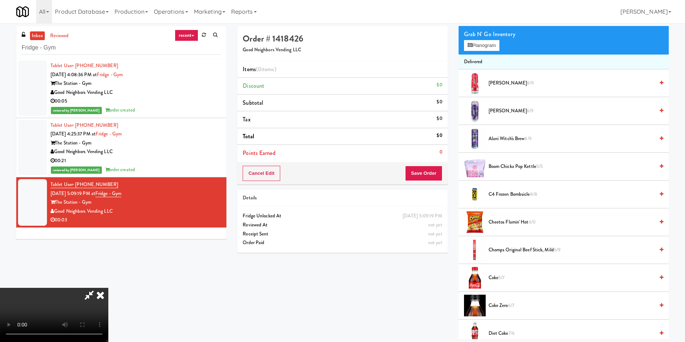
click at [108, 288] on video at bounding box center [54, 315] width 108 height 54
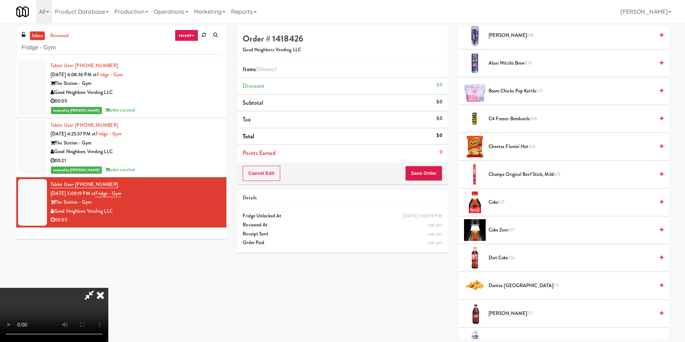
scroll to position [217, 0]
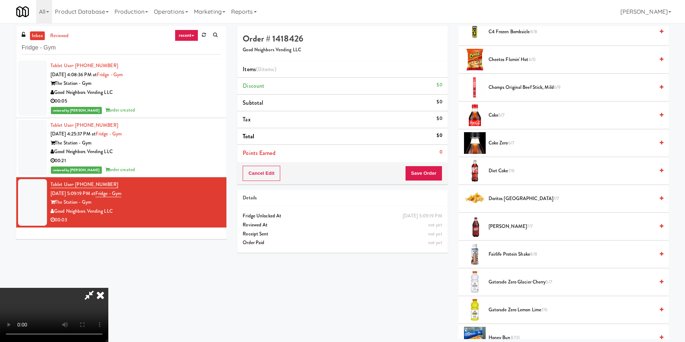
click at [507, 170] on span "Diet Coke 7/6" at bounding box center [571, 170] width 166 height 9
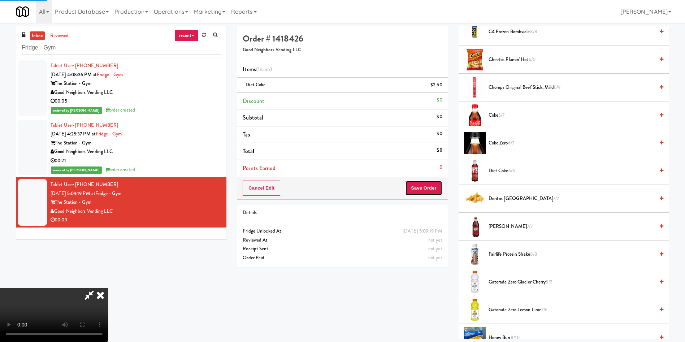
click at [437, 188] on button "Save Order" at bounding box center [423, 187] width 37 height 15
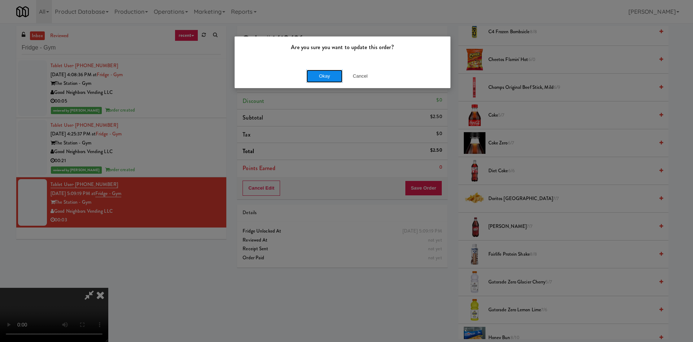
click at [317, 76] on button "Okay" at bounding box center [324, 76] width 36 height 13
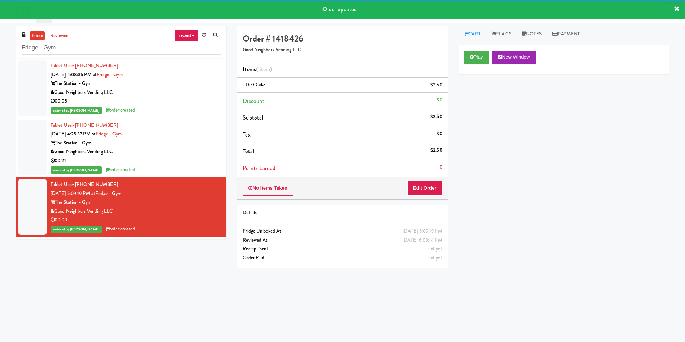
scroll to position [0, 0]
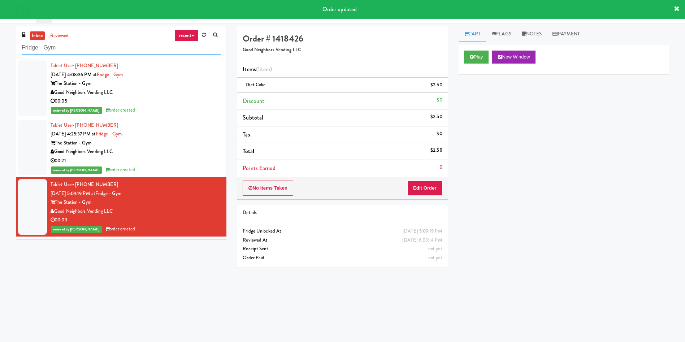
drag, startPoint x: 103, startPoint y: 47, endPoint x: 0, endPoint y: 37, distance: 103.6
click at [0, 37] on div "inbox reviewed recent all unclear take inventory issue suspicious failed recent…" at bounding box center [342, 171] width 685 height 290
paste input "Potomac Towers - Pantry"
type input "Potomac Towers - Pantry"
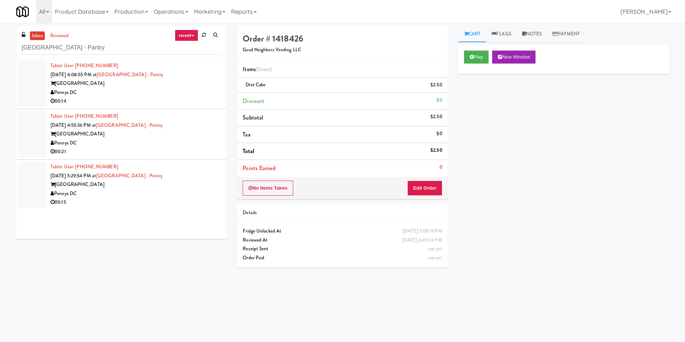
click at [38, 75] on div at bounding box center [32, 83] width 29 height 47
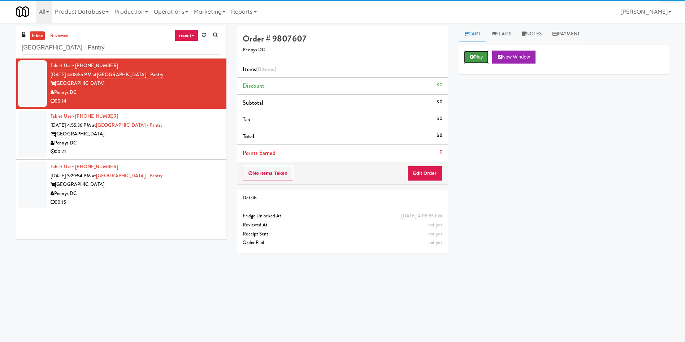
click at [484, 58] on button "Play" at bounding box center [476, 57] width 25 height 13
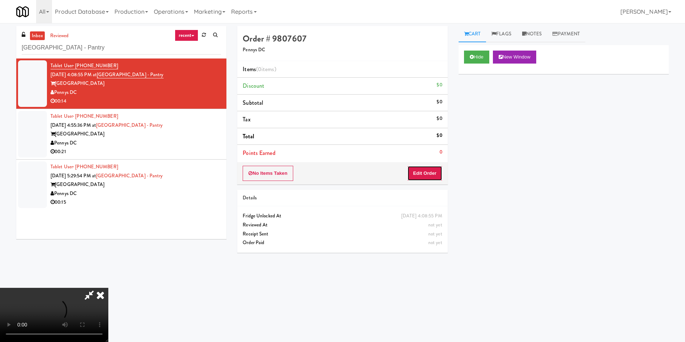
click at [424, 176] on button "Edit Order" at bounding box center [424, 173] width 35 height 15
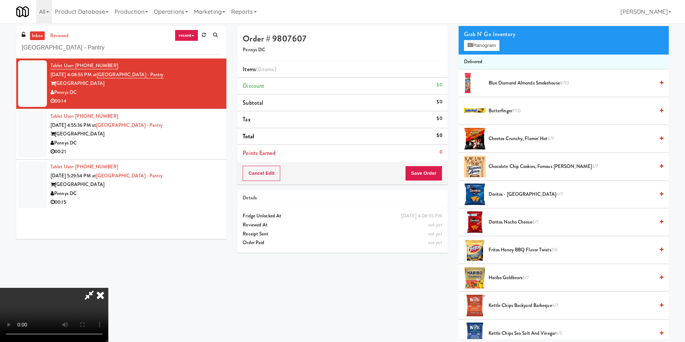
click at [108, 288] on video at bounding box center [54, 315] width 108 height 54
click at [483, 46] on button "Planogram" at bounding box center [481, 45] width 35 height 11
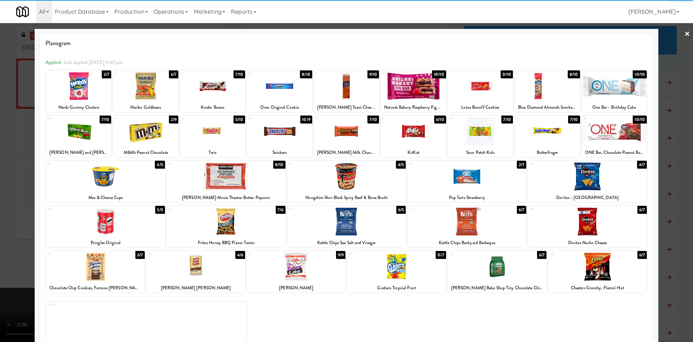
click at [611, 138] on div at bounding box center [614, 131] width 65 height 28
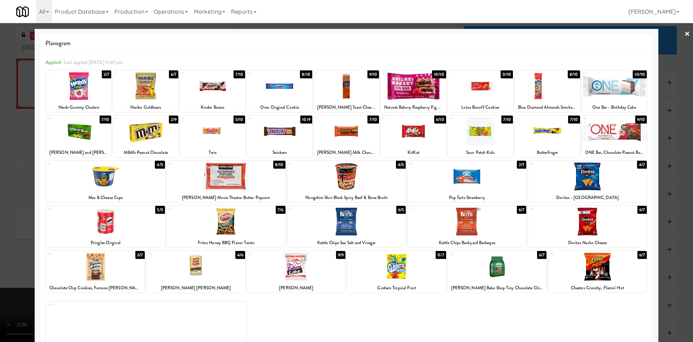
click at [350, 84] on div at bounding box center [346, 86] width 65 height 28
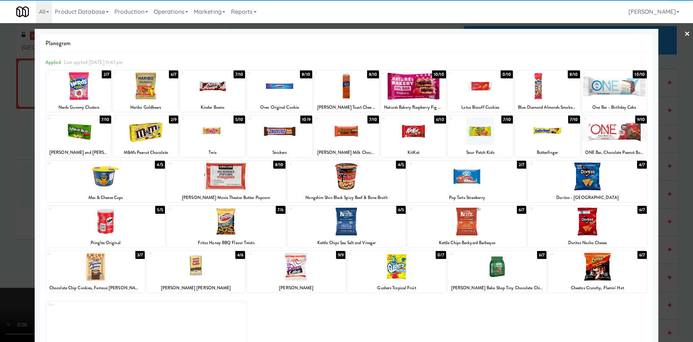
click at [17, 138] on div at bounding box center [346, 171] width 693 height 342
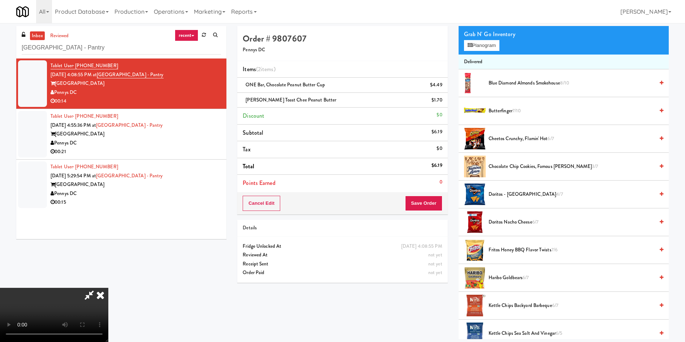
click at [108, 288] on video at bounding box center [54, 315] width 108 height 54
click at [426, 207] on button "Save Order" at bounding box center [423, 203] width 37 height 15
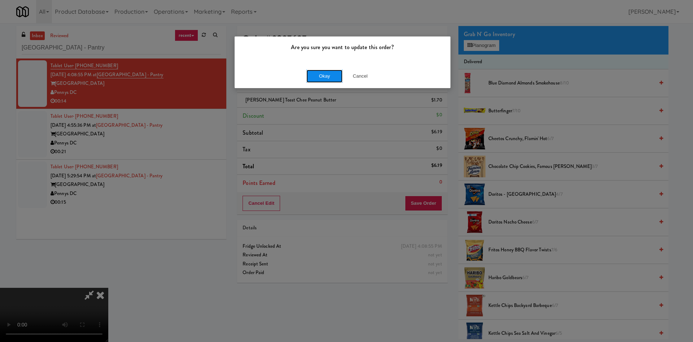
click at [331, 74] on button "Okay" at bounding box center [324, 76] width 36 height 13
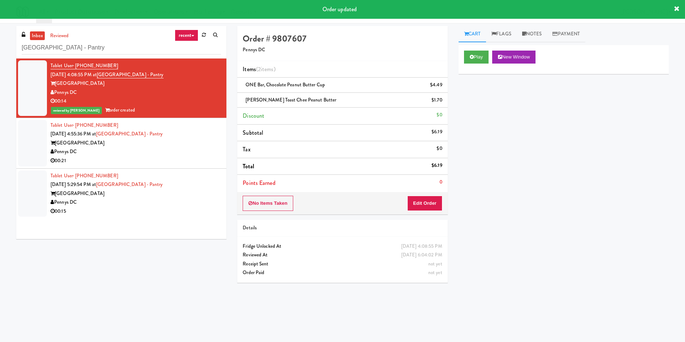
click at [36, 133] on div at bounding box center [32, 143] width 29 height 47
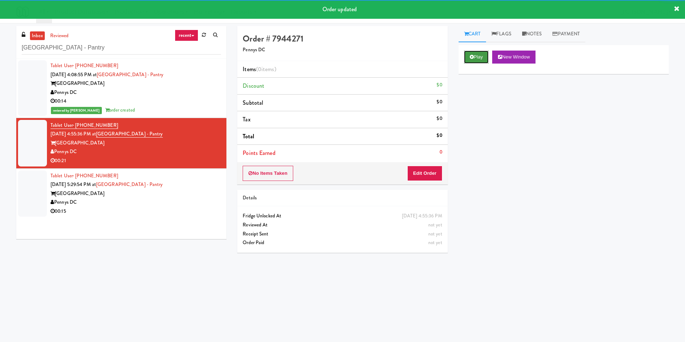
click at [476, 53] on button "Play" at bounding box center [476, 57] width 25 height 13
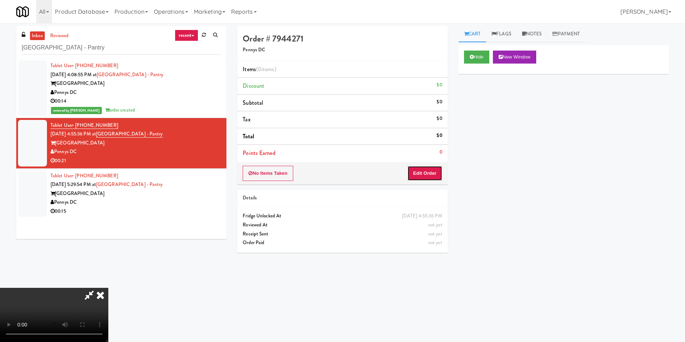
click at [435, 169] on button "Edit Order" at bounding box center [424, 173] width 35 height 15
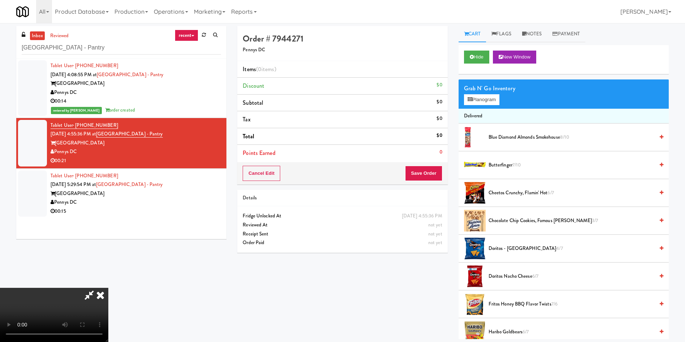
scroll to position [54, 0]
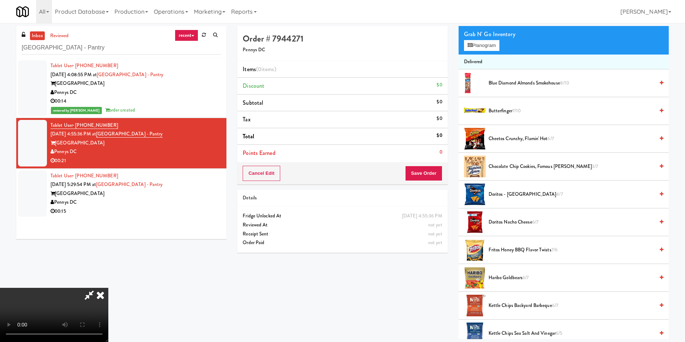
click at [108, 288] on video at bounding box center [54, 315] width 108 height 54
click at [481, 43] on button "Planogram" at bounding box center [481, 45] width 35 height 11
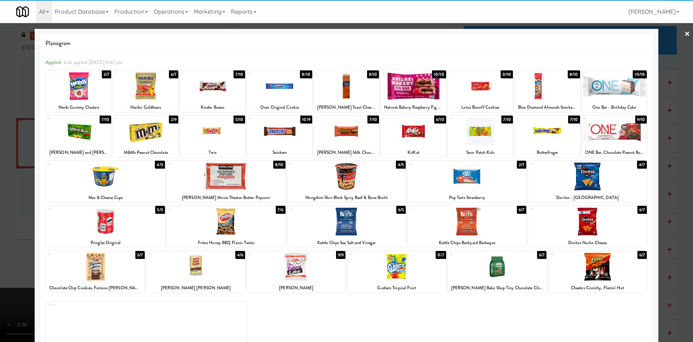
click at [596, 91] on div at bounding box center [614, 86] width 65 height 28
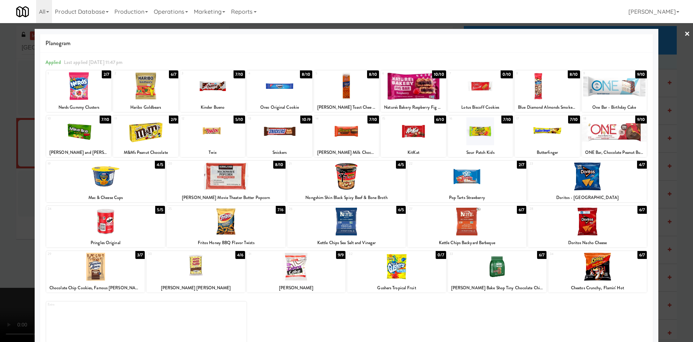
click at [15, 120] on div at bounding box center [346, 171] width 693 height 342
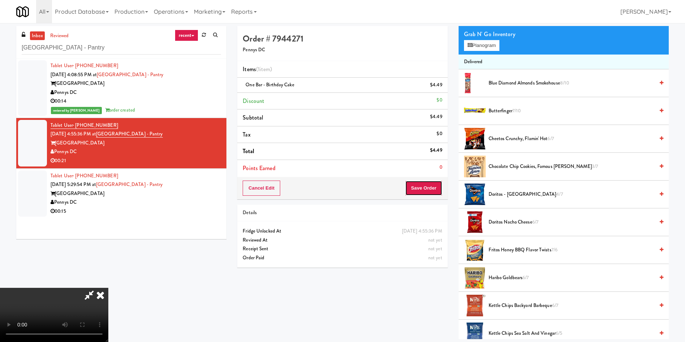
click at [415, 189] on button "Save Order" at bounding box center [423, 187] width 37 height 15
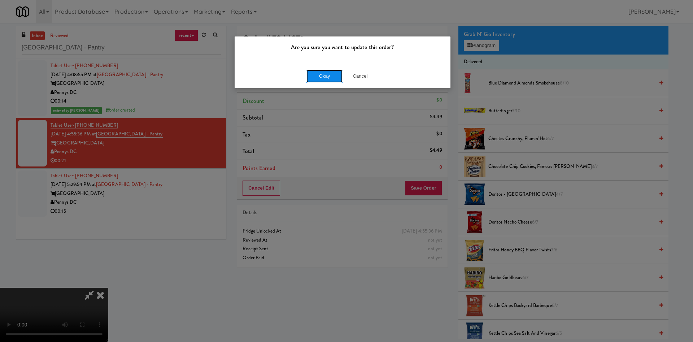
click at [335, 70] on button "Okay" at bounding box center [324, 76] width 36 height 13
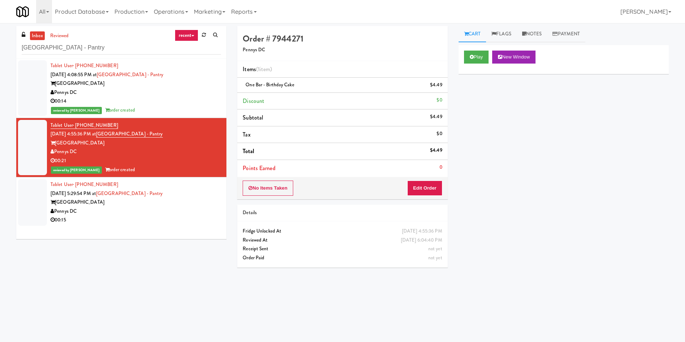
click at [27, 208] on div at bounding box center [32, 202] width 29 height 47
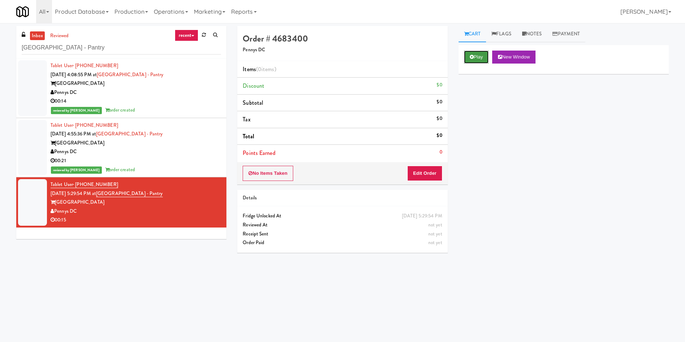
click at [485, 51] on button "Play" at bounding box center [476, 57] width 25 height 13
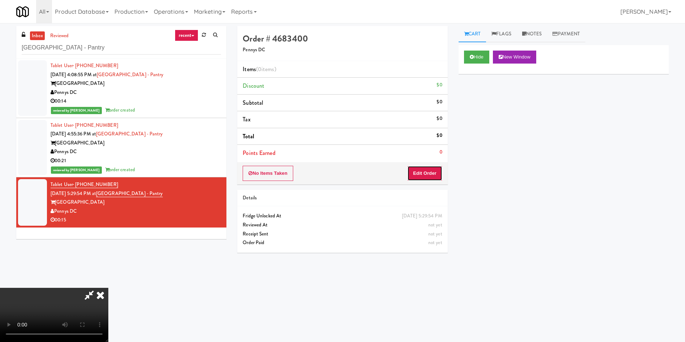
click at [417, 174] on button "Edit Order" at bounding box center [424, 173] width 35 height 15
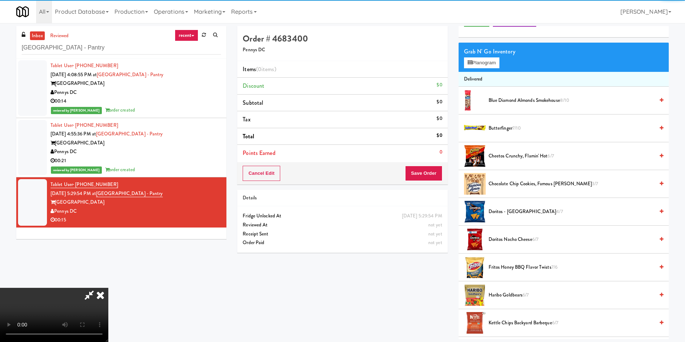
scroll to position [54, 0]
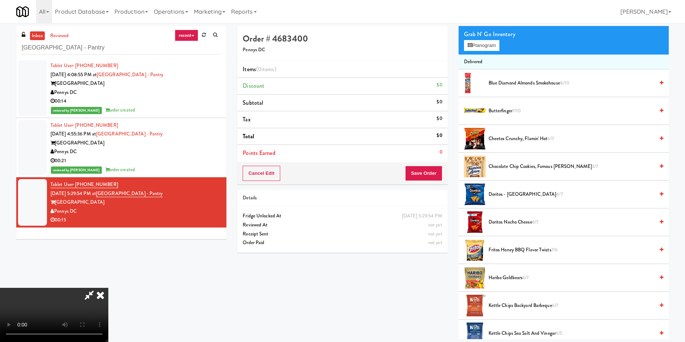
click at [108, 288] on video at bounding box center [54, 315] width 108 height 54
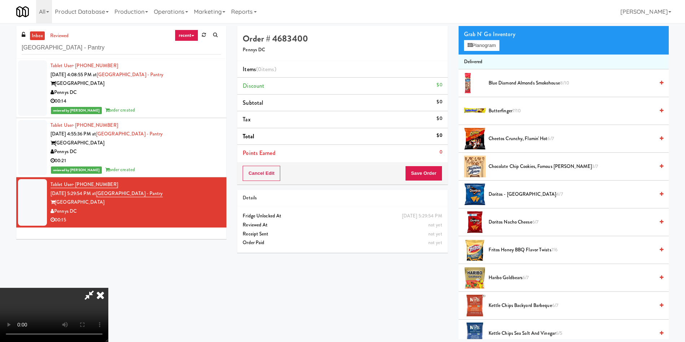
click at [108, 288] on video at bounding box center [54, 315] width 108 height 54
click at [496, 47] on button "Planogram" at bounding box center [481, 45] width 35 height 11
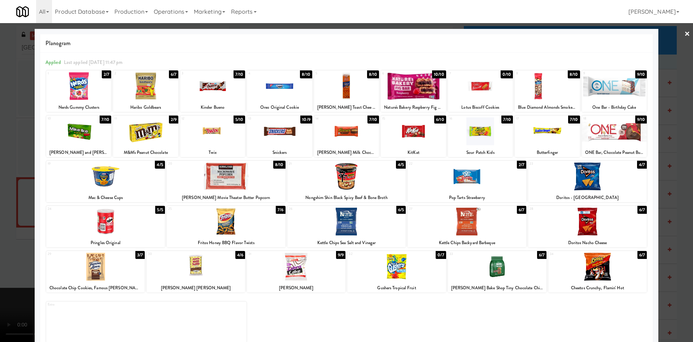
click at [453, 179] on div at bounding box center [466, 176] width 119 height 28
click at [13, 139] on div at bounding box center [346, 171] width 693 height 342
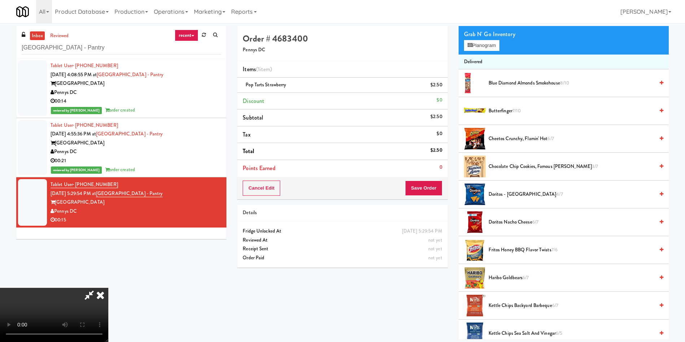
scroll to position [52, 0]
click at [108, 288] on video at bounding box center [54, 315] width 108 height 54
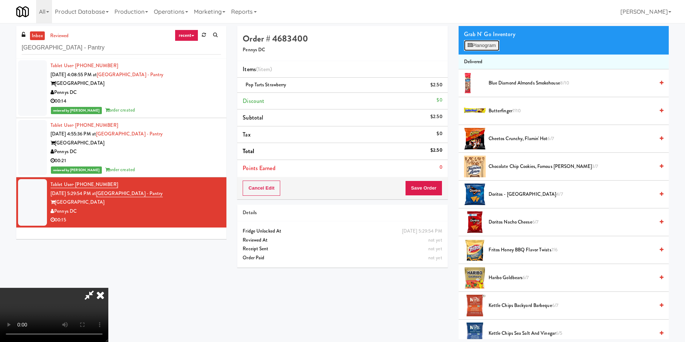
click at [485, 45] on button "Planogram" at bounding box center [481, 45] width 35 height 11
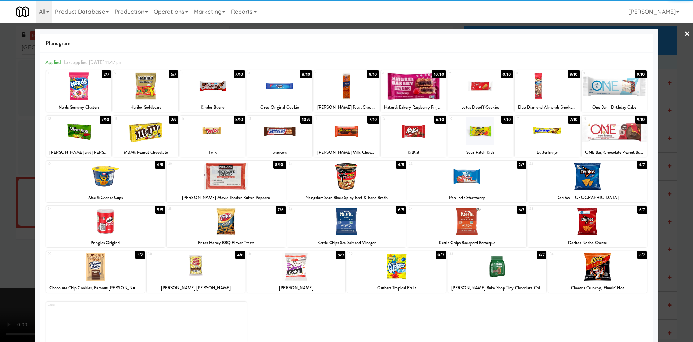
click at [599, 180] on div at bounding box center [587, 176] width 119 height 28
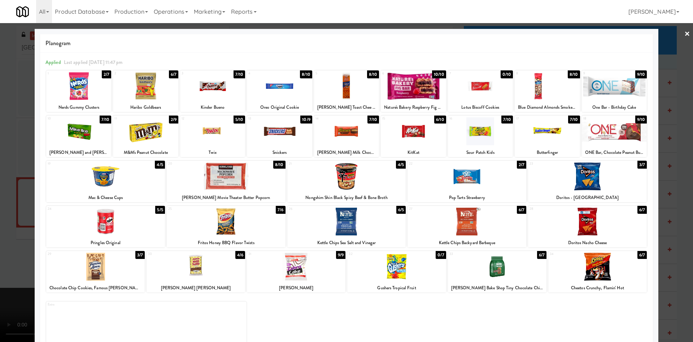
click at [11, 165] on div at bounding box center [346, 171] width 693 height 342
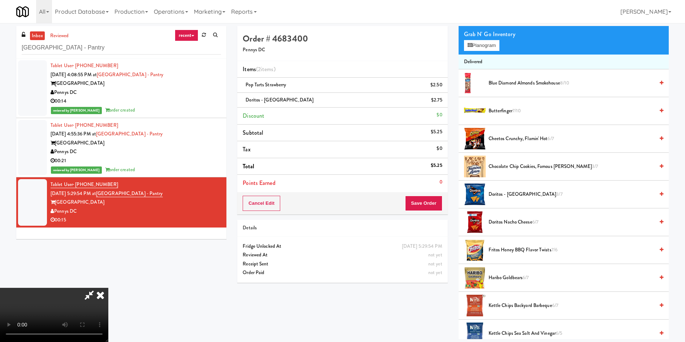
click at [108, 288] on video at bounding box center [54, 315] width 108 height 54
click at [465, 43] on button "Planogram" at bounding box center [481, 45] width 35 height 11
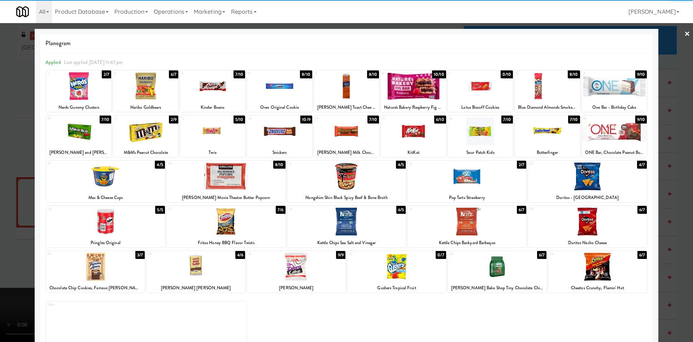
click at [586, 176] on div at bounding box center [587, 176] width 119 height 28
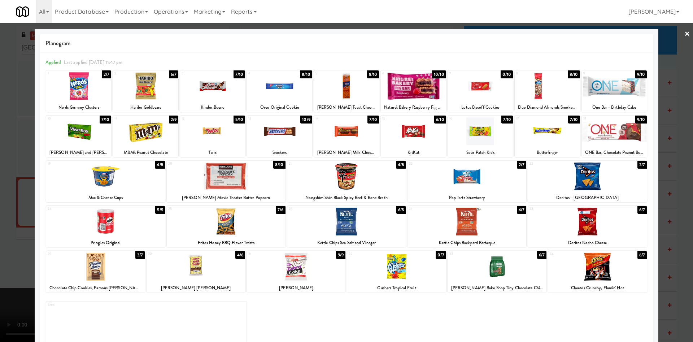
click at [407, 127] on div at bounding box center [413, 131] width 65 height 28
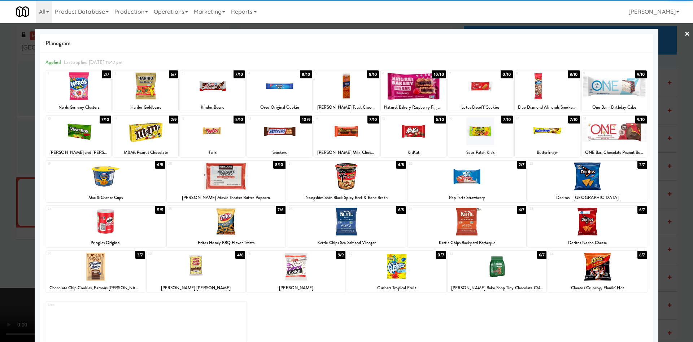
drag, startPoint x: 16, startPoint y: 177, endPoint x: 105, endPoint y: 177, distance: 89.5
click at [16, 177] on div at bounding box center [346, 171] width 693 height 342
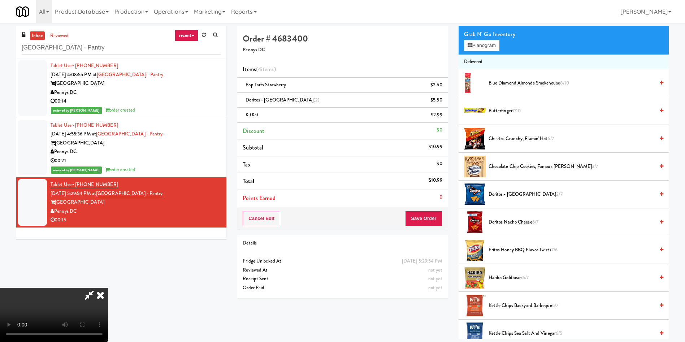
click at [108, 288] on video at bounding box center [54, 315] width 108 height 54
click at [475, 44] on button "Planogram" at bounding box center [481, 45] width 35 height 11
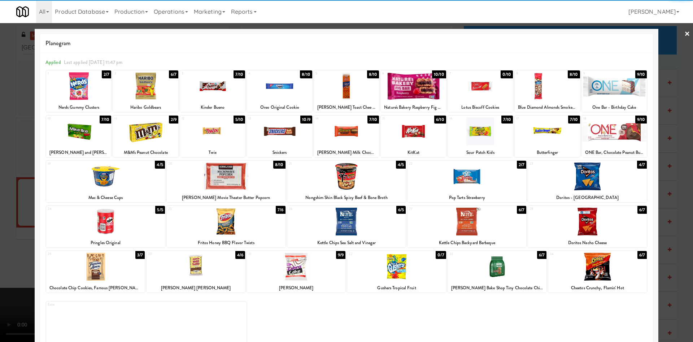
click at [97, 129] on div at bounding box center [78, 131] width 65 height 28
click at [12, 119] on div at bounding box center [346, 171] width 693 height 342
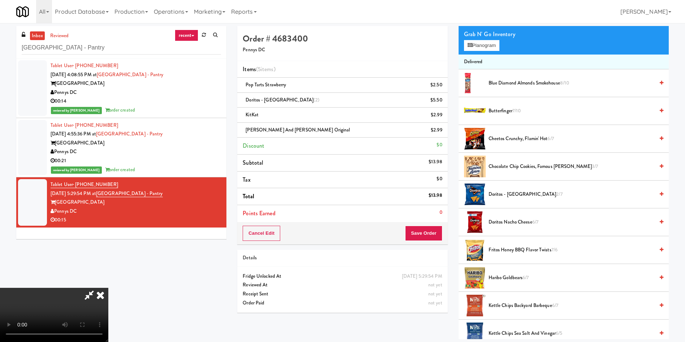
click at [97, 288] on icon at bounding box center [89, 295] width 17 height 14
click at [420, 224] on div "Cancel Edit Save Order" at bounding box center [342, 233] width 210 height 22
click at [423, 233] on button "Save Order" at bounding box center [423, 233] width 37 height 15
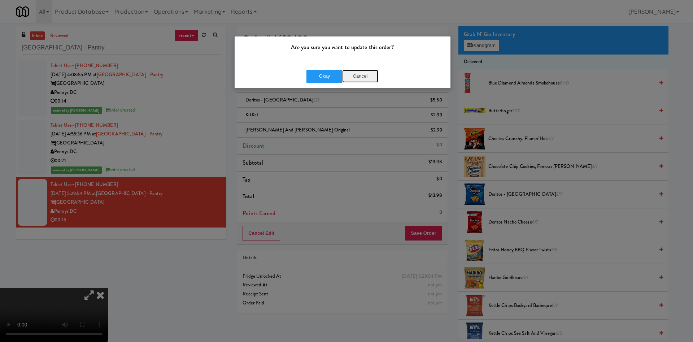
click at [368, 71] on button "Cancel" at bounding box center [360, 76] width 36 height 13
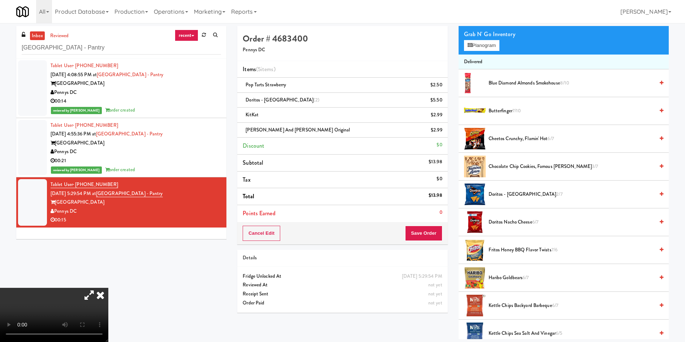
click at [108, 288] on video at bounding box center [54, 315] width 108 height 54
drag, startPoint x: 430, startPoint y: 233, endPoint x: 351, endPoint y: 191, distance: 89.6
click at [426, 233] on button "Save Order" at bounding box center [423, 233] width 37 height 15
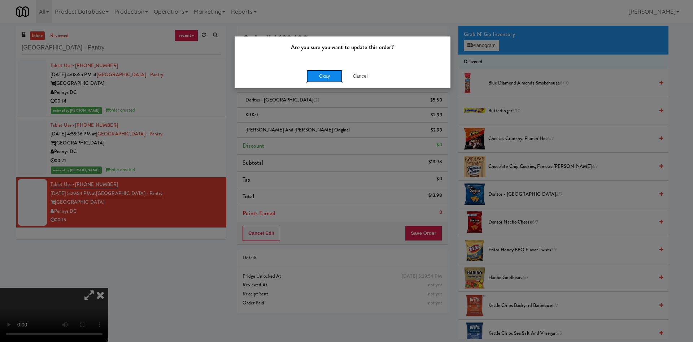
click at [315, 80] on button "Okay" at bounding box center [324, 76] width 36 height 13
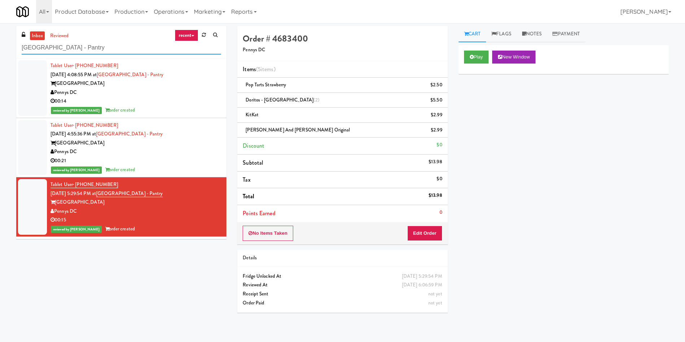
drag, startPoint x: 127, startPoint y: 47, endPoint x: 0, endPoint y: 47, distance: 127.4
click at [0, 47] on div "inbox reviewed recent all unclear take inventory issue suspicious failed recent…" at bounding box center [342, 172] width 685 height 292
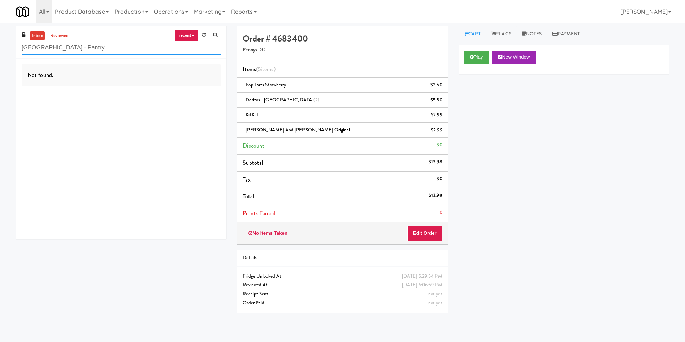
drag, startPoint x: 121, startPoint y: 46, endPoint x: 0, endPoint y: 36, distance: 121.6
click at [0, 36] on div "inbox reviewed recent all unclear take inventory issue suspicious failed recent…" at bounding box center [342, 172] width 685 height 292
paste input "Aspire Gulch"
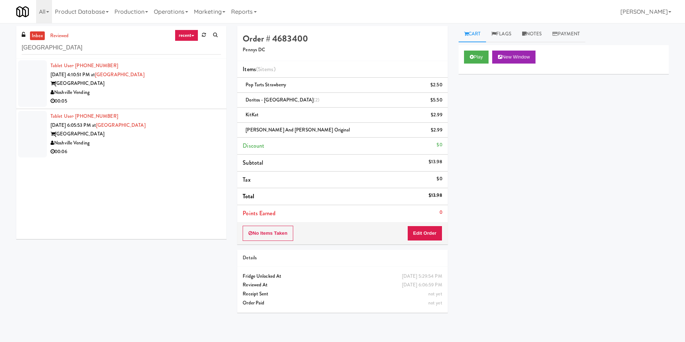
click at [35, 82] on div at bounding box center [32, 83] width 29 height 47
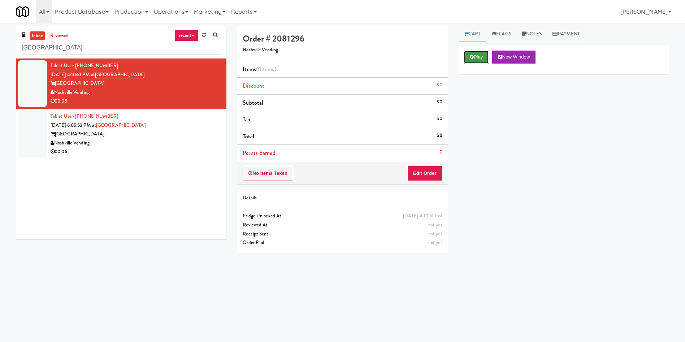
click at [469, 54] on button "Play" at bounding box center [476, 57] width 25 height 13
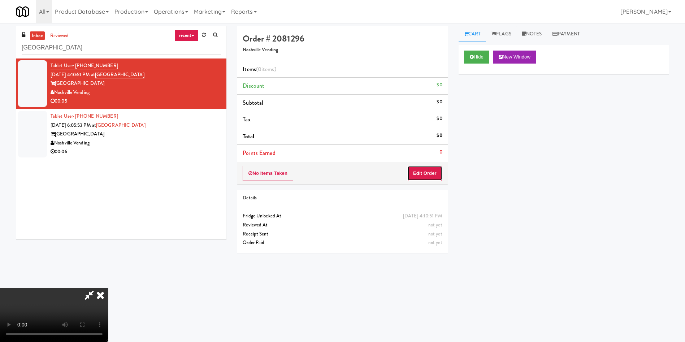
click at [422, 175] on button "Edit Order" at bounding box center [424, 173] width 35 height 15
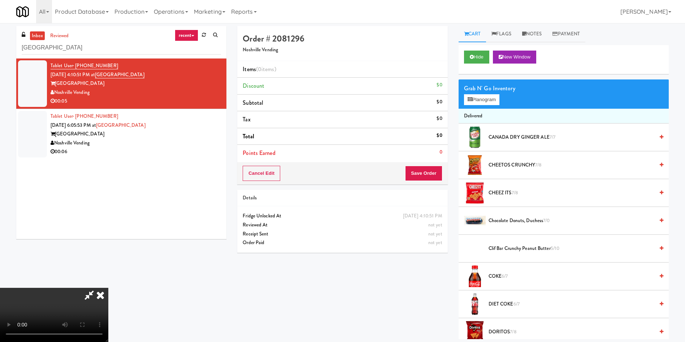
scroll to position [54, 0]
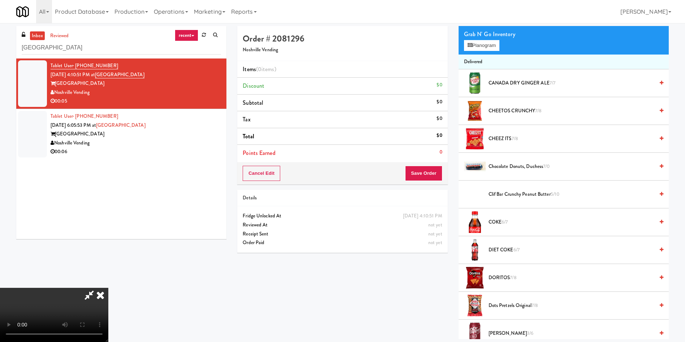
click at [108, 288] on video at bounding box center [54, 315] width 108 height 54
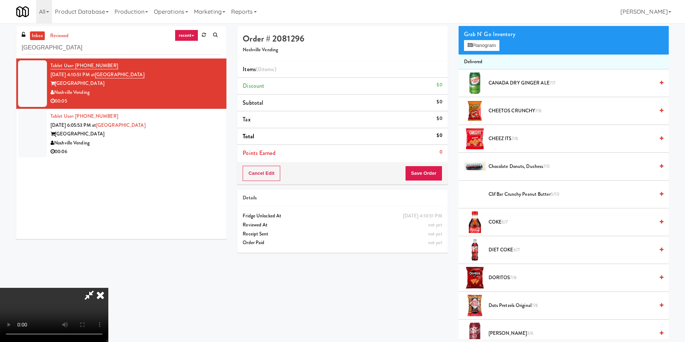
click at [108, 288] on video at bounding box center [54, 315] width 108 height 54
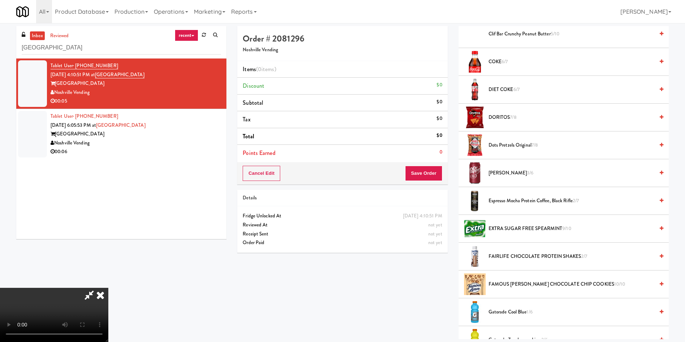
scroll to position [217, 0]
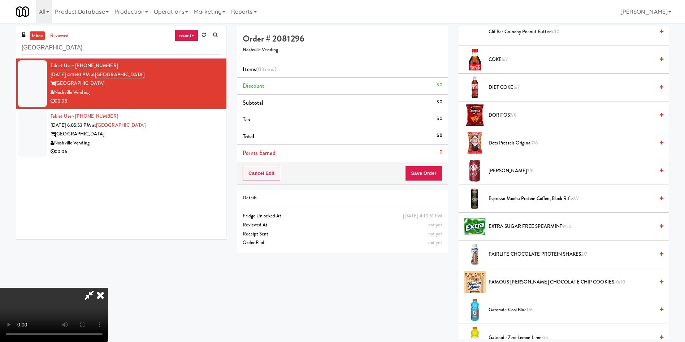
click at [514, 254] on span "FAIRLIFE CHOCOLATE PROTEIN SHAKES 2/7" at bounding box center [571, 254] width 166 height 9
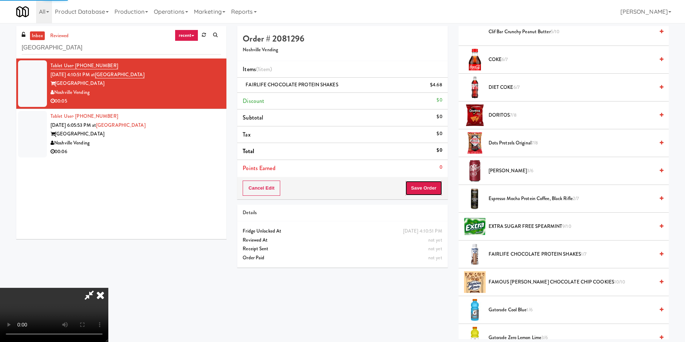
click at [435, 193] on button "Save Order" at bounding box center [423, 187] width 37 height 15
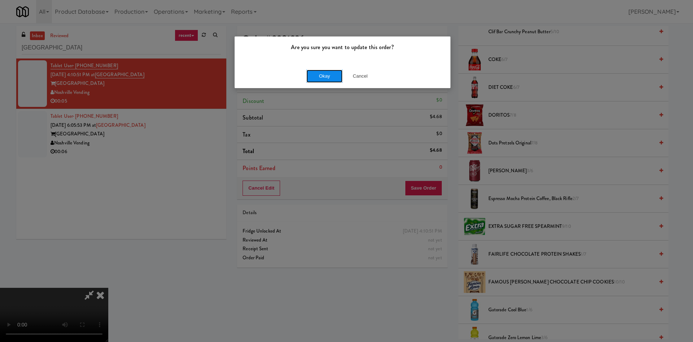
click at [327, 79] on button "Okay" at bounding box center [324, 76] width 36 height 13
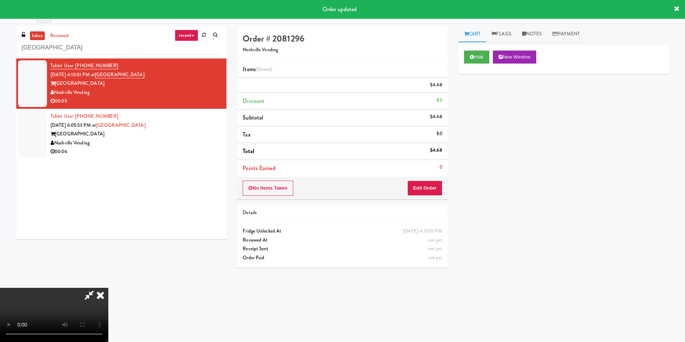
scroll to position [0, 0]
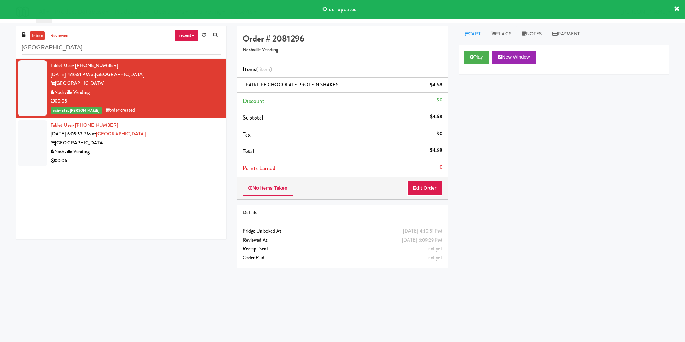
click at [37, 135] on div at bounding box center [32, 143] width 29 height 47
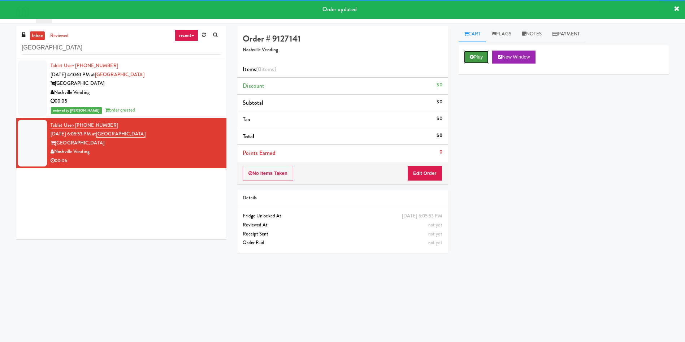
click at [485, 56] on button "Play" at bounding box center [476, 57] width 25 height 13
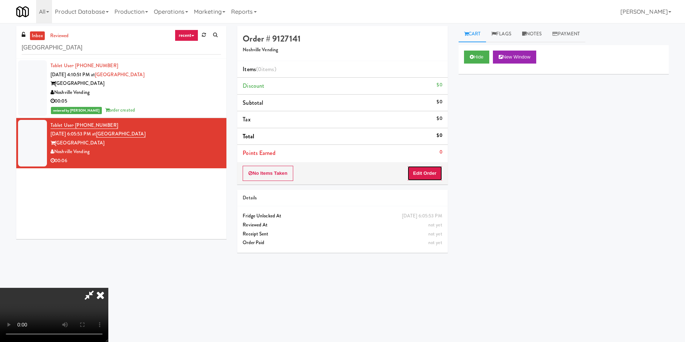
click at [430, 174] on button "Edit Order" at bounding box center [424, 173] width 35 height 15
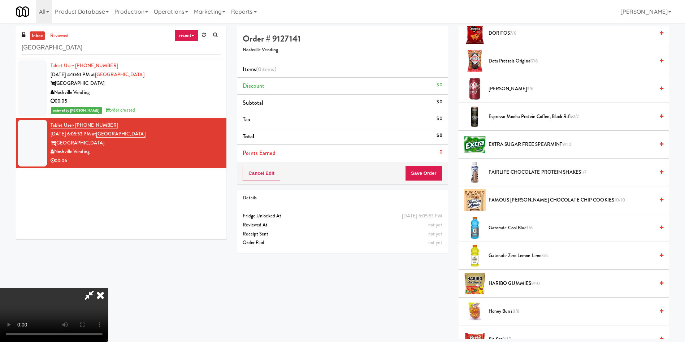
scroll to position [379, 0]
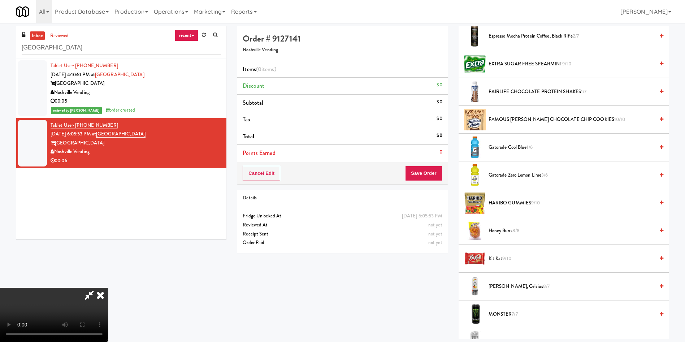
click at [503, 200] on span "HARIBO GUMMIES 9/10" at bounding box center [571, 202] width 166 height 9
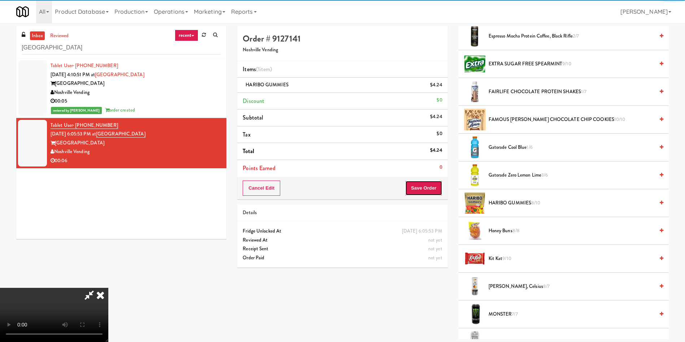
click at [420, 185] on button "Save Order" at bounding box center [423, 187] width 37 height 15
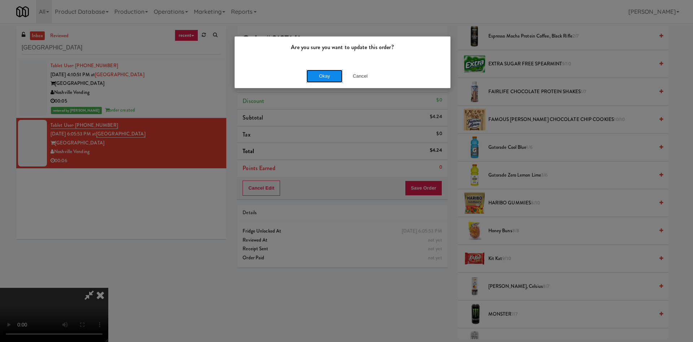
click at [316, 76] on button "Okay" at bounding box center [324, 76] width 36 height 13
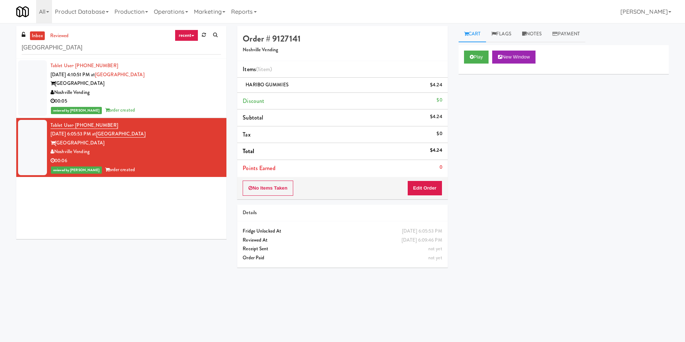
scroll to position [0, 0]
paste input "Fridge - Gym Potomac Towers - Pantry"
drag, startPoint x: 98, startPoint y: 51, endPoint x: 0, endPoint y: 51, distance: 98.2
click at [0, 51] on div "inbox reviewed recent all unclear take inventory issue suspicious failed recent…" at bounding box center [342, 171] width 685 height 290
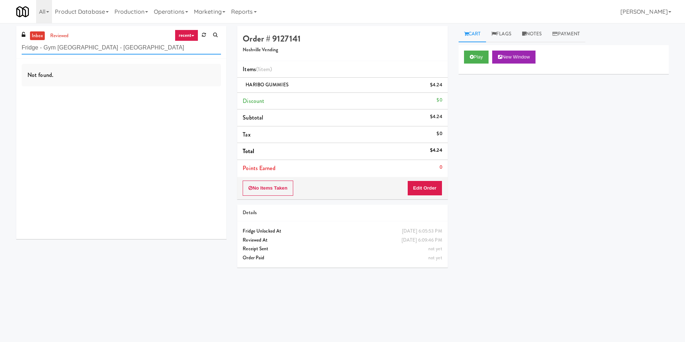
click at [159, 46] on input "Fridge - Gym Potomac Towers - Pantry Aspire Gulch" at bounding box center [121, 47] width 199 height 13
drag, startPoint x: 159, startPoint y: 46, endPoint x: 0, endPoint y: 46, distance: 158.8
click at [0, 46] on div "inbox reviewed recent all unclear take inventory issue suspicious failed recent…" at bounding box center [342, 171] width 685 height 290
paste input "Mills Memorial Library - 2nd"
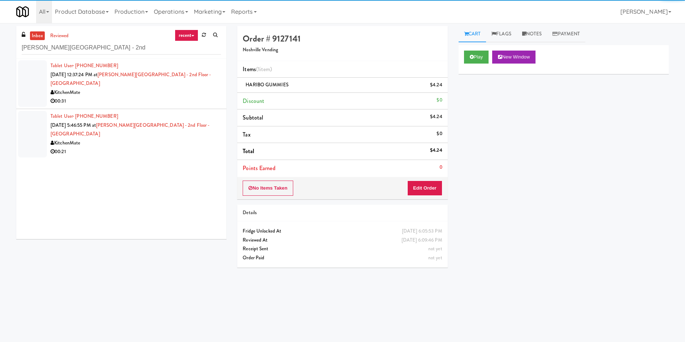
click at [32, 84] on div at bounding box center [32, 83] width 29 height 47
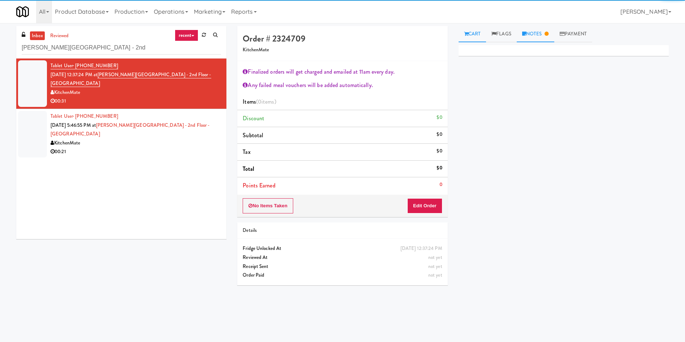
click at [548, 31] on icon at bounding box center [546, 33] width 4 height 5
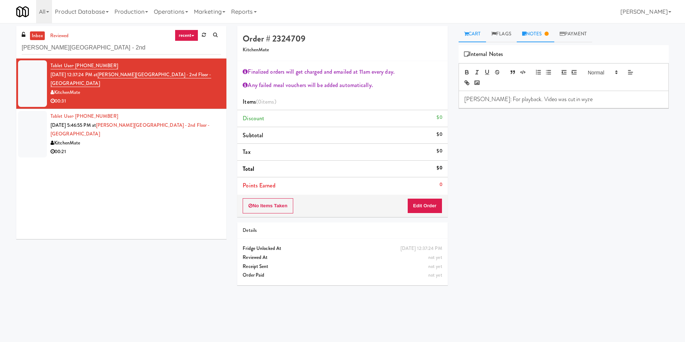
click at [473, 34] on link "Cart" at bounding box center [472, 34] width 28 height 16
click at [435, 208] on button "Edit Order" at bounding box center [424, 205] width 35 height 15
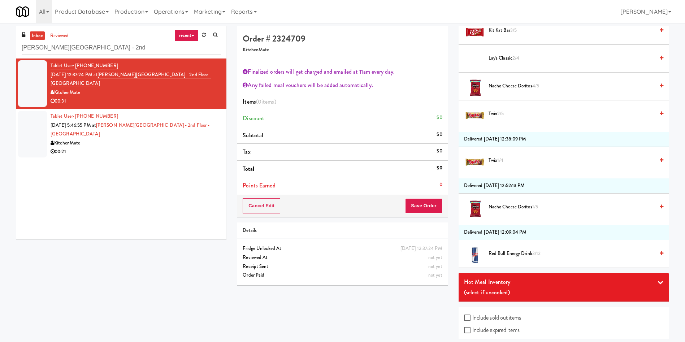
scroll to position [791, 0]
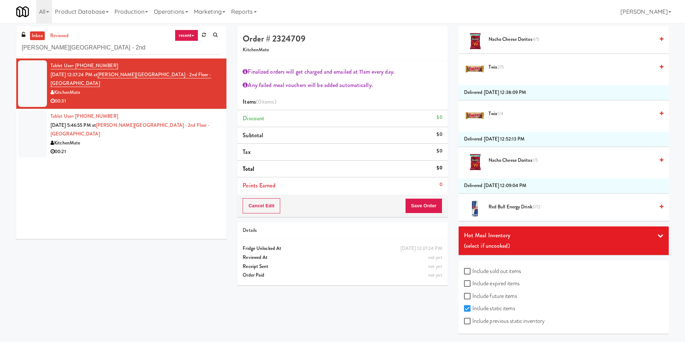
click at [524, 204] on span "Red Bull Energy Drink 3/12" at bounding box center [571, 206] width 166 height 9
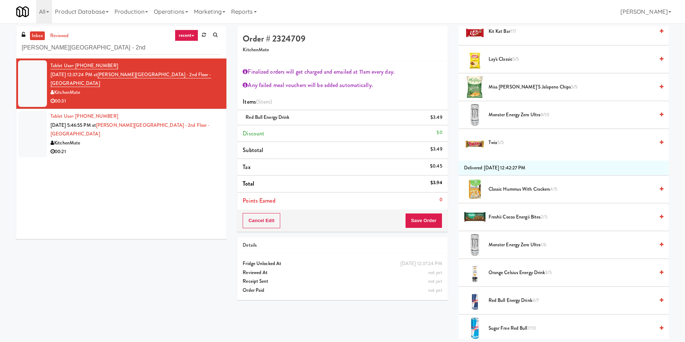
scroll to position [250, 0]
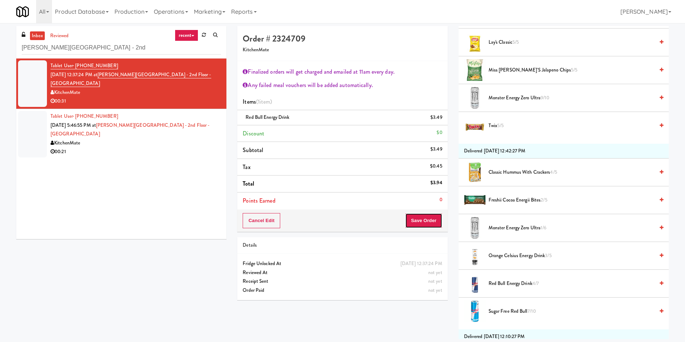
click at [414, 217] on button "Save Order" at bounding box center [423, 220] width 37 height 15
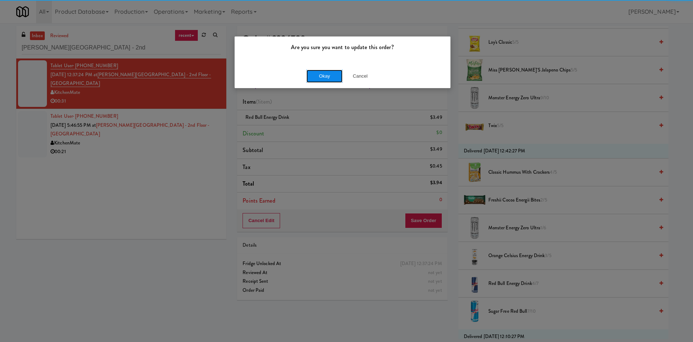
drag, startPoint x: 319, startPoint y: 75, endPoint x: 315, endPoint y: 75, distance: 4.7
click at [318, 75] on button "Okay" at bounding box center [324, 76] width 36 height 13
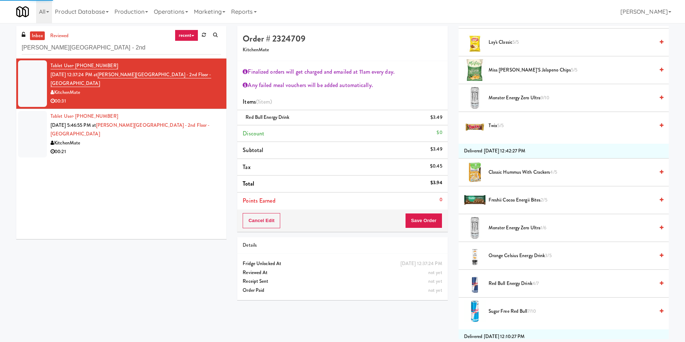
scroll to position [0, 0]
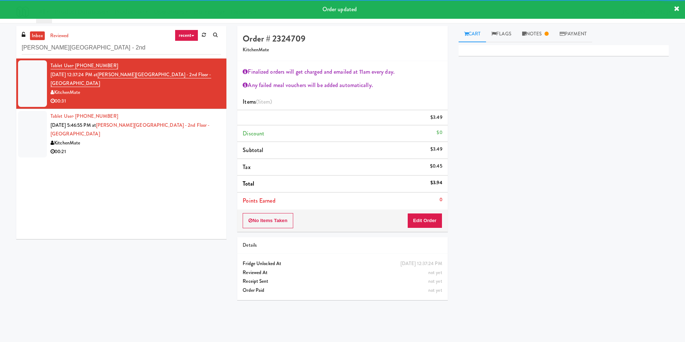
click at [28, 129] on div at bounding box center [32, 134] width 29 height 47
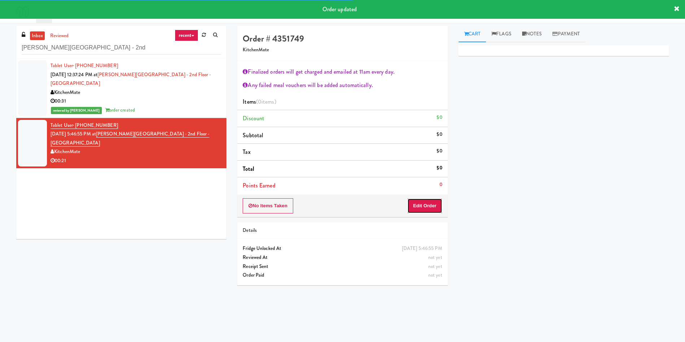
click at [431, 205] on button "Edit Order" at bounding box center [424, 205] width 35 height 15
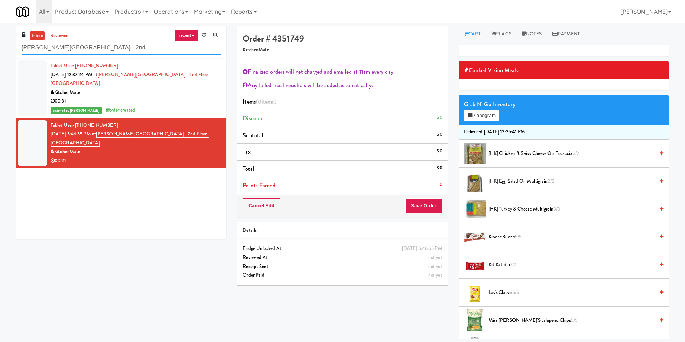
drag, startPoint x: 109, startPoint y: 49, endPoint x: 0, endPoint y: 37, distance: 109.7
click at [0, 37] on div "inbox reviewed recent all unclear take inventory issue suspicious failed recent…" at bounding box center [342, 182] width 685 height 313
paste input "Earth Rangers"
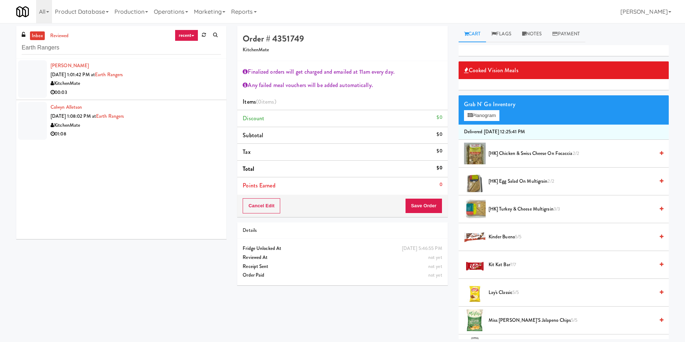
click at [29, 71] on div at bounding box center [32, 79] width 29 height 38
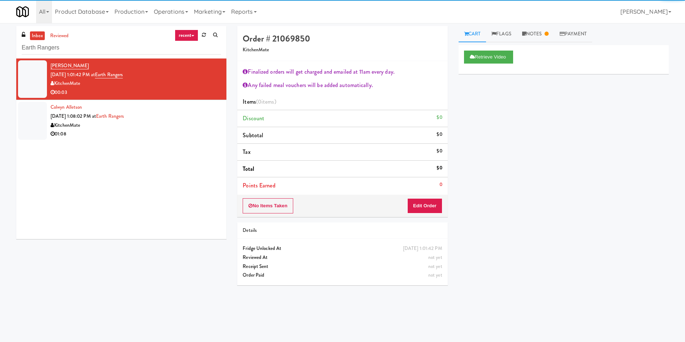
click at [27, 119] on div at bounding box center [32, 121] width 29 height 38
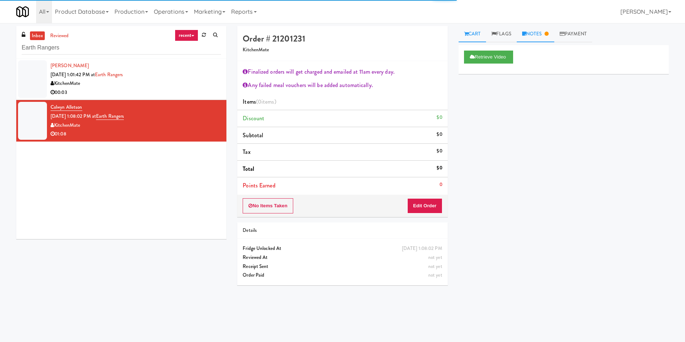
click at [551, 29] on link "Notes" at bounding box center [535, 34] width 38 height 16
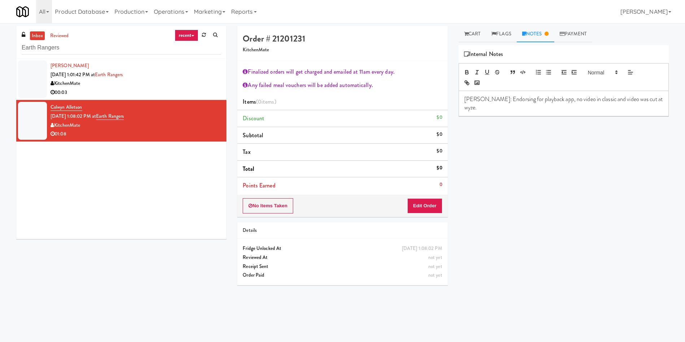
click at [30, 86] on div at bounding box center [32, 79] width 29 height 38
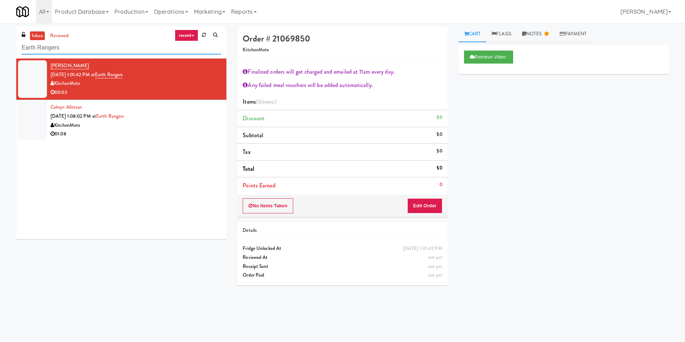
drag, startPoint x: 14, startPoint y: 47, endPoint x: 0, endPoint y: 46, distance: 14.5
click at [0, 46] on div "inbox reviewed recent all unclear take inventory issue suspicious failed recent…" at bounding box center [342, 171] width 685 height 290
paste input "Glendon Campus - York University"
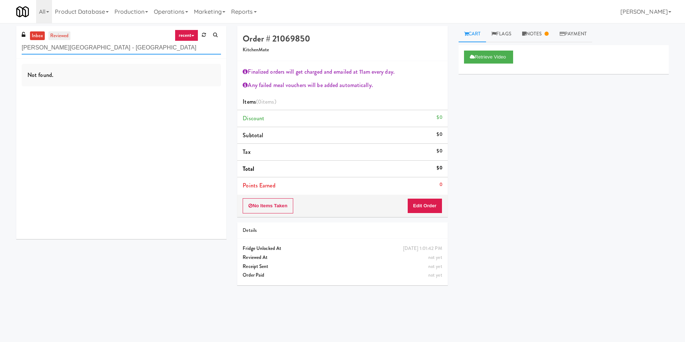
drag, startPoint x: 126, startPoint y: 50, endPoint x: 65, endPoint y: 40, distance: 61.5
click at [65, 40] on div "inbox reviewed recent all unclear take inventory issue suspicious failed recent…" at bounding box center [121, 42] width 210 height 32
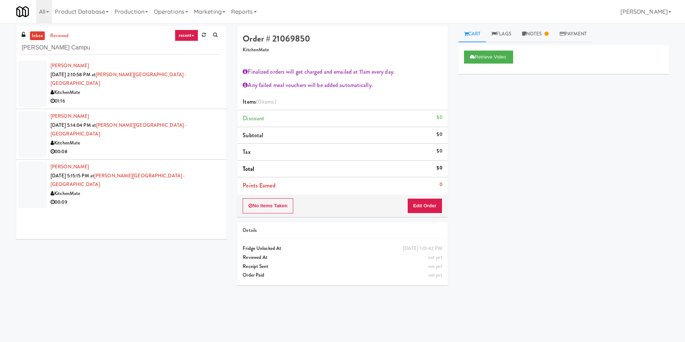
click at [36, 83] on div at bounding box center [32, 83] width 29 height 47
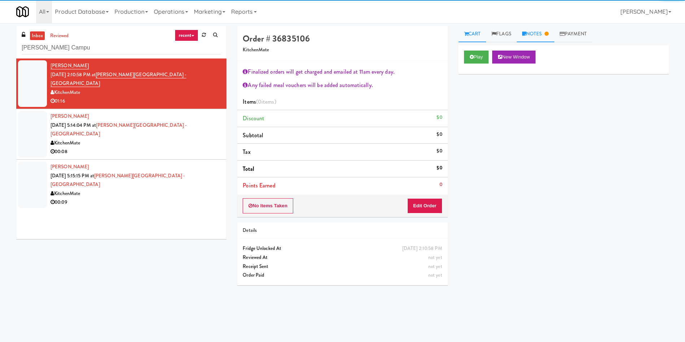
click at [529, 35] on link "Notes" at bounding box center [535, 34] width 38 height 16
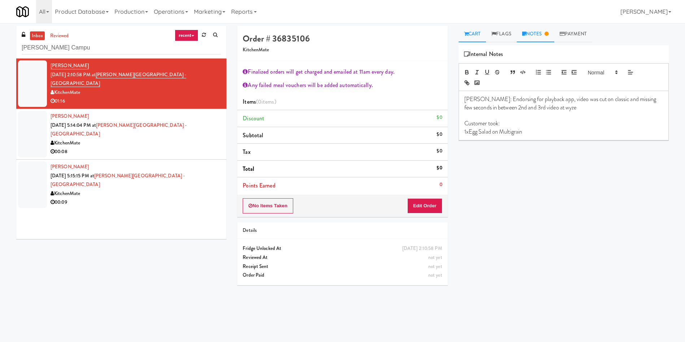
click at [473, 35] on link "Cart" at bounding box center [472, 34] width 28 height 16
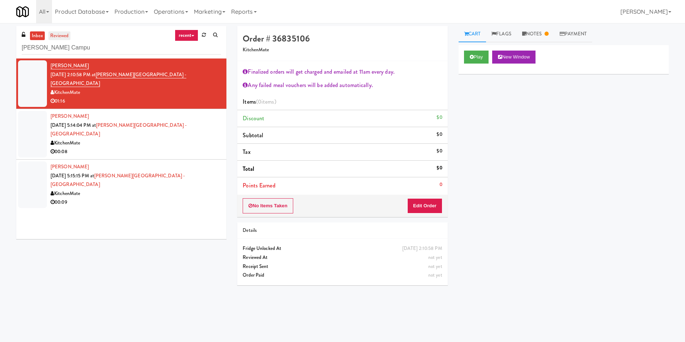
click at [60, 37] on link "reviewed" at bounding box center [59, 35] width 22 height 9
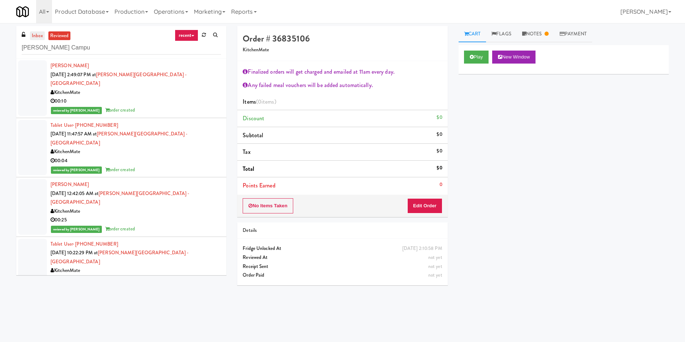
click at [32, 38] on link "inbox" at bounding box center [37, 35] width 15 height 9
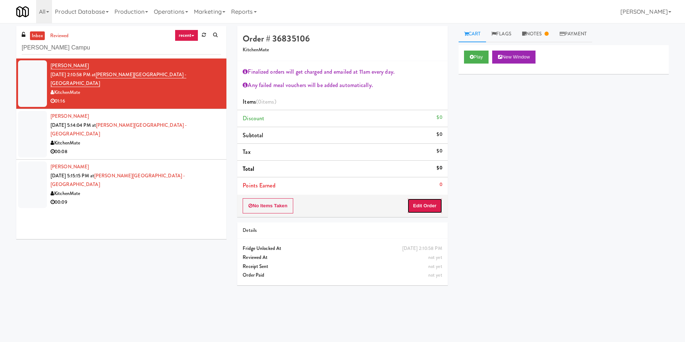
click at [434, 204] on button "Edit Order" at bounding box center [424, 205] width 35 height 15
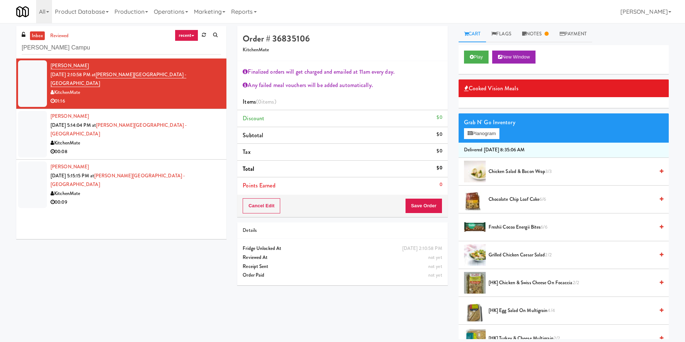
scroll to position [54, 0]
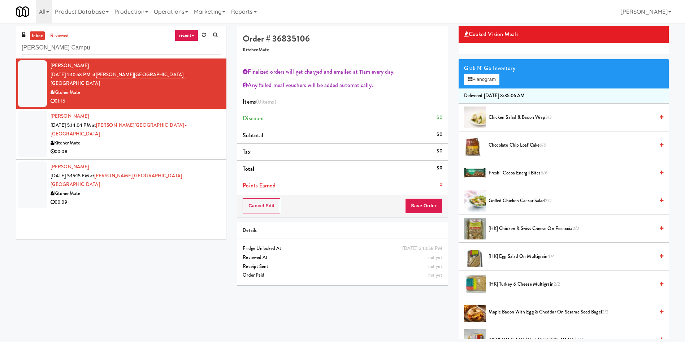
click at [536, 253] on span "[HK] Egg Salad on Multigrain 4/4" at bounding box center [571, 256] width 166 height 9
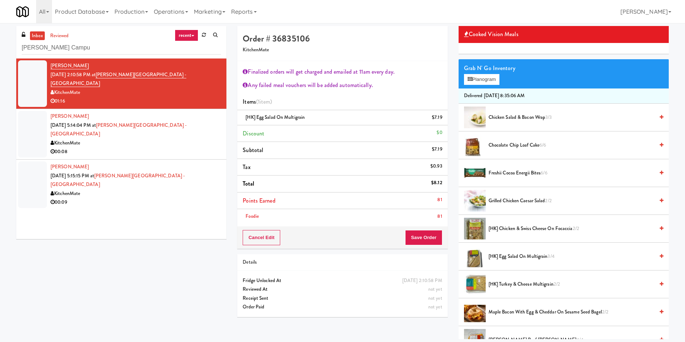
scroll to position [0, 0]
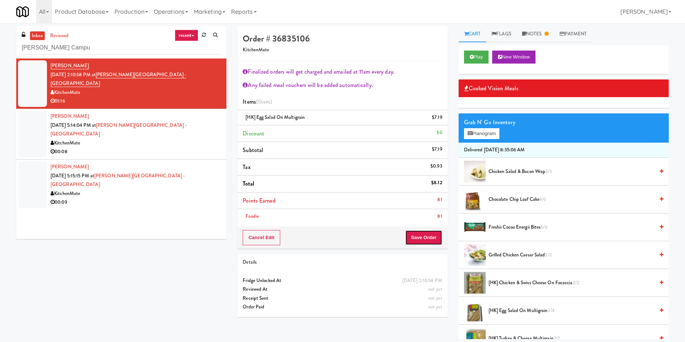
click at [432, 236] on button "Save Order" at bounding box center [423, 237] width 37 height 15
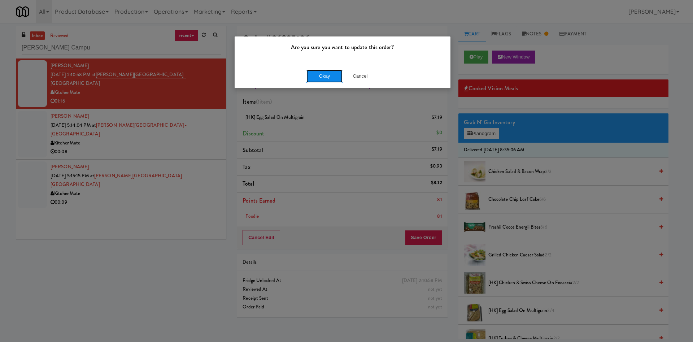
click at [325, 76] on button "Okay" at bounding box center [324, 76] width 36 height 13
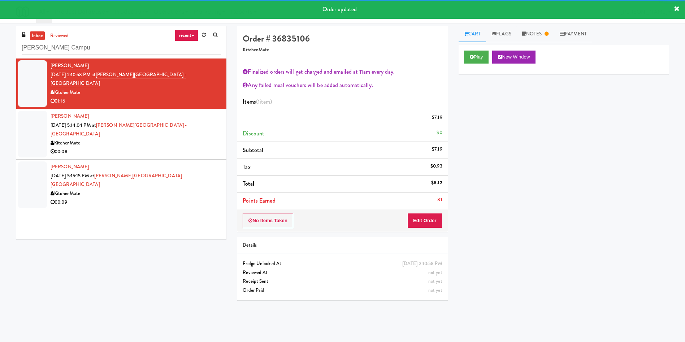
click at [24, 121] on div at bounding box center [32, 134] width 29 height 47
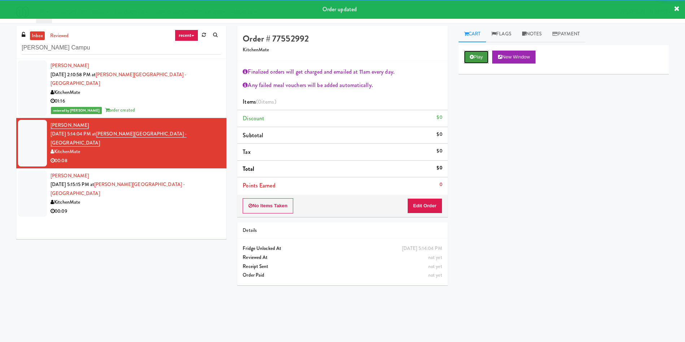
click at [485, 61] on button "Play" at bounding box center [476, 57] width 25 height 13
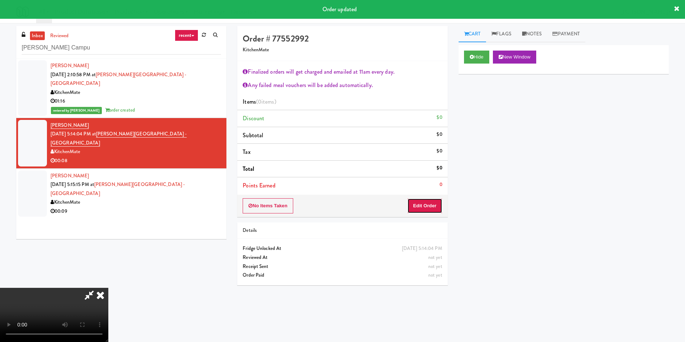
click at [434, 200] on button "Edit Order" at bounding box center [424, 205] width 35 height 15
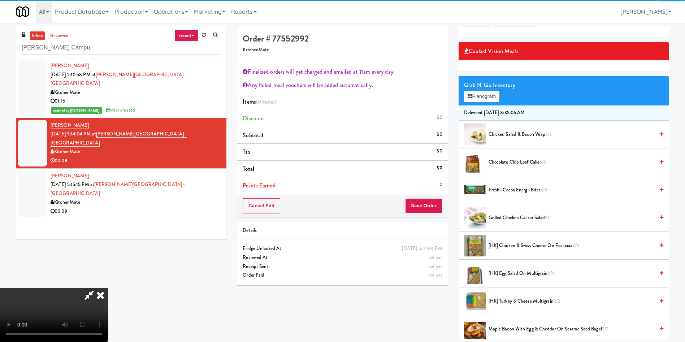
scroll to position [54, 0]
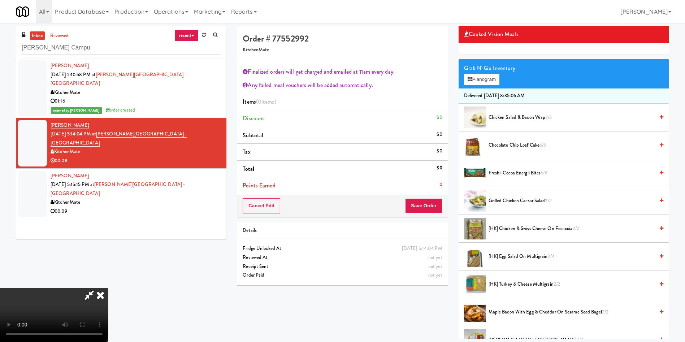
click at [108, 288] on video at bounding box center [54, 315] width 108 height 54
click at [504, 174] on span "Freshii Cocoa Energii Bites 6/6" at bounding box center [571, 173] width 166 height 9
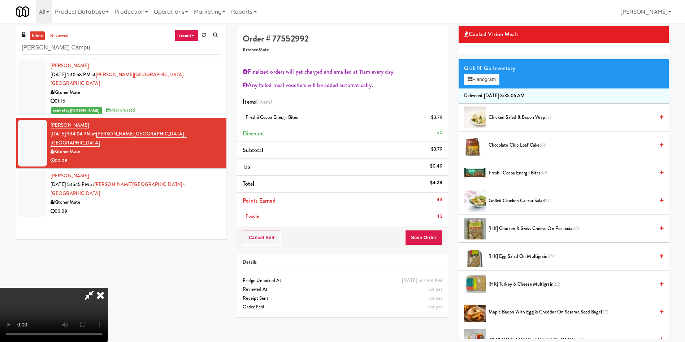
click at [511, 198] on span "Grilled Chicken Caesar Salad 2/2" at bounding box center [571, 200] width 166 height 9
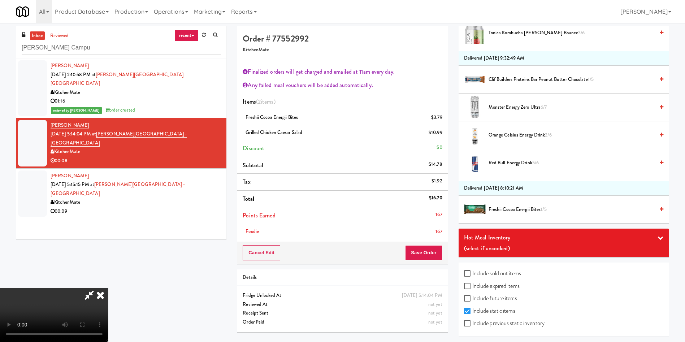
scroll to position [604, 0]
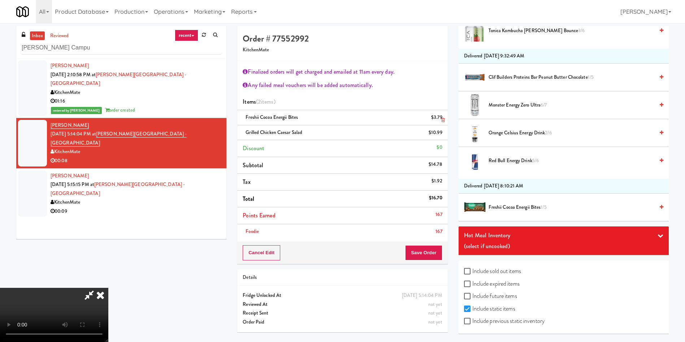
click at [442, 117] on link at bounding box center [441, 120] width 6 height 9
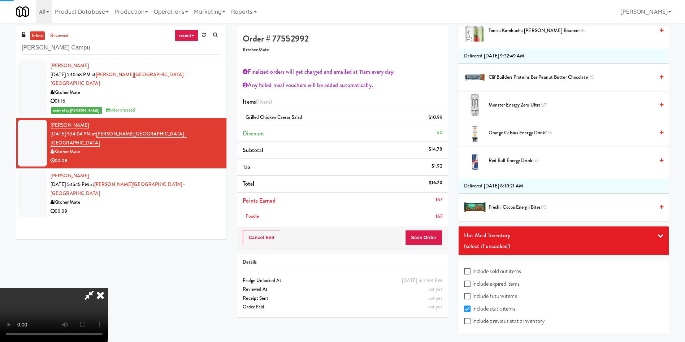
click at [442, 117] on link at bounding box center [441, 120] width 6 height 9
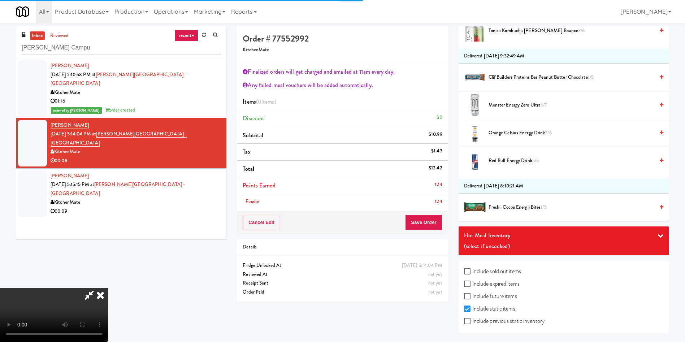
click at [500, 209] on span "Freshii Cocoa Energii Bites 1/5" at bounding box center [571, 207] width 166 height 9
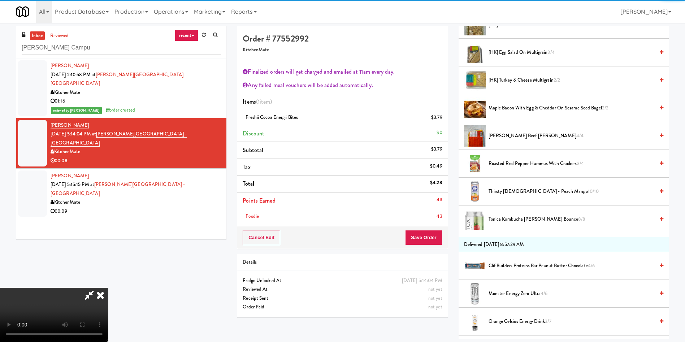
scroll to position [171, 0]
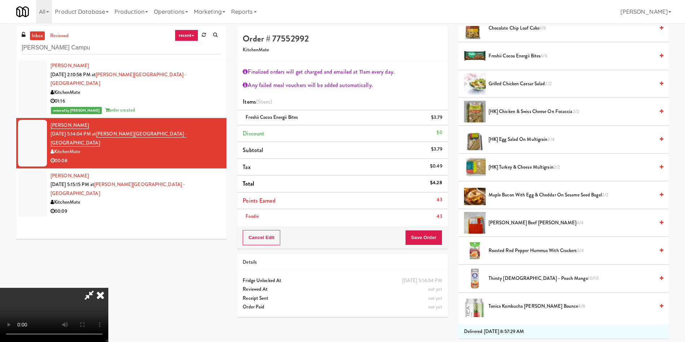
click at [504, 84] on span "Grilled Chicken Caesar Salad 2/2" at bounding box center [571, 83] width 166 height 9
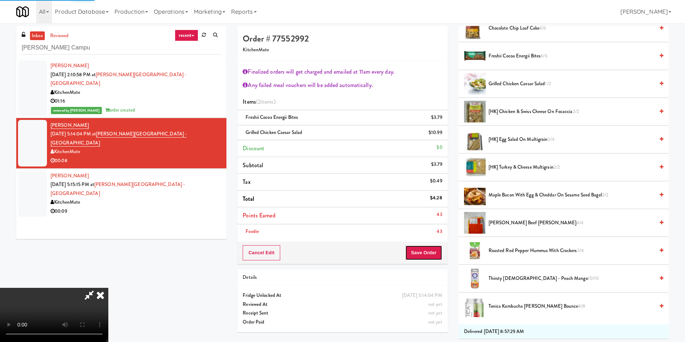
click at [427, 254] on button "Save Order" at bounding box center [423, 252] width 37 height 15
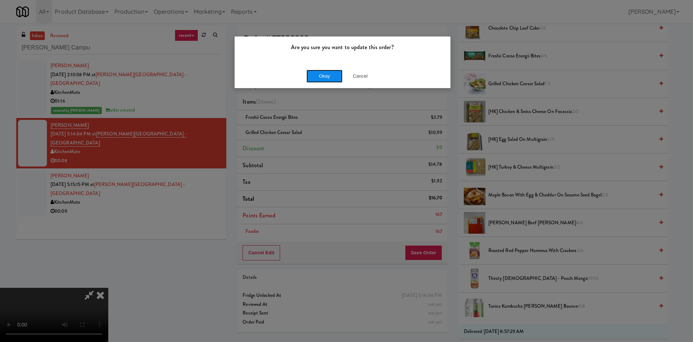
click at [311, 74] on button "Okay" at bounding box center [324, 76] width 36 height 13
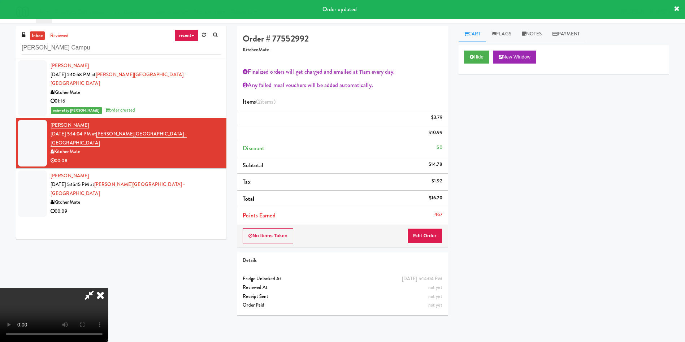
scroll to position [0, 0]
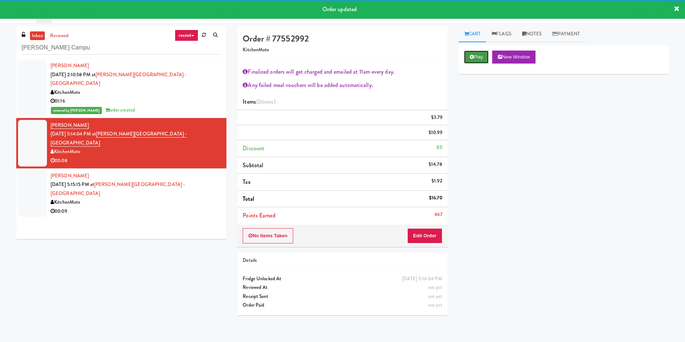
click at [481, 56] on button "Play" at bounding box center [476, 57] width 25 height 13
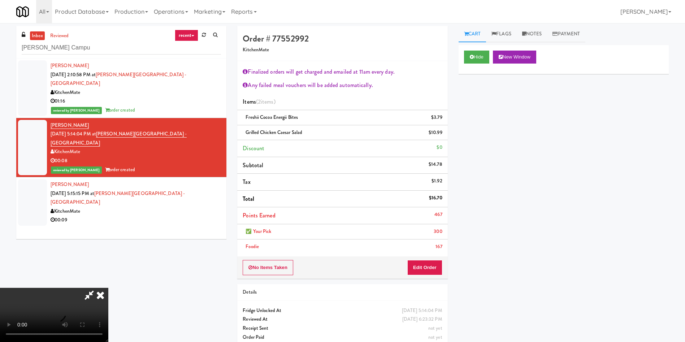
click at [108, 288] on icon at bounding box center [100, 295] width 16 height 14
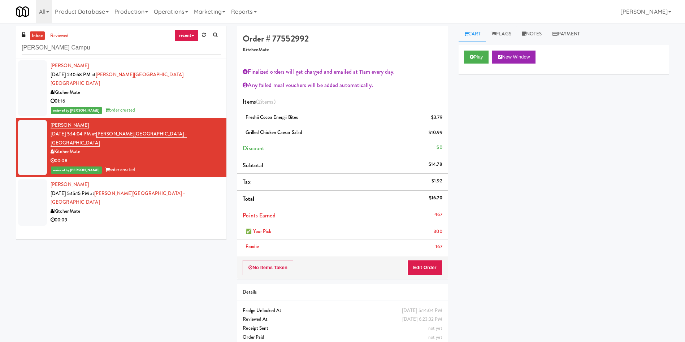
click at [38, 179] on div at bounding box center [32, 202] width 29 height 47
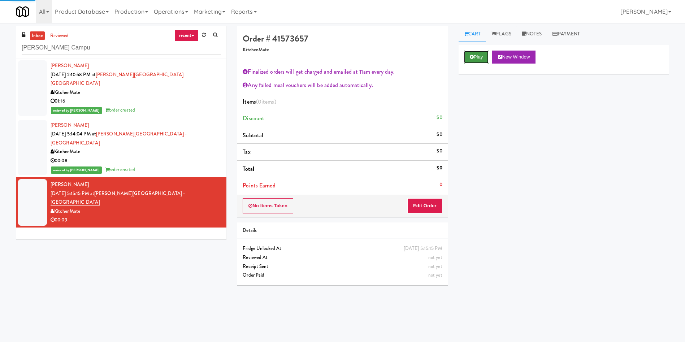
click at [477, 57] on button "Play" at bounding box center [476, 57] width 25 height 13
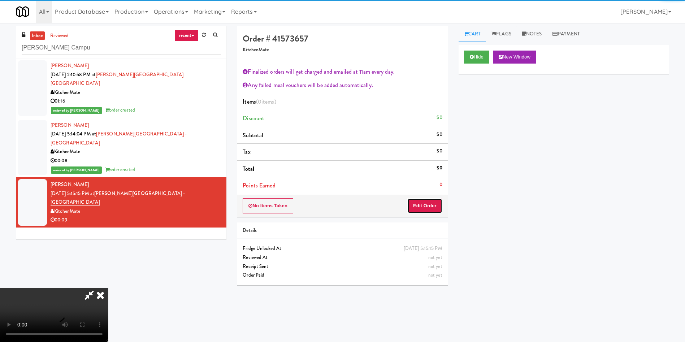
drag, startPoint x: 419, startPoint y: 198, endPoint x: 427, endPoint y: 180, distance: 19.8
click at [420, 199] on button "Edit Order" at bounding box center [424, 205] width 35 height 15
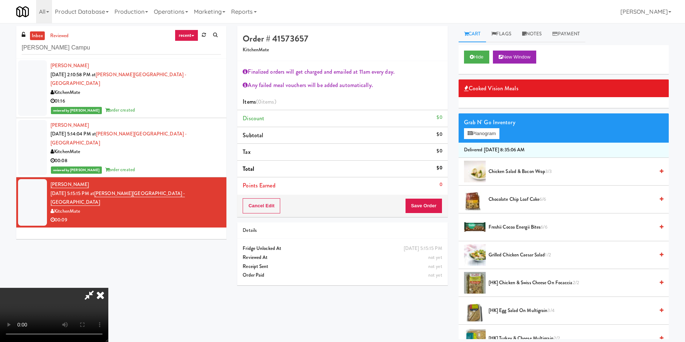
click at [108, 288] on icon at bounding box center [100, 295] width 16 height 14
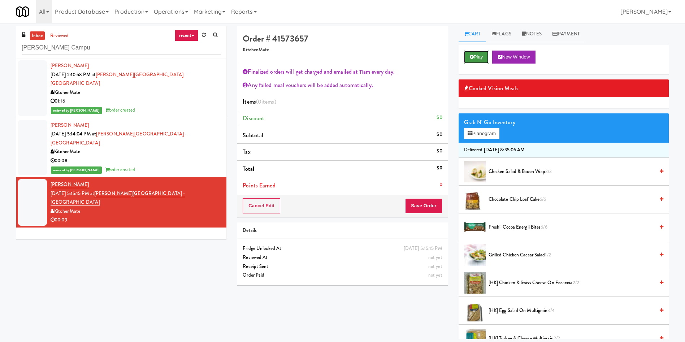
click at [476, 52] on button "Play" at bounding box center [476, 57] width 25 height 13
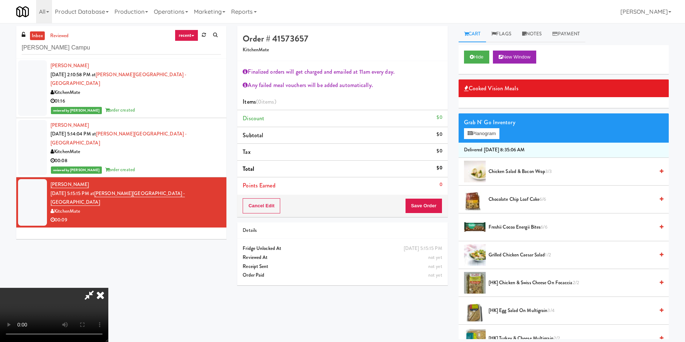
click at [97, 288] on icon at bounding box center [89, 295] width 17 height 14
click at [271, 208] on button "Cancel Edit" at bounding box center [261, 205] width 38 height 15
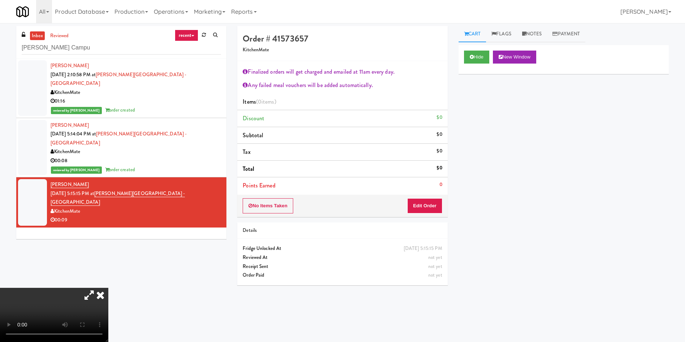
click at [271, 208] on button "No Items Taken" at bounding box center [267, 205] width 51 height 15
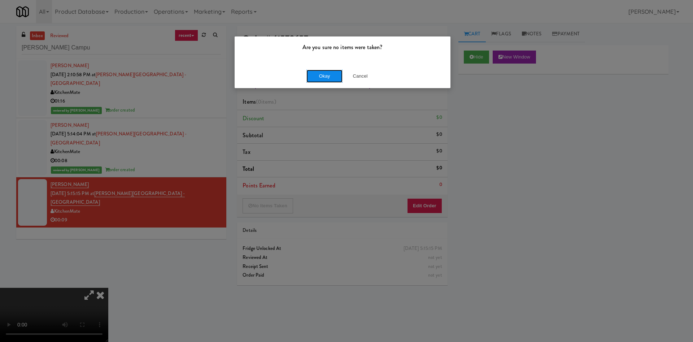
click at [332, 74] on button "Okay" at bounding box center [324, 76] width 36 height 13
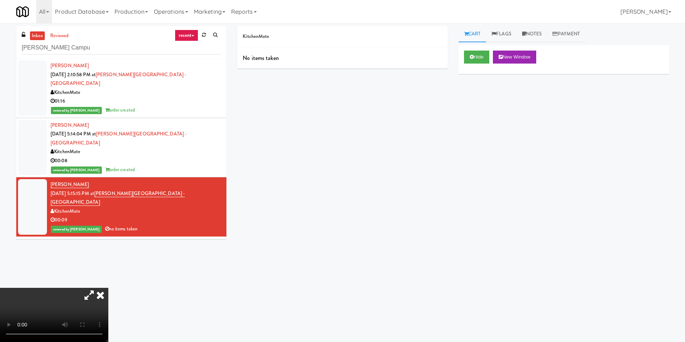
click at [108, 288] on icon at bounding box center [100, 295] width 16 height 14
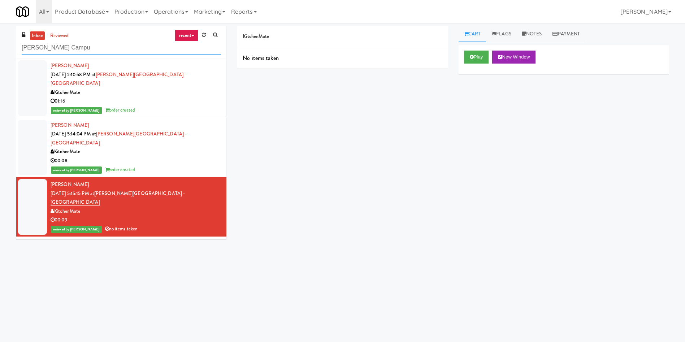
drag, startPoint x: 127, startPoint y: 48, endPoint x: 276, endPoint y: 5, distance: 155.0
click at [4, 47] on div "inbox reviewed recent all unclear take inventory issue suspicious failed recent…" at bounding box center [342, 171] width 685 height 290
paste input "Alectra Utilities"
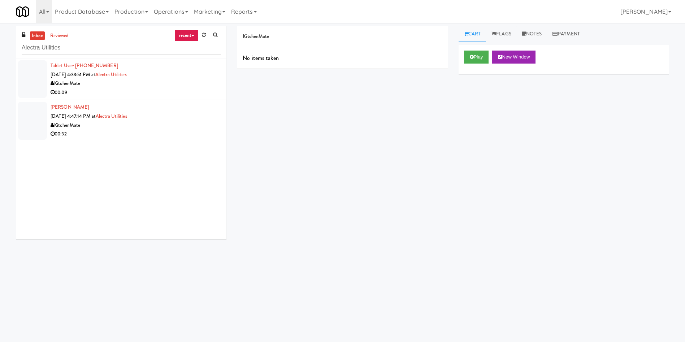
drag, startPoint x: 43, startPoint y: 77, endPoint x: 56, endPoint y: 77, distance: 13.0
click at [43, 77] on div at bounding box center [32, 79] width 29 height 38
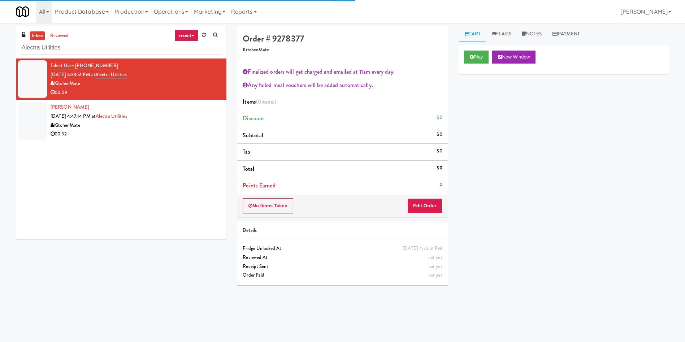
click at [31, 117] on div at bounding box center [32, 121] width 29 height 38
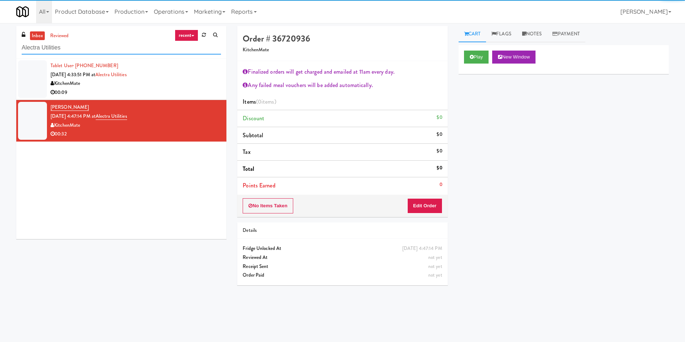
drag, startPoint x: 113, startPoint y: 44, endPoint x: 0, endPoint y: 47, distance: 113.4
click at [0, 47] on div "inbox reviewed recent all unclear take inventory issue suspicious failed recent…" at bounding box center [342, 171] width 685 height 290
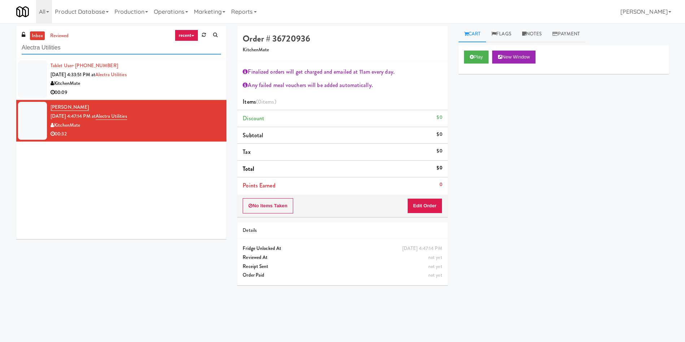
paste input "H.G. Thode Library - Main Flo"
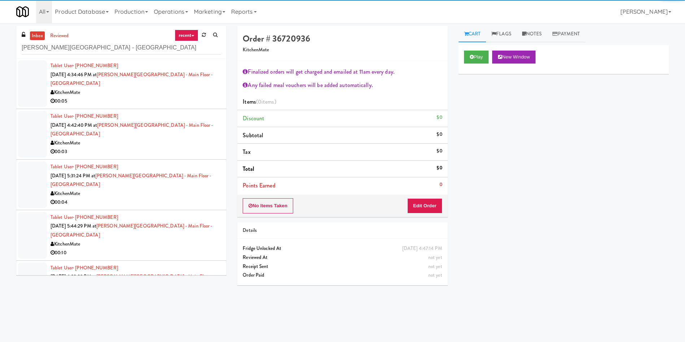
click at [31, 77] on div at bounding box center [32, 83] width 29 height 47
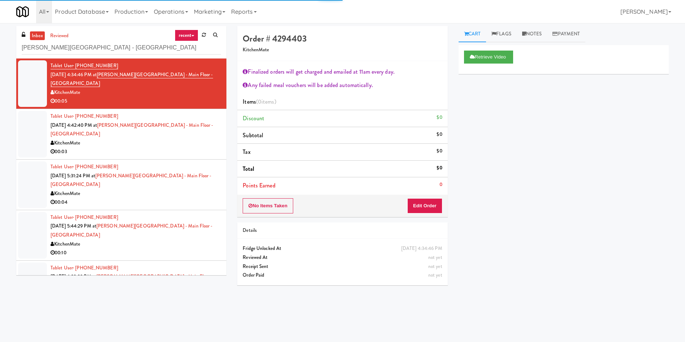
click at [31, 117] on div at bounding box center [32, 134] width 29 height 47
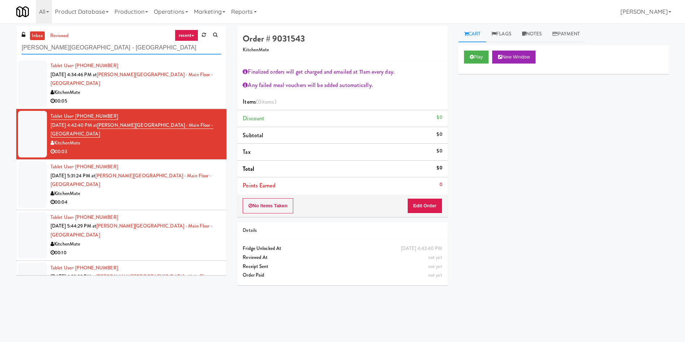
drag, startPoint x: 117, startPoint y: 44, endPoint x: 0, endPoint y: 35, distance: 116.9
click at [0, 35] on div "inbox reviewed recent all unclear take inventory issue suspicious failed recent…" at bounding box center [342, 171] width 685 height 290
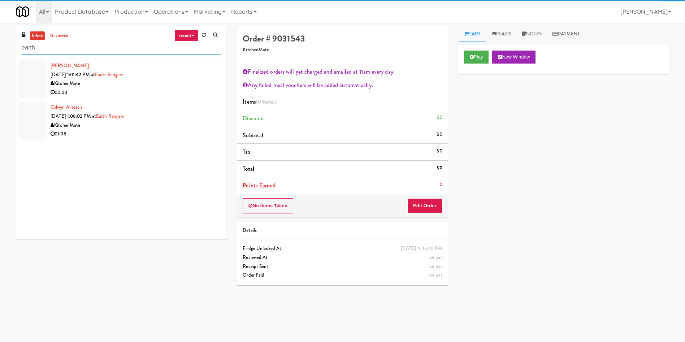
type input "earth"
click at [31, 75] on div at bounding box center [32, 79] width 29 height 38
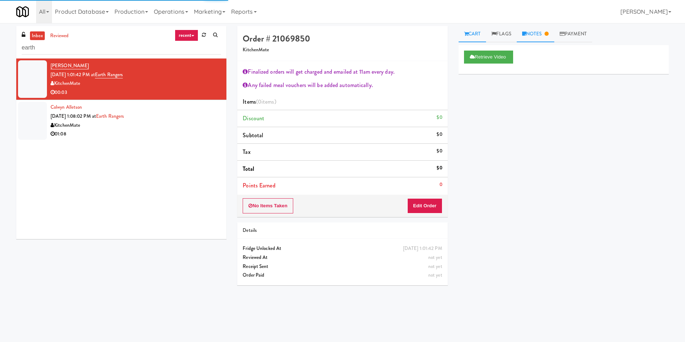
click at [540, 31] on link "Notes" at bounding box center [535, 34] width 38 height 16
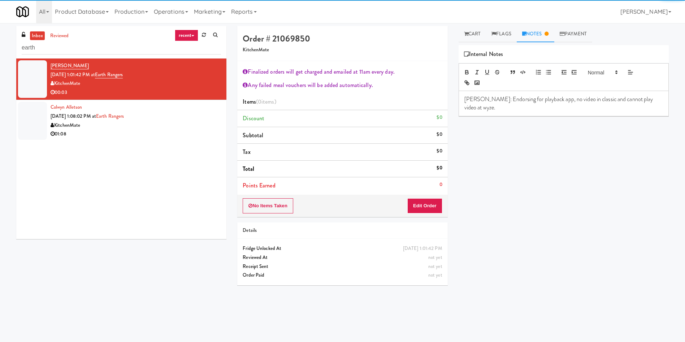
click at [560, 110] on p "James: Endorsing for playback app, no video in classic and cannot play video at…" at bounding box center [563, 103] width 198 height 16
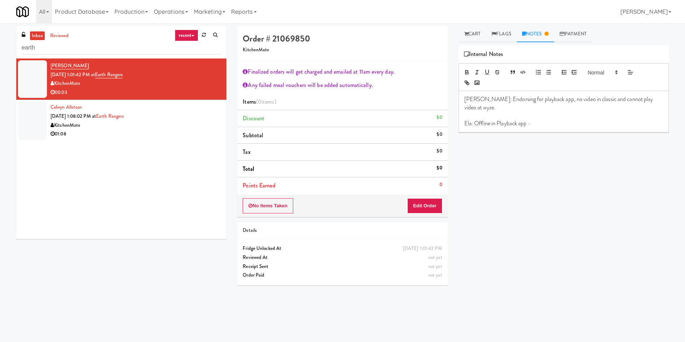
click at [516, 127] on p "Ela: Offline in Playback app -" at bounding box center [563, 123] width 198 height 8
click at [540, 122] on p "Ela: Offline in Playback app -" at bounding box center [563, 123] width 198 height 8
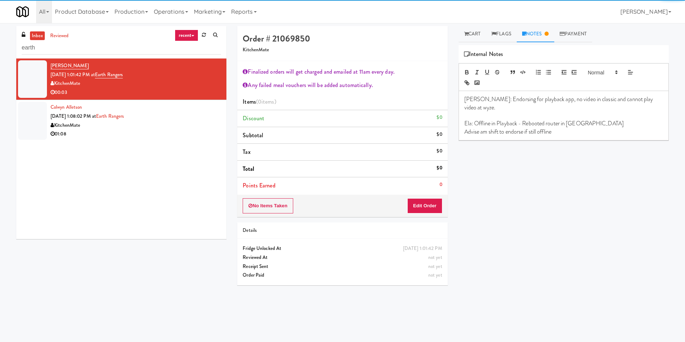
click at [484, 130] on p "Advise am shift to endorse if still offline" at bounding box center [563, 132] width 198 height 8
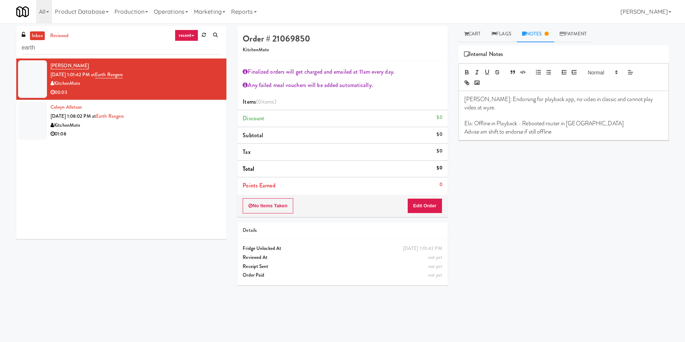
click at [488, 133] on p "Advise am shift to endorse if still offline" at bounding box center [563, 132] width 198 height 8
drag, startPoint x: 488, startPoint y: 133, endPoint x: 480, endPoint y: 130, distance: 8.8
click at [479, 130] on p "Advise am shift to endorse if still offline" at bounding box center [563, 132] width 198 height 8
drag, startPoint x: 567, startPoint y: 134, endPoint x: 460, endPoint y: 135, distance: 106.8
click at [460, 135] on div "James: Endorsing for playback app, no video in classic and cannot play video at…" at bounding box center [563, 115] width 209 height 49
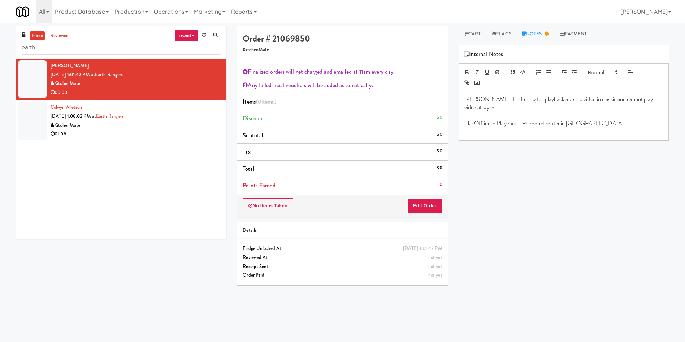
click at [483, 124] on p "Ela: Offline in Playback - Rebooted router in RMS" at bounding box center [563, 123] width 198 height 8
copy p "Ela: Offline in Playback - Rebooted router in RMS"
click at [32, 120] on div at bounding box center [32, 121] width 29 height 38
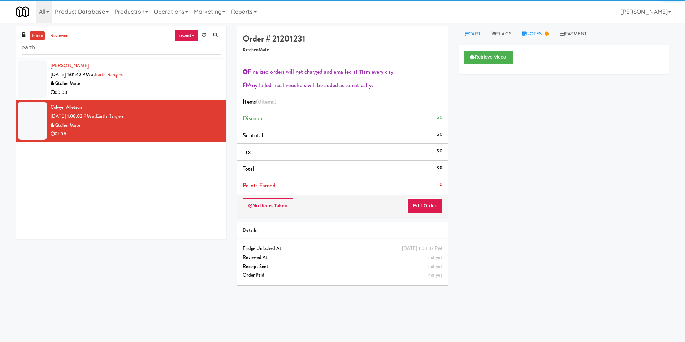
click at [541, 38] on link "Notes" at bounding box center [535, 34] width 38 height 16
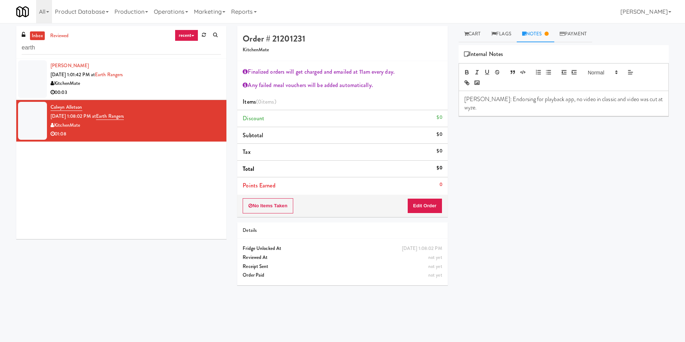
click at [653, 97] on p "James: Endorsing for playback app, no video in classic and video was cut at wyz…" at bounding box center [563, 103] width 198 height 16
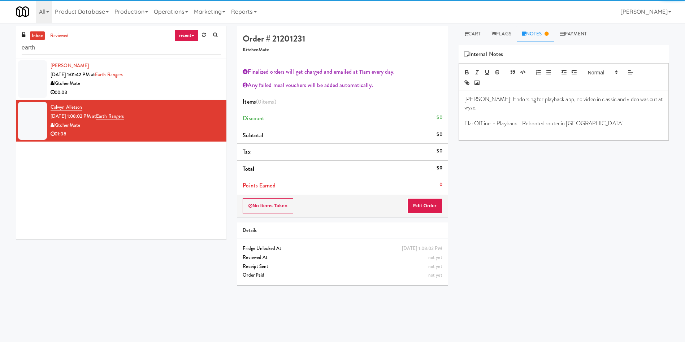
click at [616, 174] on div "Retrieve Video Primary Flag Clear Flag if unable to determine what was taken or…" at bounding box center [563, 180] width 210 height 271
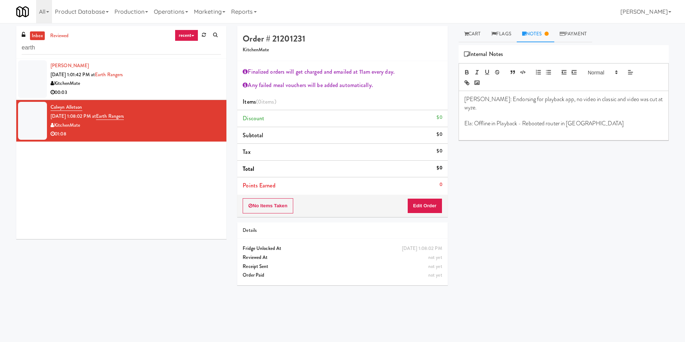
click at [563, 207] on div "Retrieve Video Primary Flag Clear Flag if unable to determine what was taken or…" at bounding box center [563, 180] width 210 height 271
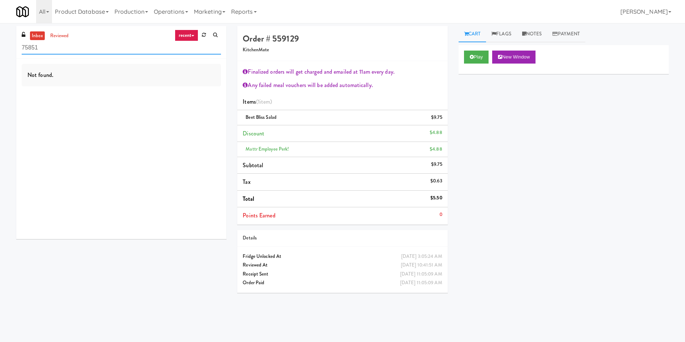
click at [74, 45] on input "75851" at bounding box center [121, 47] width 199 height 13
click at [181, 16] on link "Operations" at bounding box center [171, 11] width 40 height 23
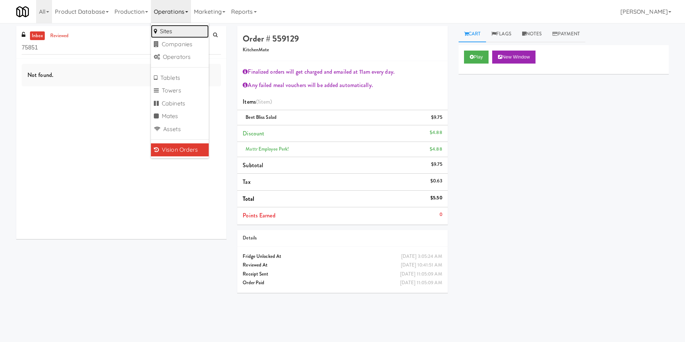
click at [182, 29] on link "Sites" at bounding box center [180, 31] width 58 height 13
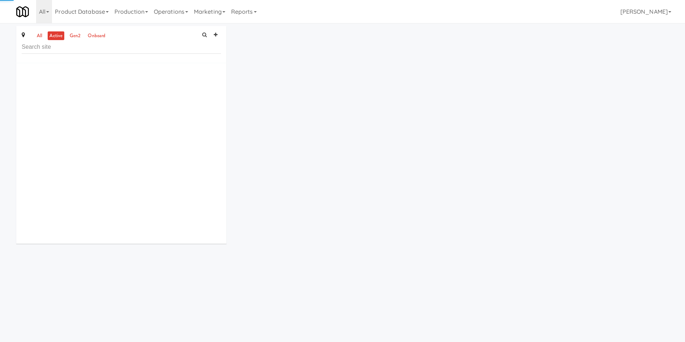
click at [116, 49] on input "text" at bounding box center [121, 46] width 199 height 13
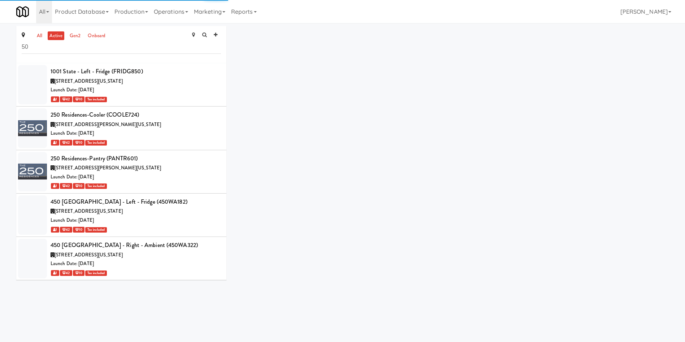
click at [0, 47] on div "all active gen2 onboard 50 1001 State - Left - Fridge (FRIDG850) 1001 South Sta…" at bounding box center [342, 155] width 685 height 259
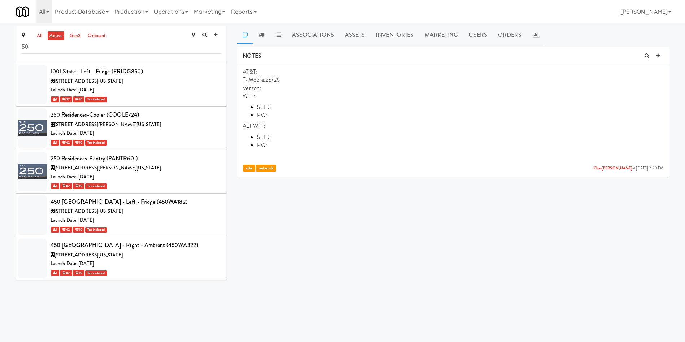
click at [57, 41] on input "50" at bounding box center [121, 46] width 199 height 13
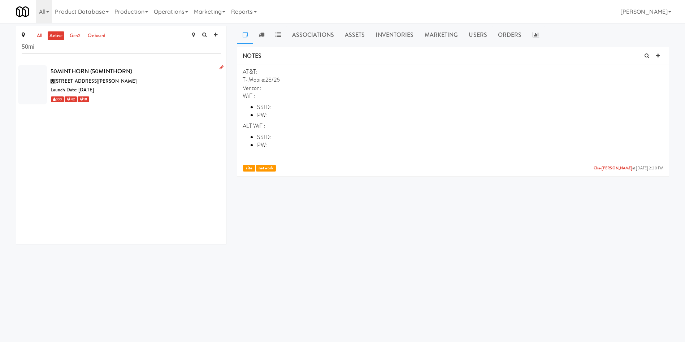
type input "50mi"
click at [129, 86] on div "Launch Date: Jun 09, 2025" at bounding box center [136, 90] width 170 height 9
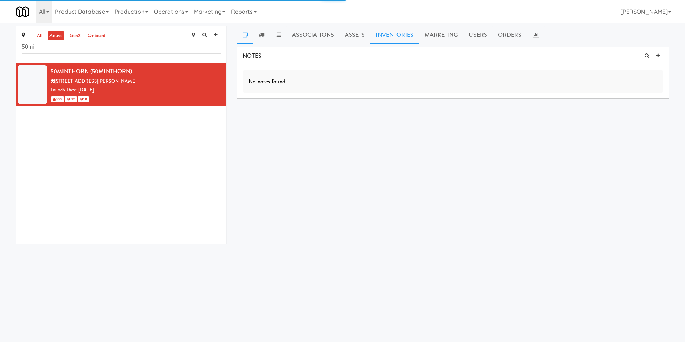
click at [397, 30] on link "Inventories" at bounding box center [394, 35] width 49 height 18
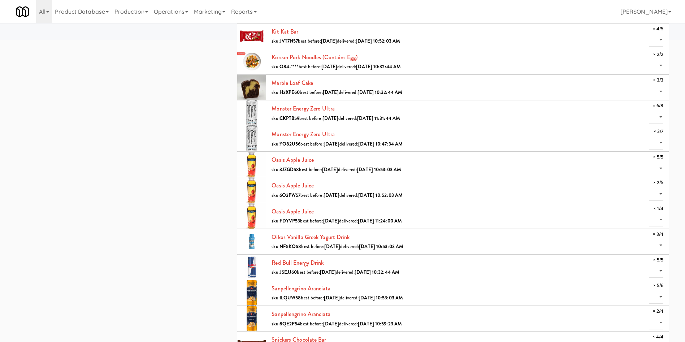
scroll to position [162, 0]
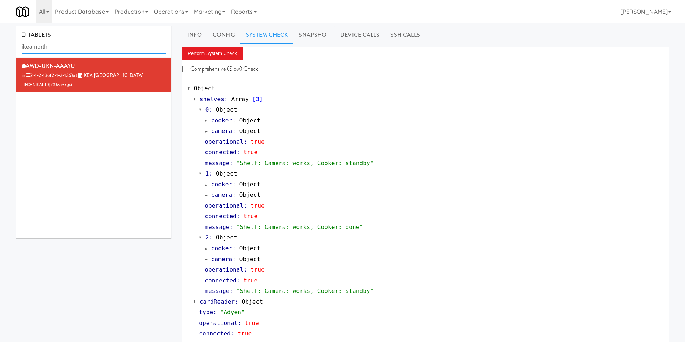
drag, startPoint x: 76, startPoint y: 44, endPoint x: 0, endPoint y: 47, distance: 76.5
click at [0, 47] on div "TABLETS ikea north AWD-UKN-AAAYU in 2-1-2-136 (2-1-2-136) at IKEA North York St…" at bounding box center [342, 347] width 685 height 643
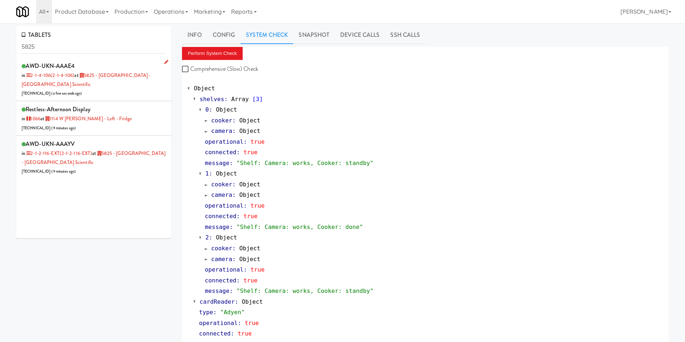
click at [110, 89] on div "AWD-UKN-AAAE4 in 2-1-4-106 (2-1-4-106) at 5825 - Creekside Commons - Boston Sci…" at bounding box center [94, 79] width 144 height 37
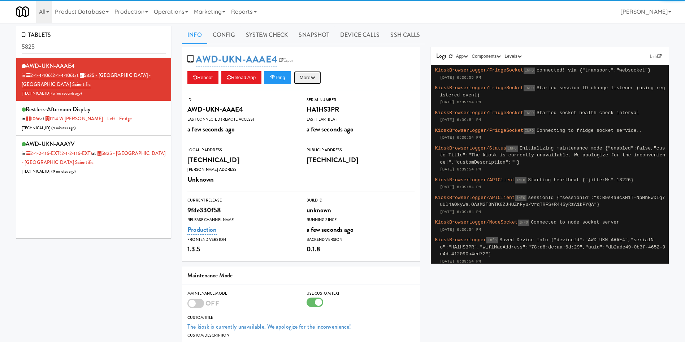
click at [315, 75] on icon "button" at bounding box center [312, 77] width 5 height 5
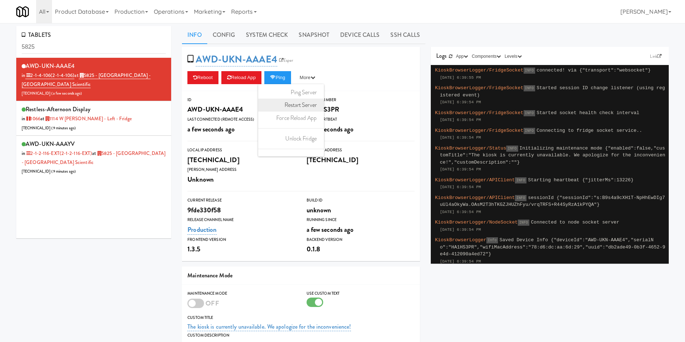
click at [308, 109] on link "Restart Server" at bounding box center [291, 105] width 66 height 13
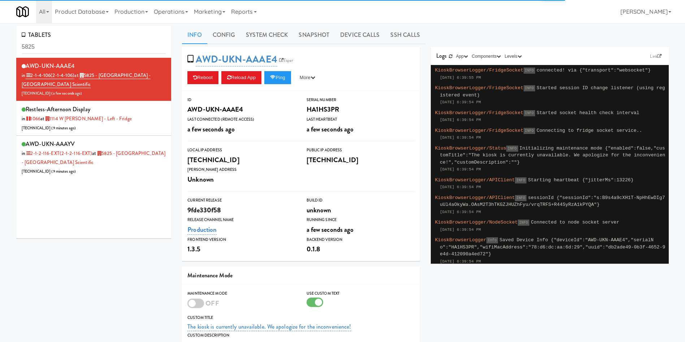
click at [120, 269] on div "TABLETS 5825 AWD-UKN-AAAE4 in 2-1-4-106 (2-1-4-106) at 5825 - Creekside Commons…" at bounding box center [342, 231] width 663 height 411
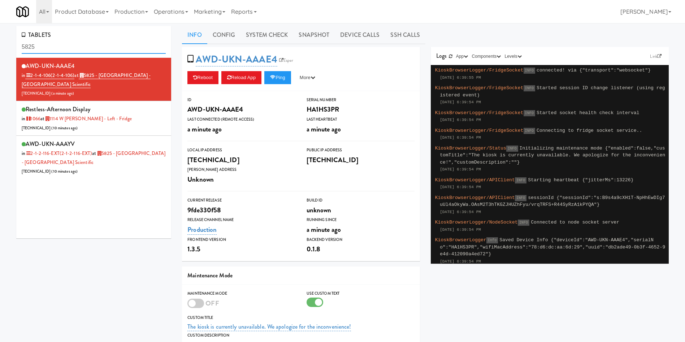
drag, startPoint x: 73, startPoint y: 44, endPoint x: 0, endPoint y: 53, distance: 73.7
click at [0, 52] on div "TABLETS 5825 AWD-UKN-AAAE4 in 2-1-4-106 (2-1-4-106) at 5825 - Creekside Commons…" at bounding box center [342, 231] width 685 height 411
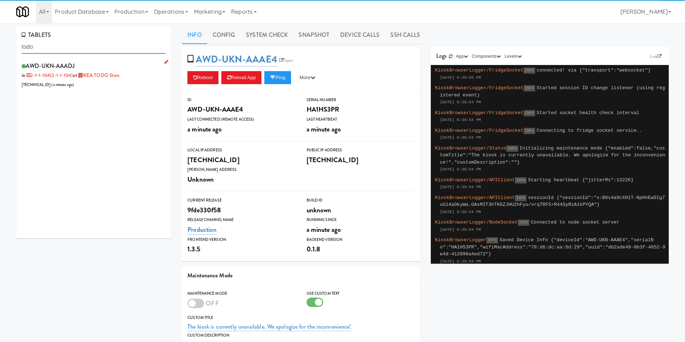
type input "todo"
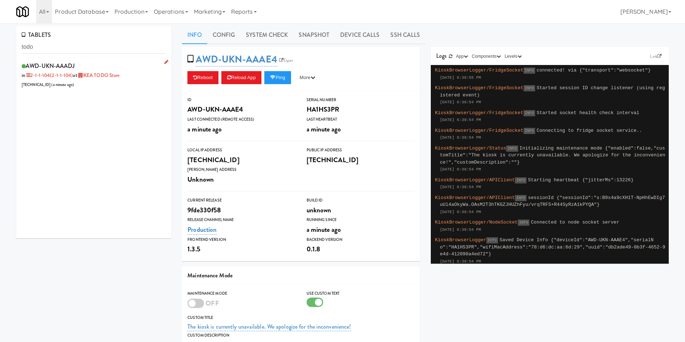
click at [114, 87] on div "AWD-UKN-AAADJ in 2-1-1-104 (2-1-1-104) at IKEA TODO Store 205.150.154.102 ( a m…" at bounding box center [94, 75] width 144 height 29
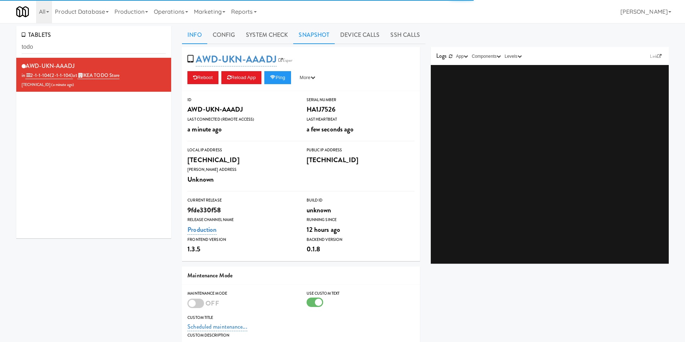
click at [320, 42] on link "Snapshot" at bounding box center [313, 35] width 41 height 18
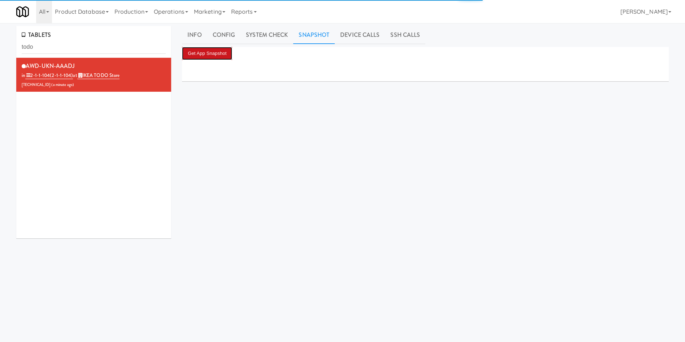
click at [211, 52] on button "Get App Snapshot" at bounding box center [207, 53] width 50 height 13
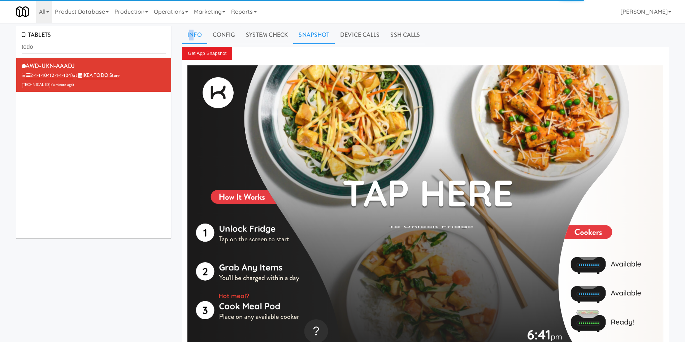
click at [192, 36] on link "Info" at bounding box center [194, 35] width 25 height 18
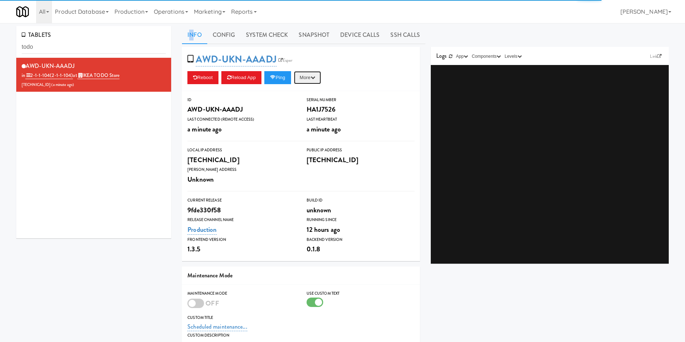
click at [310, 80] on button "More" at bounding box center [307, 77] width 27 height 13
click at [313, 104] on link "Restart Server" at bounding box center [291, 105] width 66 height 13
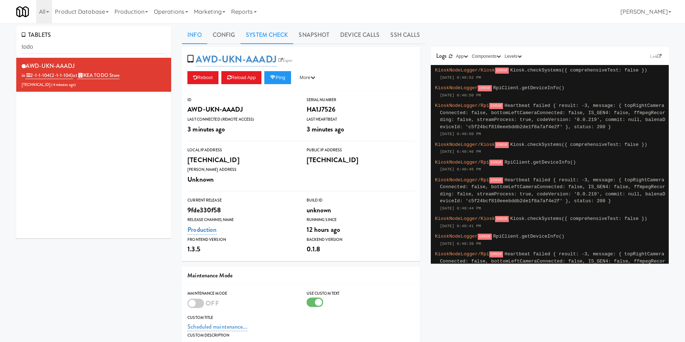
click at [274, 36] on link "System Check" at bounding box center [266, 35] width 53 height 18
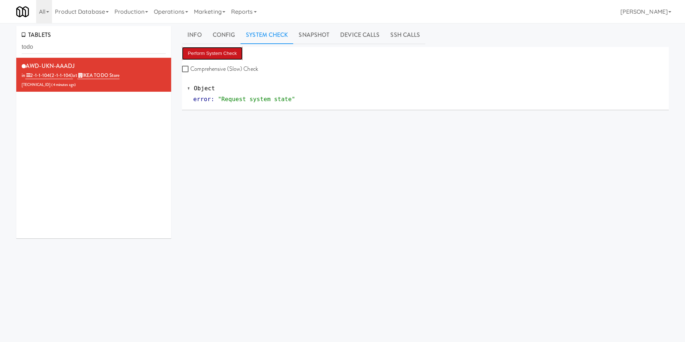
click at [220, 51] on button "Perform System Check" at bounding box center [212, 53] width 61 height 13
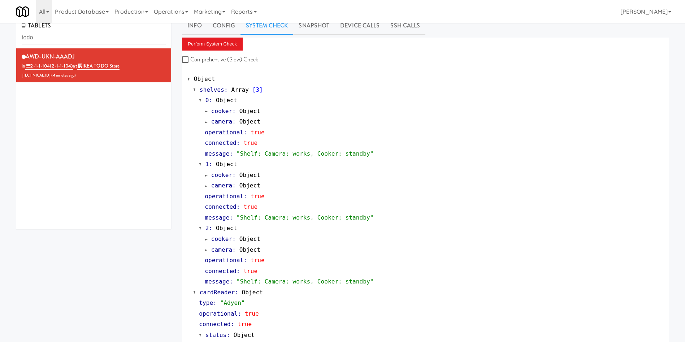
scroll to position [3, 0]
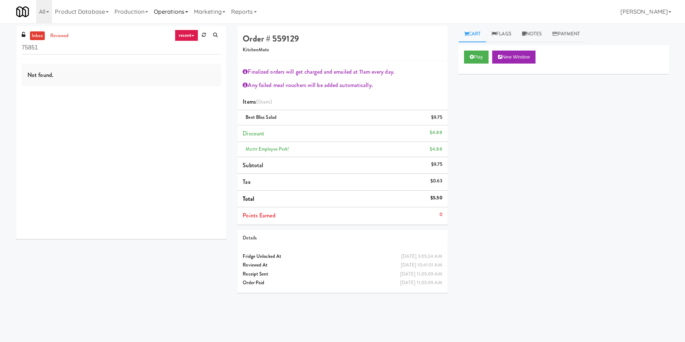
click at [177, 17] on link "Operations" at bounding box center [171, 11] width 40 height 23
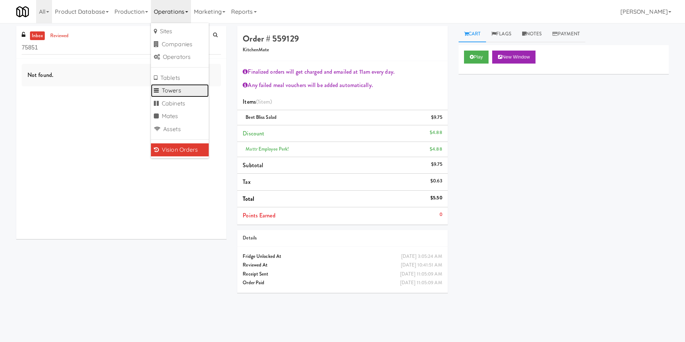
click at [191, 93] on link "Towers" at bounding box center [180, 90] width 58 height 13
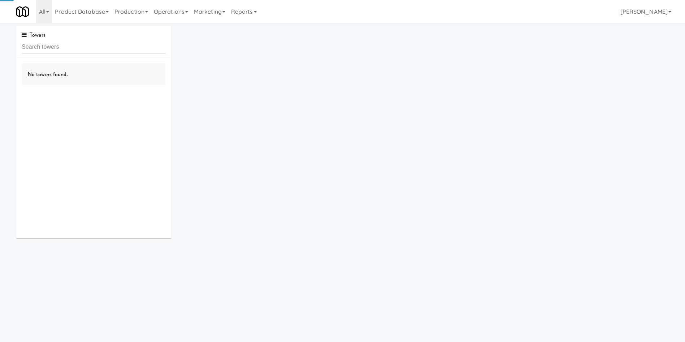
click at [128, 53] on input "text" at bounding box center [94, 46] width 144 height 13
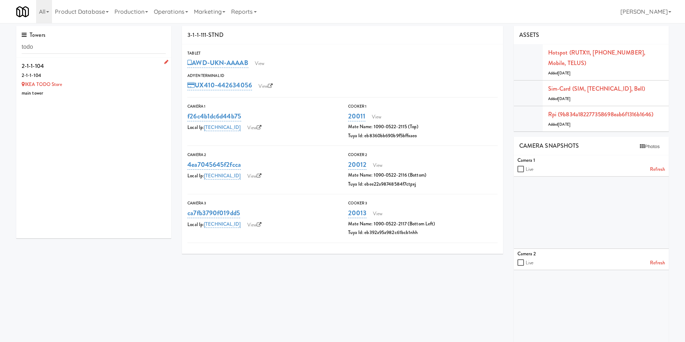
type input "todo"
click at [106, 74] on div "2-1-1-104" at bounding box center [94, 75] width 144 height 9
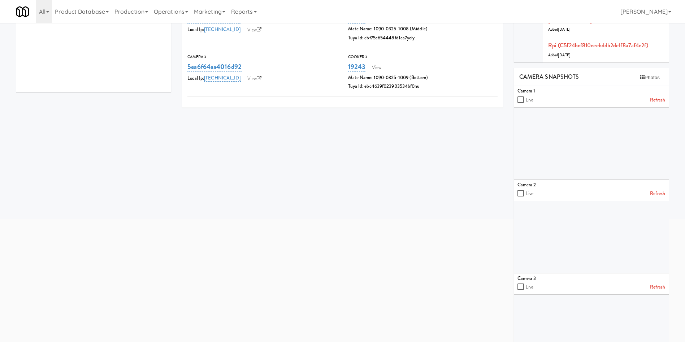
scroll to position [176, 0]
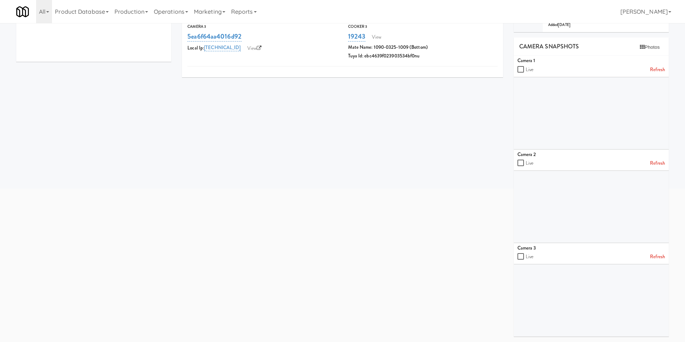
click at [322, 240] on div "2-1-1-104 Tablet AWD-UKN-AAADJ View Adyen Terminal Id UX410-987447913 View Came…" at bounding box center [424, 96] width 497 height 492
